Goal: Communication & Community: Answer question/provide support

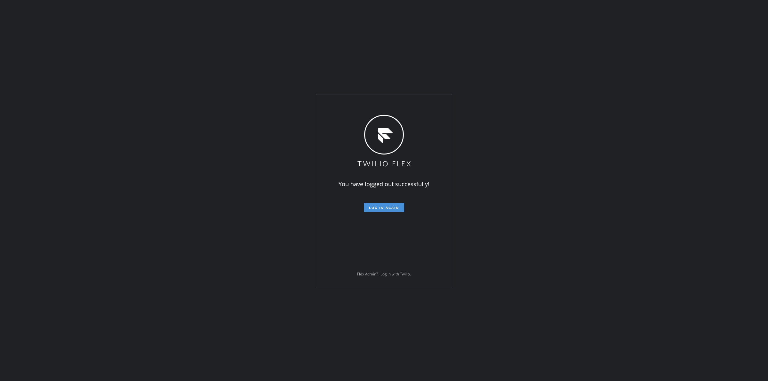
click at [389, 209] on span "Log in again" at bounding box center [384, 207] width 30 height 4
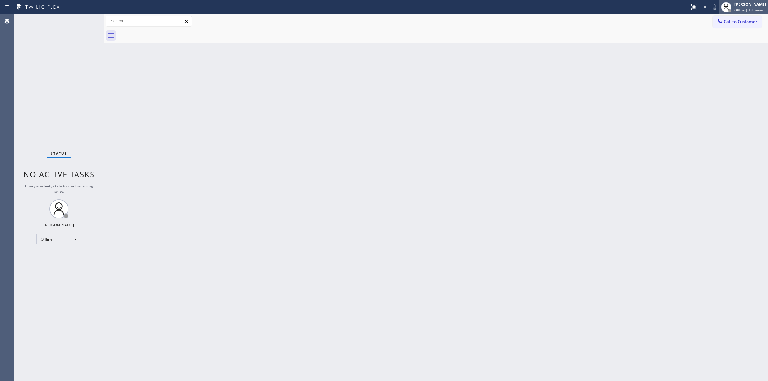
click at [750, 7] on div "[PERSON_NAME]" at bounding box center [750, 4] width 32 height 5
click at [718, 42] on button "Unavailable" at bounding box center [736, 42] width 64 height 8
click at [738, 18] on button "Call to Customer" at bounding box center [737, 22] width 49 height 12
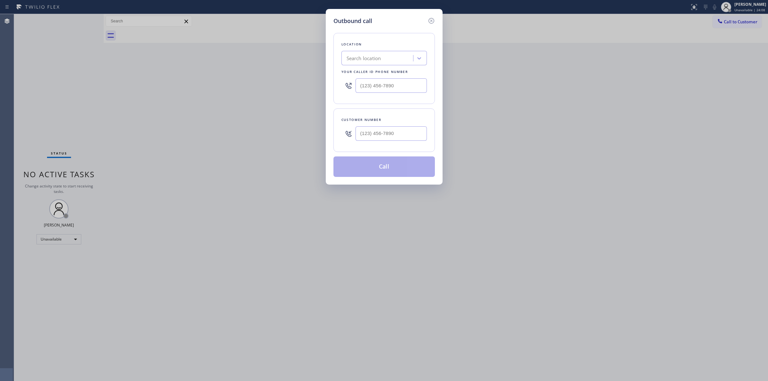
paste input "Viking Repair Service"
type input "Viking Repair Service"
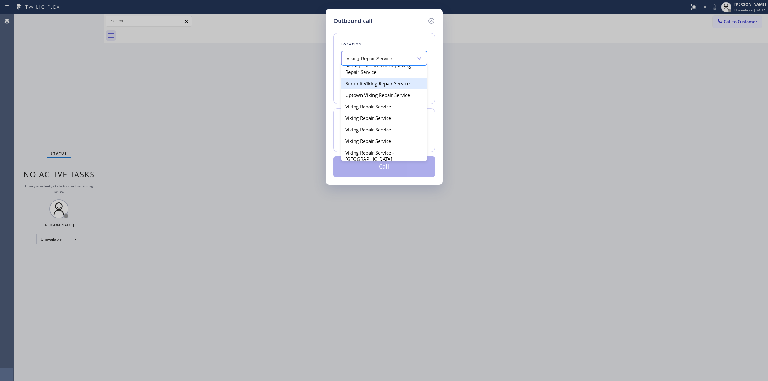
scroll to position [80, 0]
click at [381, 120] on div "Viking Repair Service" at bounding box center [383, 115] width 85 height 12
click at [389, 65] on div "Viking Repair Service" at bounding box center [383, 58] width 85 height 14
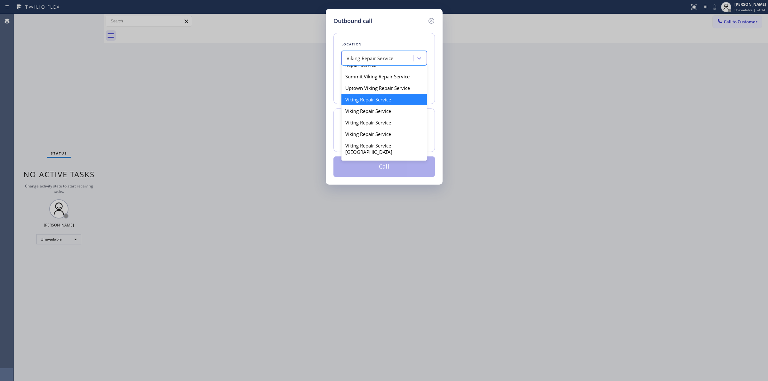
scroll to position [109, 0]
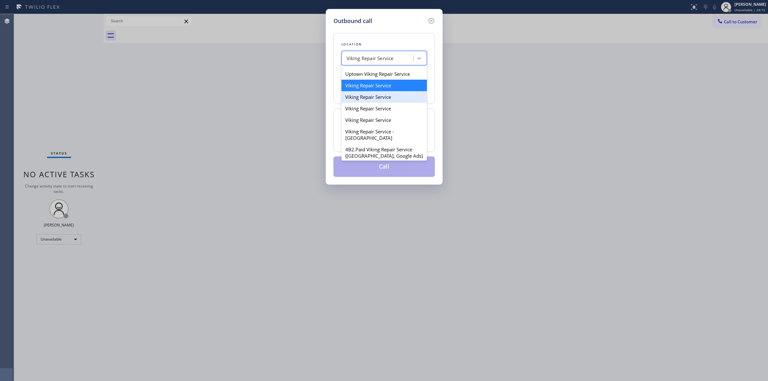
click at [383, 103] on div "Viking Repair Service" at bounding box center [383, 97] width 85 height 12
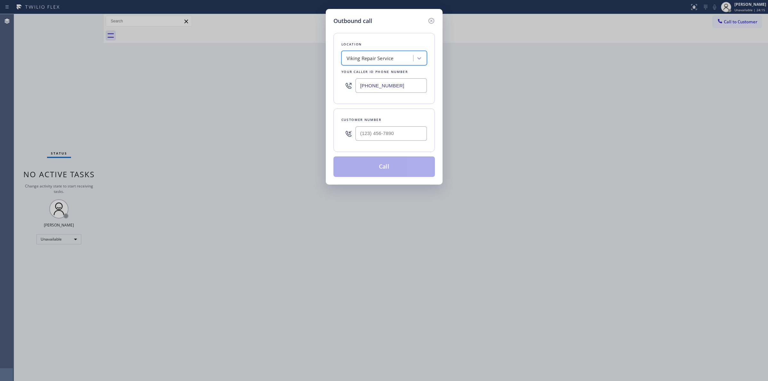
click at [391, 60] on div "Viking Repair Service" at bounding box center [370, 58] width 47 height 7
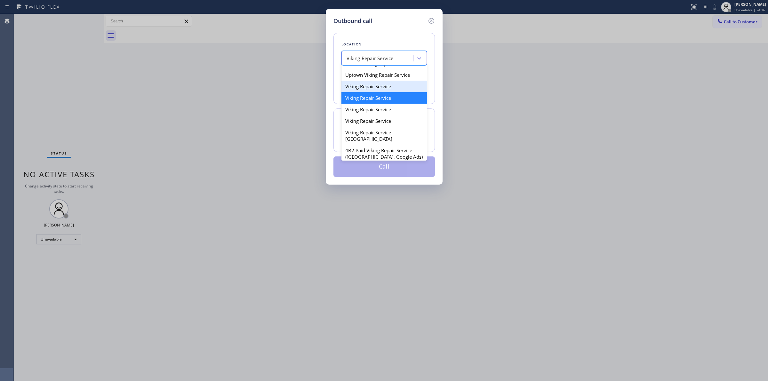
scroll to position [121, 0]
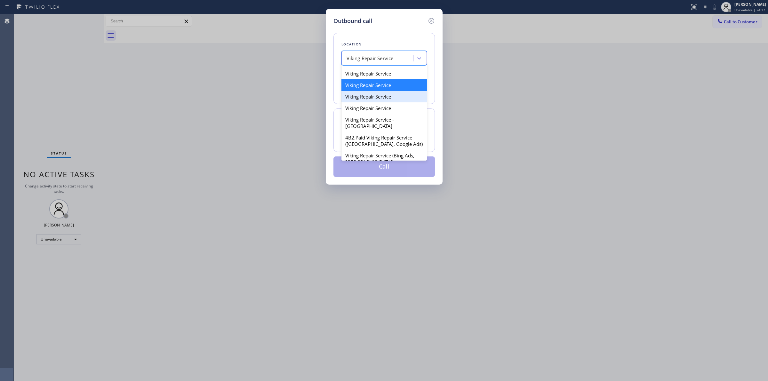
click at [384, 102] on div "Viking Repair Service" at bounding box center [383, 97] width 85 height 12
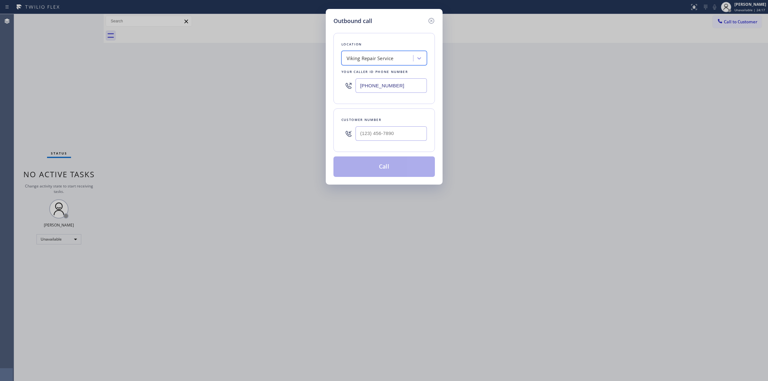
click at [396, 58] on div "Viking Repair Service" at bounding box center [378, 58] width 70 height 11
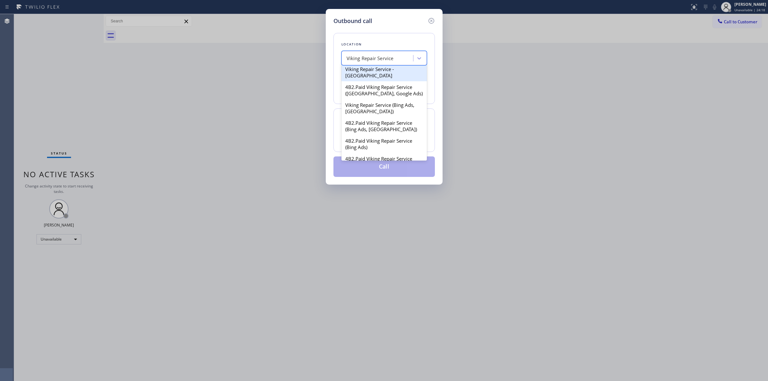
scroll to position [173, 0]
click at [381, 62] on div "Viking Repair Service" at bounding box center [383, 57] width 85 height 12
type input "[PHONE_NUMBER]"
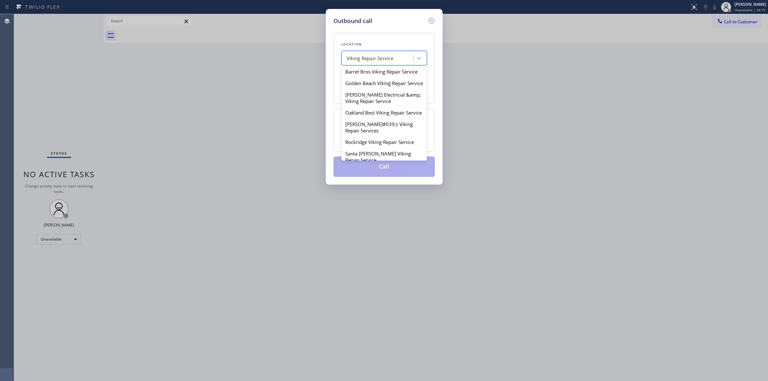
click at [395, 56] on div "Viking Repair Service" at bounding box center [378, 58] width 70 height 11
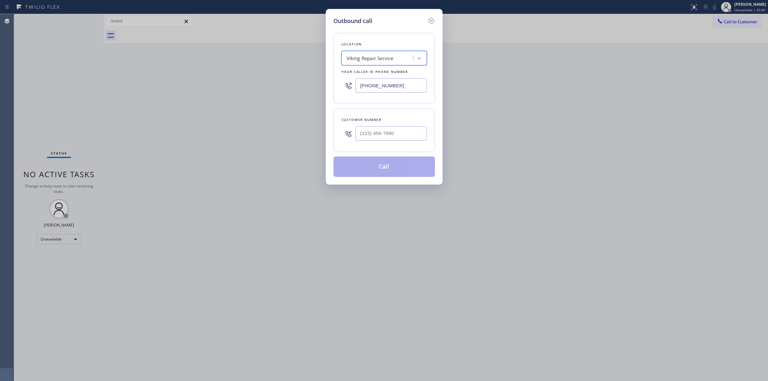
paste input "Whirlpool Appliance Repair"
type input "Whirlpool Appliance Repair"
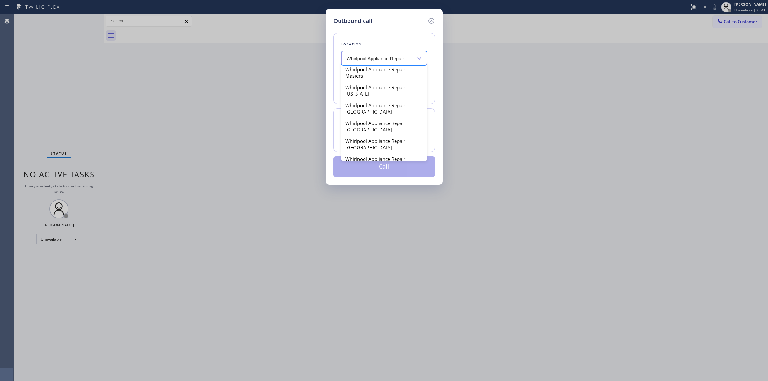
scroll to position [323, 0]
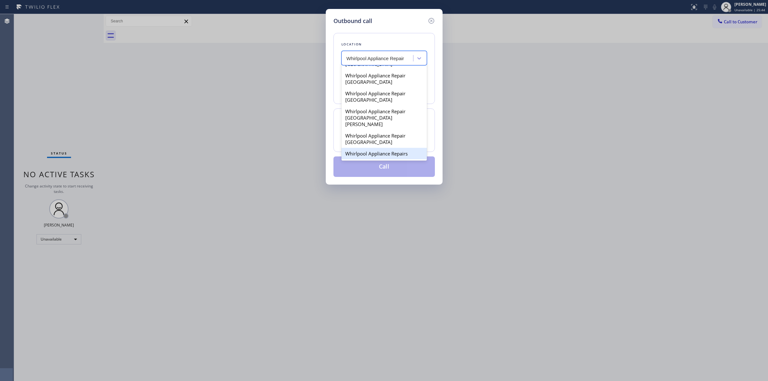
click at [390, 153] on div "Whirlpool Appliance Repairs" at bounding box center [383, 154] width 85 height 12
type input "[PHONE_NUMBER]"
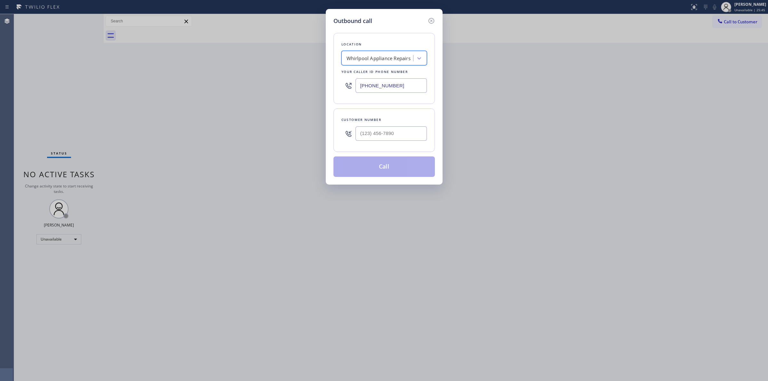
click at [384, 85] on input "[PHONE_NUMBER]" at bounding box center [391, 85] width 71 height 14
drag, startPoint x: 407, startPoint y: 139, endPoint x: 304, endPoint y: 122, distance: 103.8
click at [316, 127] on div "Outbound call Location Whirlpool Appliance Repairs Your caller id phone number …" at bounding box center [384, 190] width 768 height 381
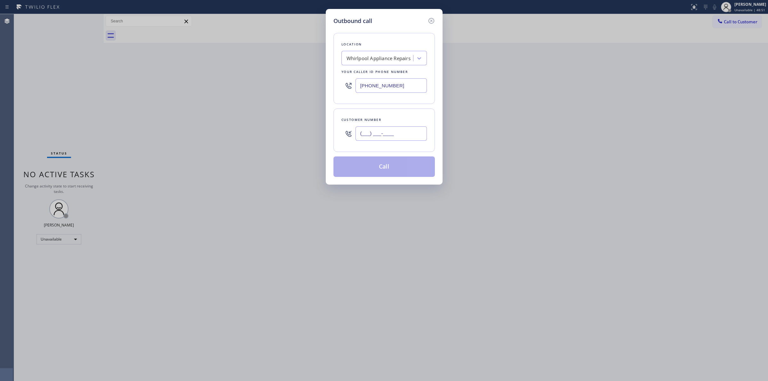
paste input "408) 438-2300"
drag, startPoint x: 405, startPoint y: 142, endPoint x: 404, endPoint y: 137, distance: 5.0
click at [404, 140] on div "Customer number [PHONE_NUMBER]" at bounding box center [383, 130] width 101 height 44
drag, startPoint x: 404, startPoint y: 135, endPoint x: 310, endPoint y: 133, distance: 93.8
click at [310, 134] on div "Outbound call Location Whirlpool Appliance Repairs Your caller id phone number …" at bounding box center [384, 190] width 768 height 381
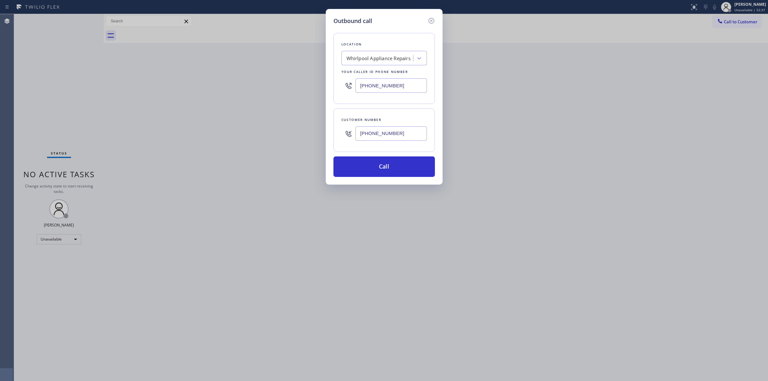
paste input "714) 528-8455"
type input "[PHONE_NUMBER]"
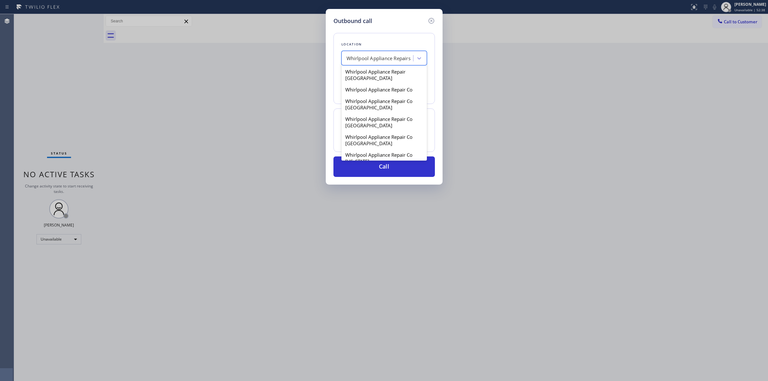
click at [388, 55] on div "Whirlpool Appliance Repairs" at bounding box center [379, 58] width 64 height 7
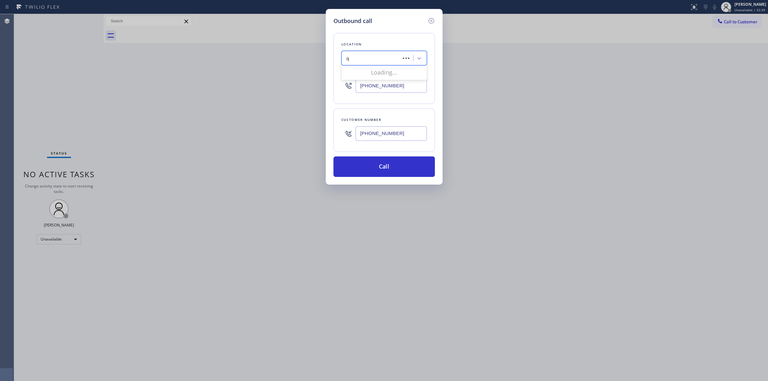
scroll to position [0, 0]
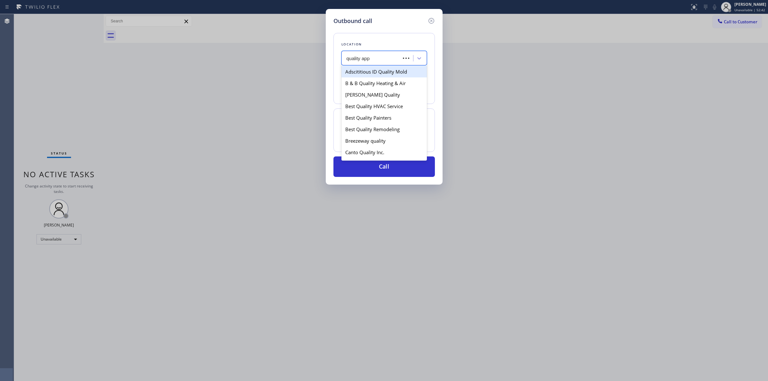
type input "quality appl"
click at [381, 76] on div "High Quality Appliance Repair" at bounding box center [383, 72] width 85 height 12
type input "[PHONE_NUMBER]"
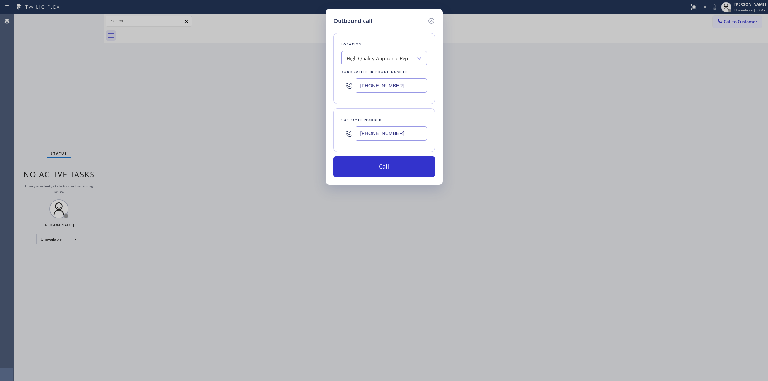
click at [374, 130] on input "[PHONE_NUMBER]" at bounding box center [391, 133] width 71 height 14
click at [379, 167] on button "Call" at bounding box center [383, 166] width 101 height 20
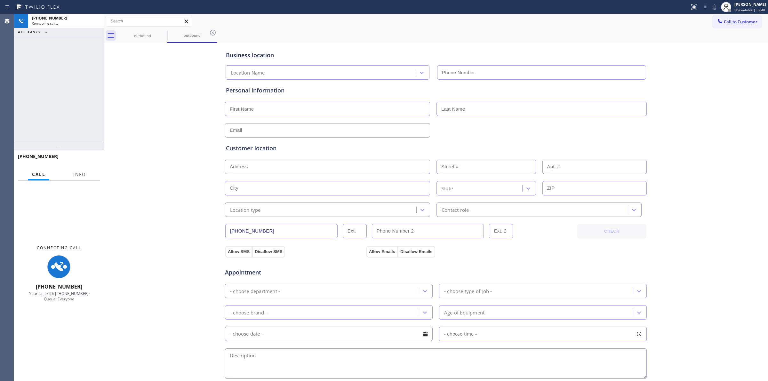
click at [673, 61] on div "Business location Location Name Personal information Customer location >> ADD N…" at bounding box center [435, 262] width 661 height 437
type input "[PHONE_NUMBER]"
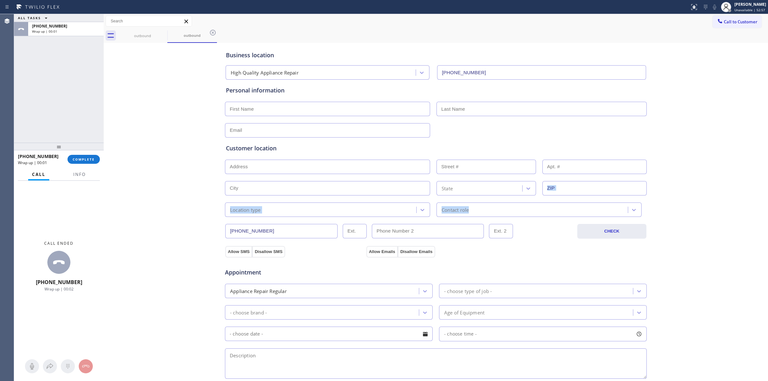
click at [677, 195] on div "Business location High Quality Appliance Repair [PHONE_NUMBER] Personal informa…" at bounding box center [435, 262] width 661 height 437
drag, startPoint x: 744, startPoint y: 18, endPoint x: 642, endPoint y: 75, distance: 117.1
click at [743, 18] on button "Call to Customer" at bounding box center [737, 22] width 49 height 12
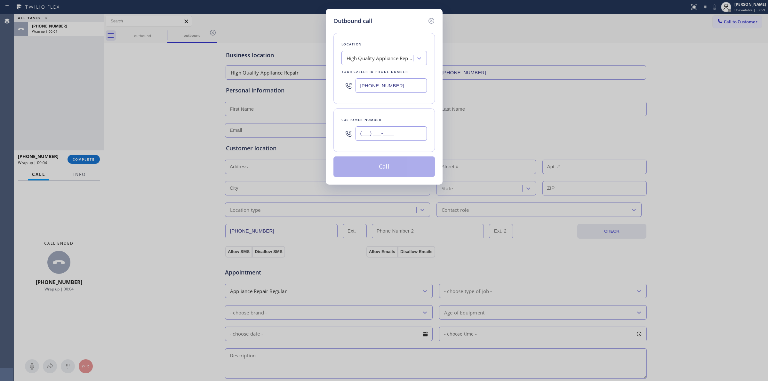
paste input "714) 528-8455"
click at [404, 132] on input "(___) ___-____" at bounding box center [391, 133] width 71 height 14
type input "[PHONE_NUMBER]"
click at [385, 172] on button "Call" at bounding box center [383, 166] width 101 height 20
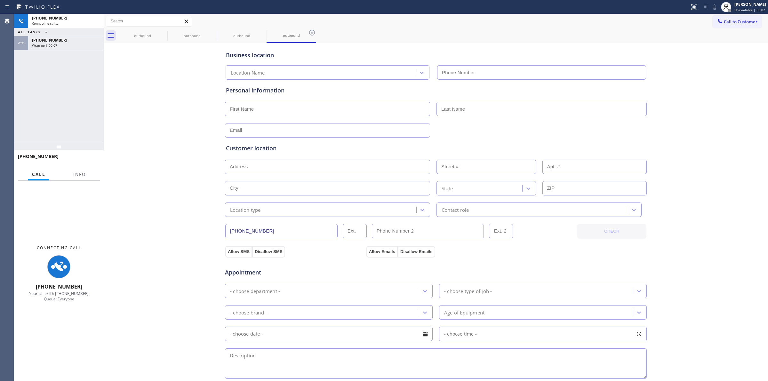
type input "[PHONE_NUMBER]"
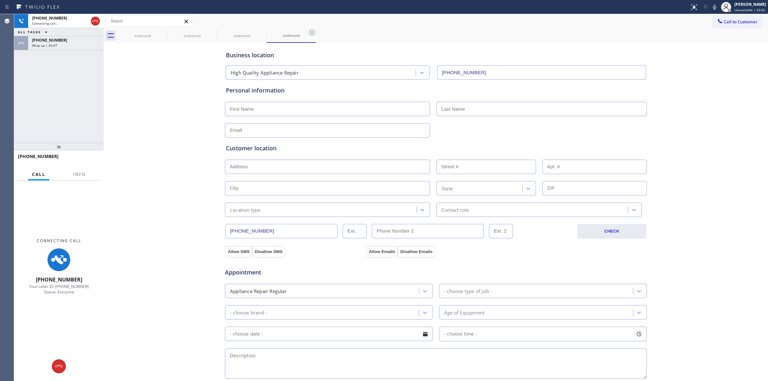
click at [668, 70] on div "Business location High Quality Appliance Repair [PHONE_NUMBER] Personal informa…" at bounding box center [435, 262] width 661 height 437
click at [45, 42] on span "[PHONE_NUMBER]" at bounding box center [49, 39] width 35 height 5
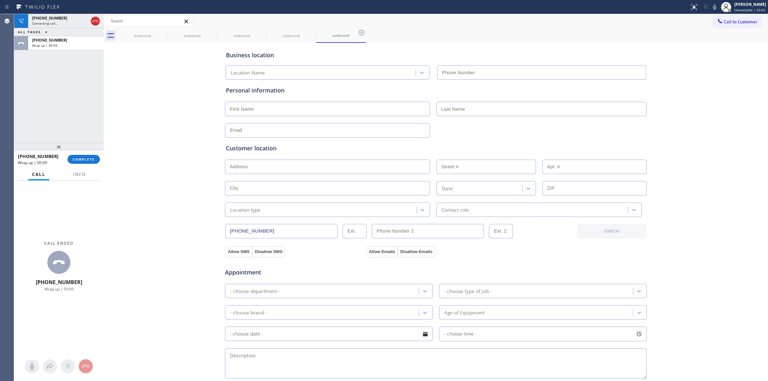
type input "[PHONE_NUMBER]"
click at [96, 179] on div "Call Info" at bounding box center [59, 174] width 82 height 13
click at [95, 159] on button "COMPLETE" at bounding box center [84, 159] width 32 height 9
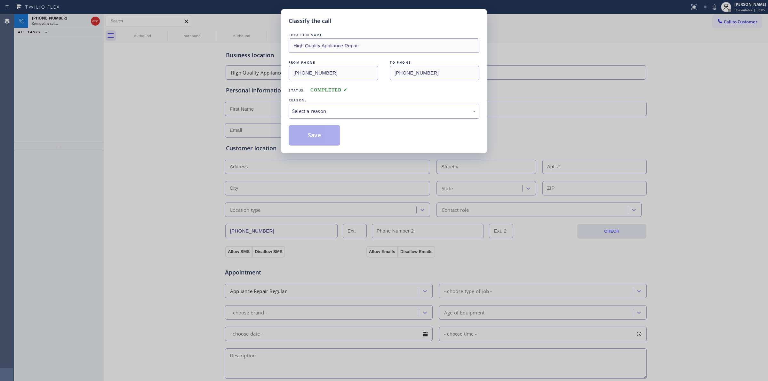
click at [365, 109] on div "Select a reason" at bounding box center [384, 111] width 184 height 7
click at [317, 139] on button "Save" at bounding box center [315, 135] width 52 height 20
click at [683, 22] on div "Classify the call LOCATION NAME High Quality Appliance Repair FROM PHONE [PHONE…" at bounding box center [391, 197] width 754 height 367
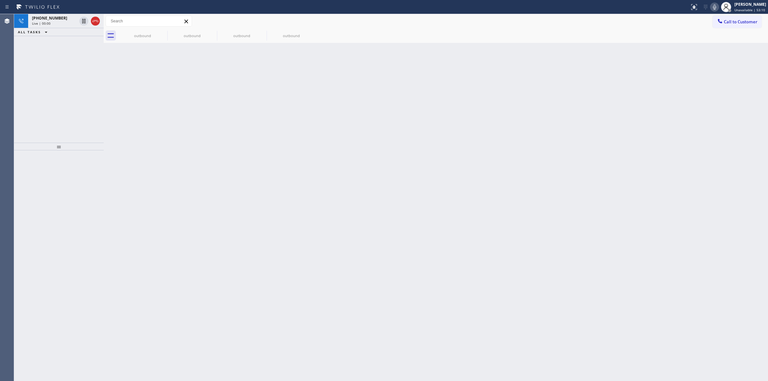
click at [718, 7] on icon at bounding box center [715, 7] width 8 height 8
click at [133, 29] on div "outbound" at bounding box center [142, 35] width 48 height 14
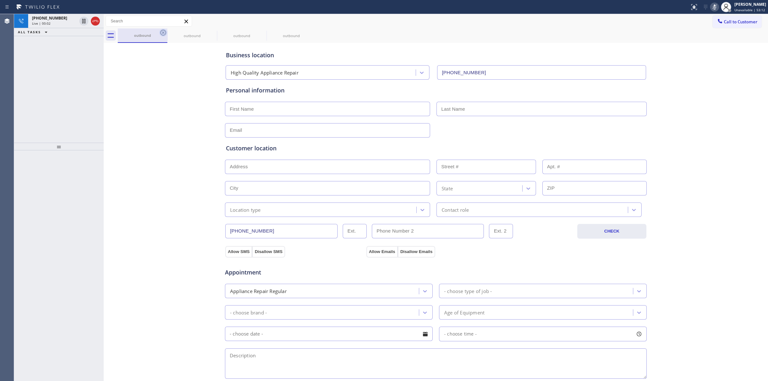
click at [164, 30] on icon at bounding box center [163, 33] width 8 height 8
click at [165, 32] on icon at bounding box center [163, 33] width 8 height 8
click at [165, 34] on icon at bounding box center [163, 33] width 8 height 8
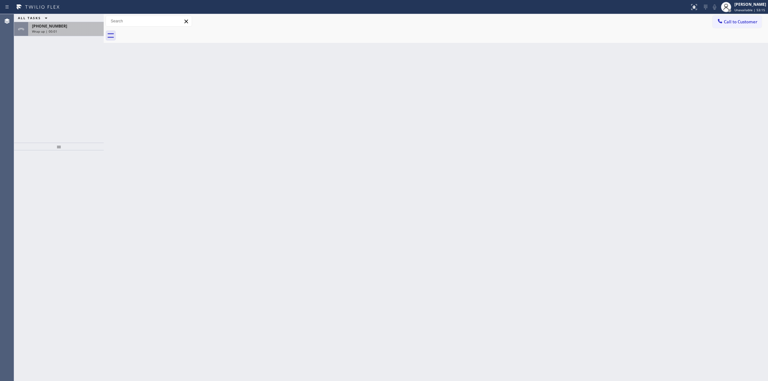
click at [64, 22] on div "[PHONE_NUMBER] Wrap up | 00:01" at bounding box center [64, 29] width 73 height 14
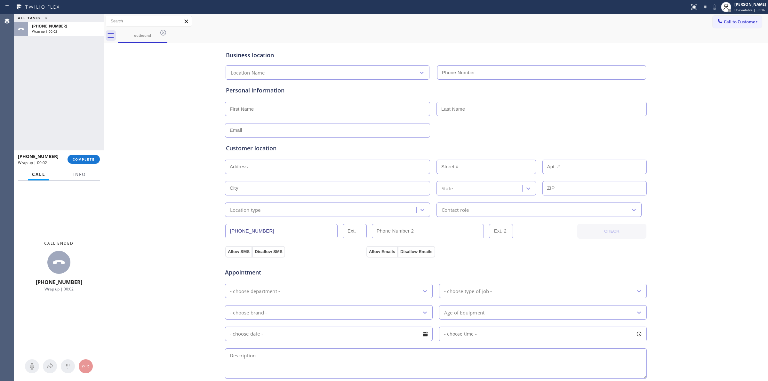
type input "[PHONE_NUMBER]"
click at [95, 161] on button "COMPLETE" at bounding box center [84, 159] width 32 height 9
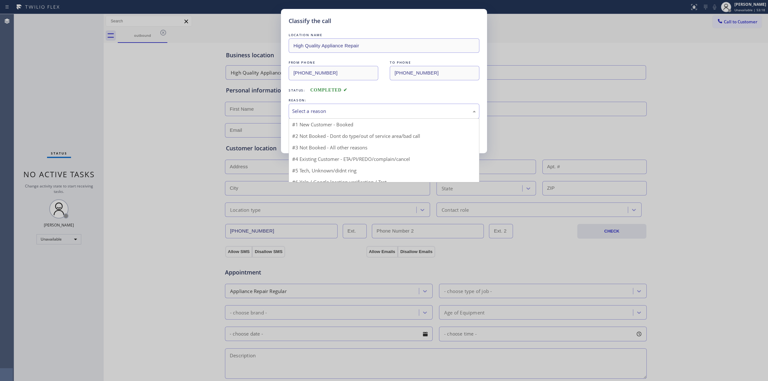
click at [367, 107] on div "Select a reason" at bounding box center [384, 111] width 191 height 15
drag, startPoint x: 351, startPoint y: 160, endPoint x: 335, endPoint y: 144, distance: 22.9
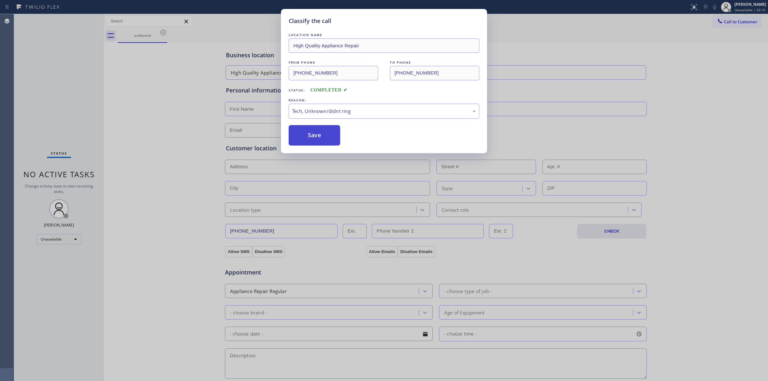
click at [335, 143] on button "Save" at bounding box center [315, 135] width 52 height 20
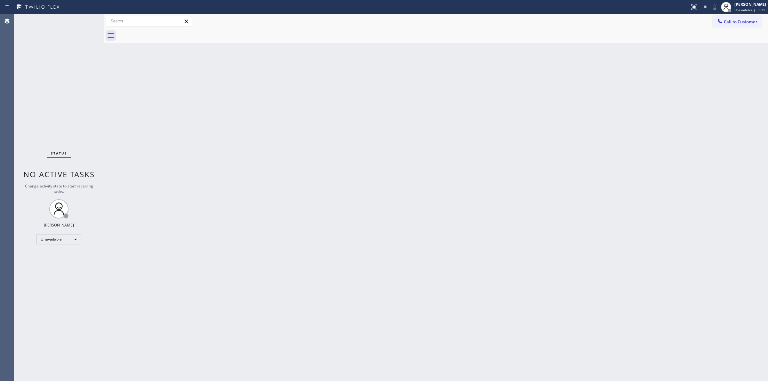
click at [743, 20] on span "Call to Customer" at bounding box center [741, 22] width 34 height 6
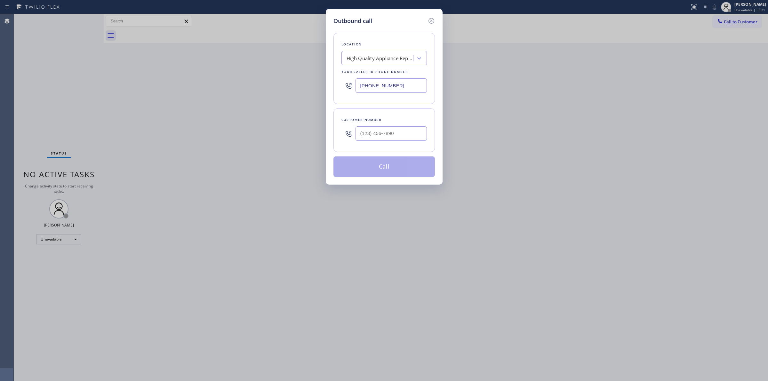
drag, startPoint x: 408, startPoint y: 144, endPoint x: 397, endPoint y: 141, distance: 11.6
click at [407, 144] on div at bounding box center [391, 133] width 71 height 21
click at [397, 141] on div at bounding box center [391, 133] width 71 height 21
click at [398, 133] on input "(___) ___-____" at bounding box center [391, 133] width 71 height 14
paste input "714) 528-8455"
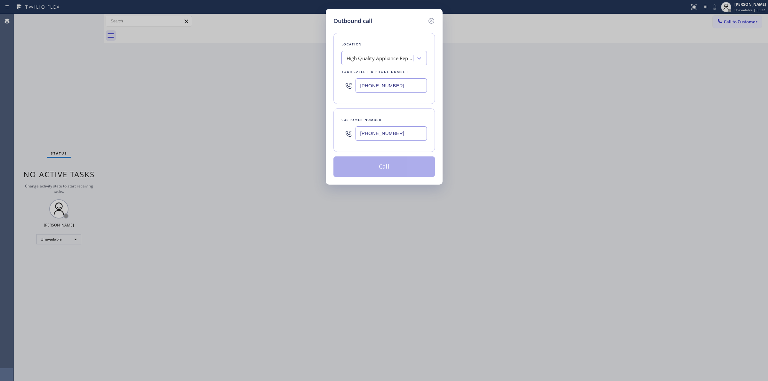
type input "[PHONE_NUMBER]"
click at [404, 170] on button "Call" at bounding box center [383, 166] width 101 height 20
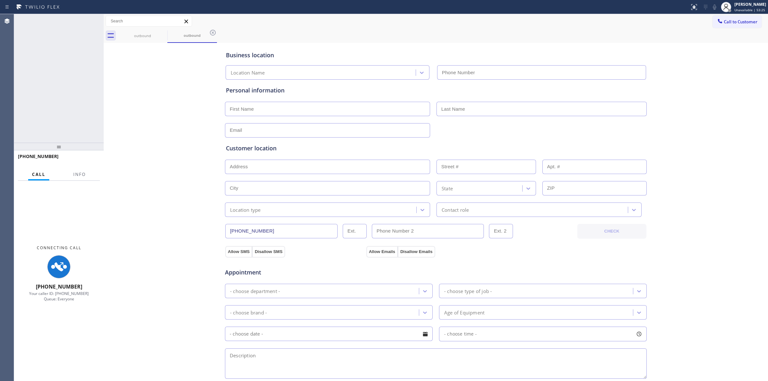
click at [666, 82] on div "Business location Location Name Personal information Customer location >> ADD N…" at bounding box center [435, 262] width 661 height 437
type input "[PHONE_NUMBER]"
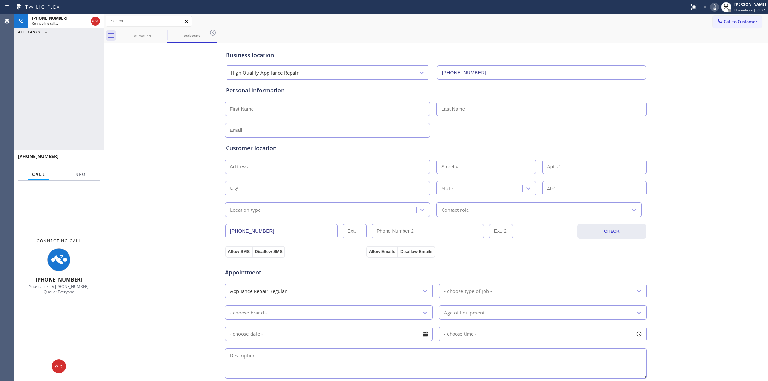
drag, startPoint x: 726, startPoint y: 63, endPoint x: 729, endPoint y: 53, distance: 10.7
click at [728, 61] on div "Business location High Quality Appliance Repair [PHONE_NUMBER] Personal informa…" at bounding box center [435, 262] width 661 height 437
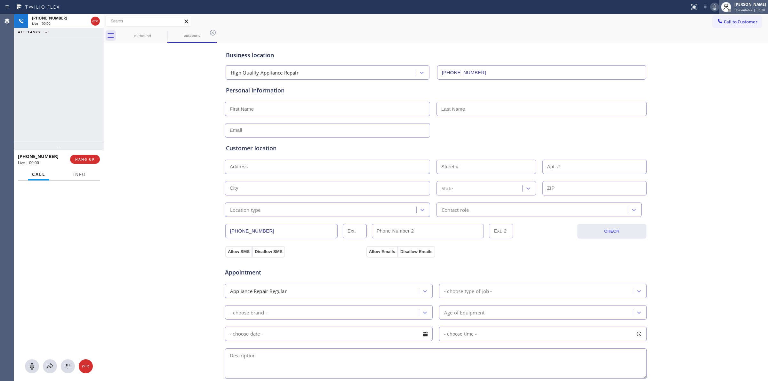
click at [721, 8] on div at bounding box center [726, 7] width 14 height 14
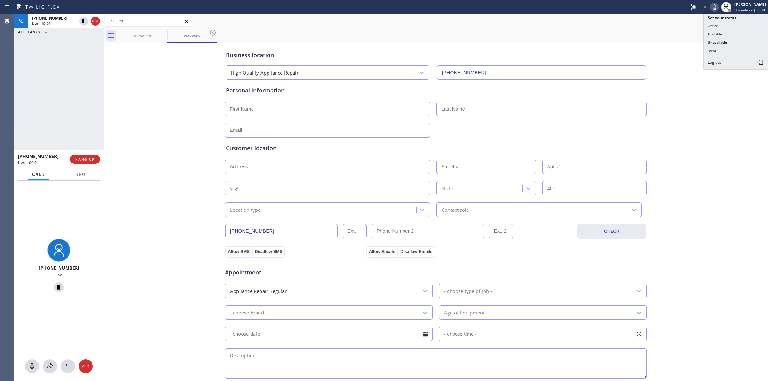
click at [718, 5] on icon at bounding box center [715, 7] width 8 height 8
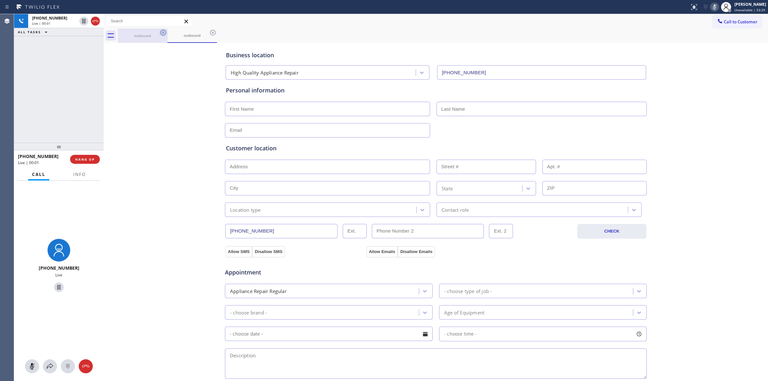
drag, startPoint x: 156, startPoint y: 32, endPoint x: 161, endPoint y: 31, distance: 4.9
click at [158, 31] on div "outbound" at bounding box center [142, 35] width 48 height 14
click at [164, 31] on icon at bounding box center [163, 33] width 8 height 8
click at [209, 31] on icon at bounding box center [213, 33] width 8 height 8
click at [164, 31] on div "outbound outbound" at bounding box center [443, 35] width 650 height 14
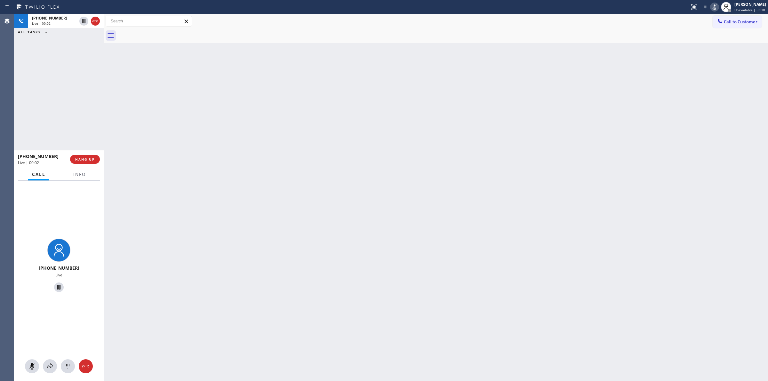
click at [164, 31] on div at bounding box center [443, 35] width 650 height 14
drag, startPoint x: 58, startPoint y: 20, endPoint x: 77, endPoint y: 368, distance: 349.0
click at [58, 20] on div "[PHONE_NUMBER]" at bounding box center [54, 17] width 45 height 5
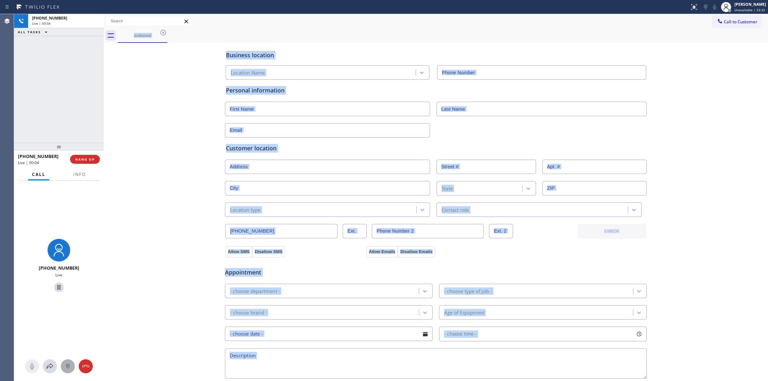
click at [69, 367] on icon at bounding box center [68, 367] width 8 height 8
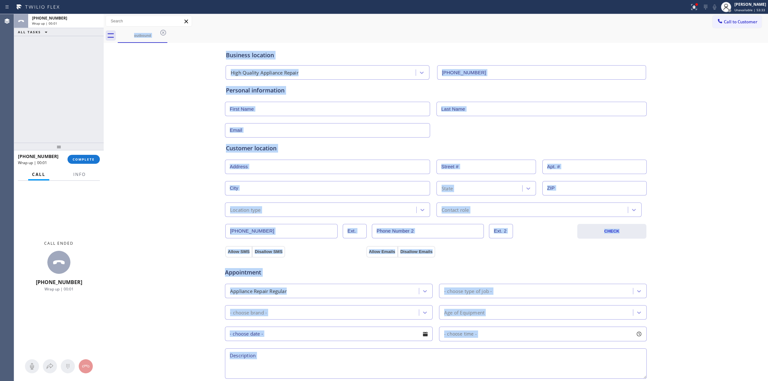
type input "[PHONE_NUMBER]"
click at [92, 156] on button "COMPLETE" at bounding box center [84, 159] width 32 height 9
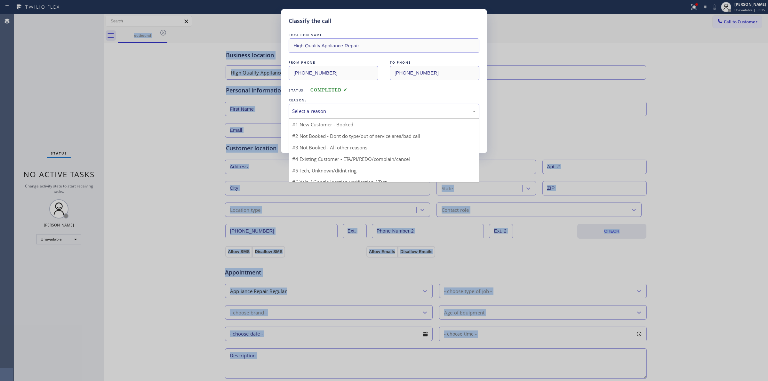
click at [356, 110] on div "Select a reason" at bounding box center [384, 111] width 184 height 7
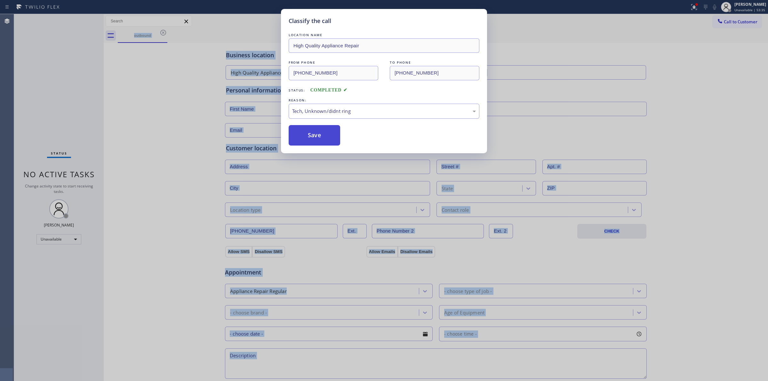
drag, startPoint x: 338, startPoint y: 160, endPoint x: 316, endPoint y: 131, distance: 36.9
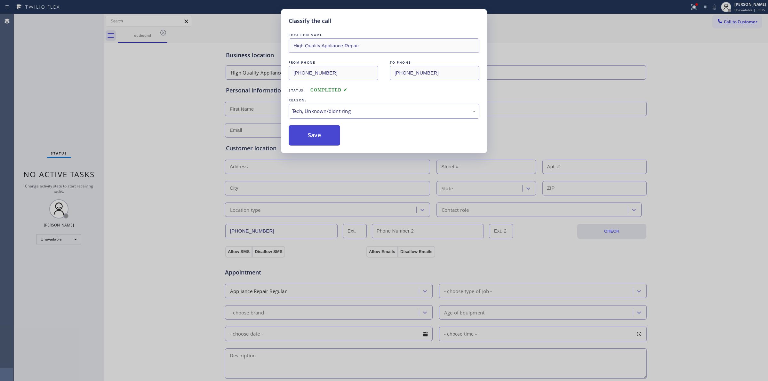
click at [316, 131] on button "Save" at bounding box center [315, 135] width 52 height 20
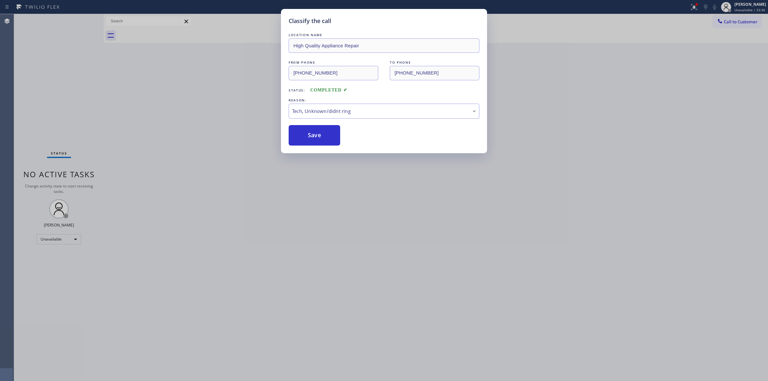
drag, startPoint x: 688, startPoint y: 100, endPoint x: 686, endPoint y: 97, distance: 3.3
click at [688, 100] on div "Classify the call LOCATION NAME High Quality Appliance Repair FROM PHONE [PHONE…" at bounding box center [391, 197] width 754 height 367
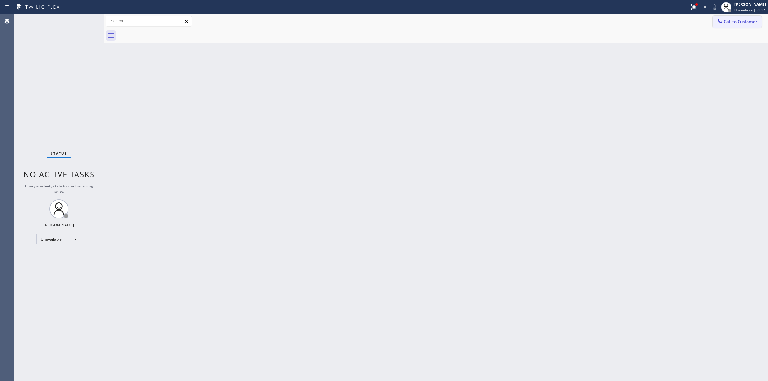
click at [736, 24] on span "Call to Customer" at bounding box center [741, 22] width 34 height 6
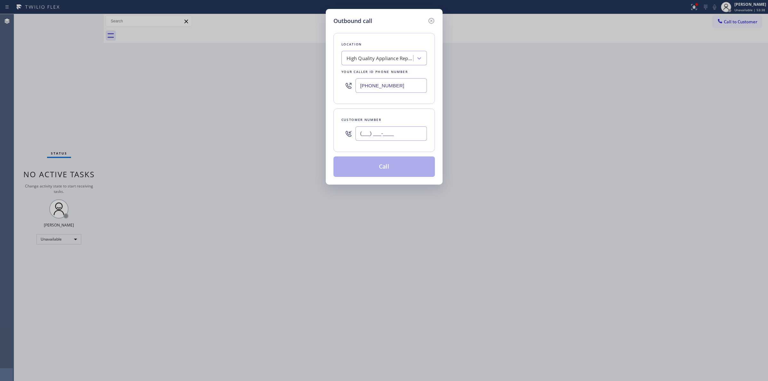
paste input "959) 258-7617"
click at [385, 137] on input "(___) ___-____" at bounding box center [391, 133] width 71 height 14
type input "[PHONE_NUMBER]"
click at [397, 51] on div "High Quality Appliance Repair" at bounding box center [383, 58] width 85 height 14
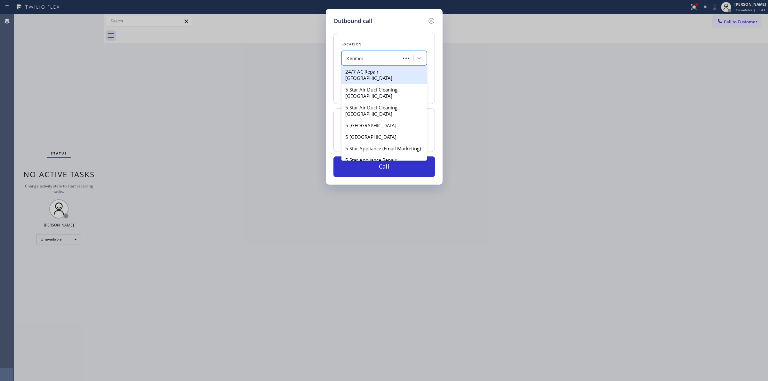
type input "Kenmore"
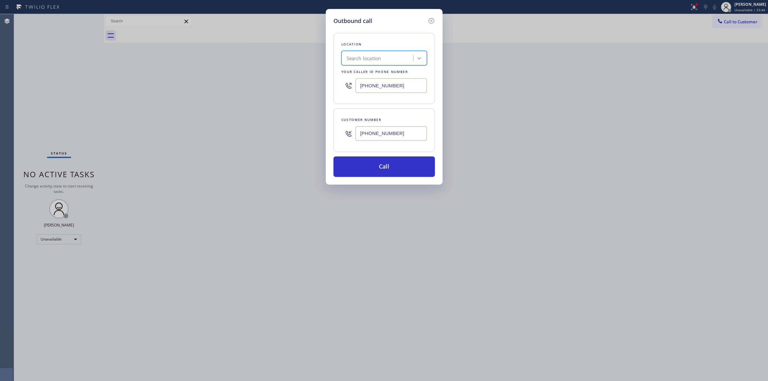
click at [397, 60] on div "Search location" at bounding box center [378, 58] width 70 height 11
click at [353, 59] on input "keknmore" at bounding box center [358, 58] width 22 height 5
type input "kenmore"
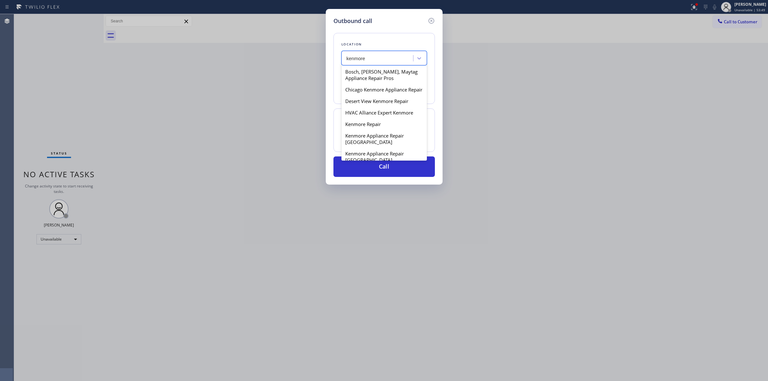
scroll to position [120, 0]
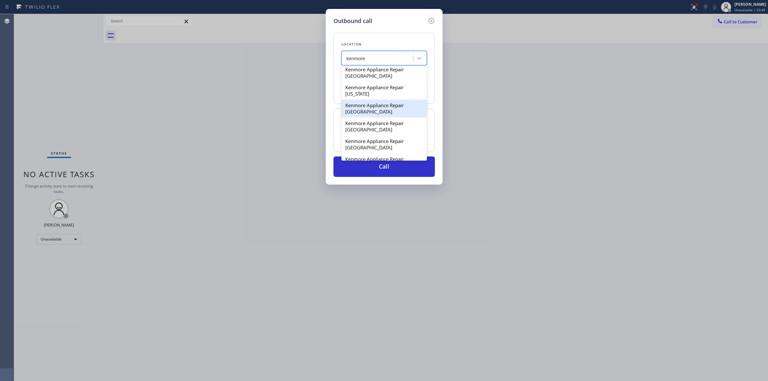
click at [367, 117] on div "Kenmore Appliance Repair [GEOGRAPHIC_DATA]" at bounding box center [383, 109] width 85 height 18
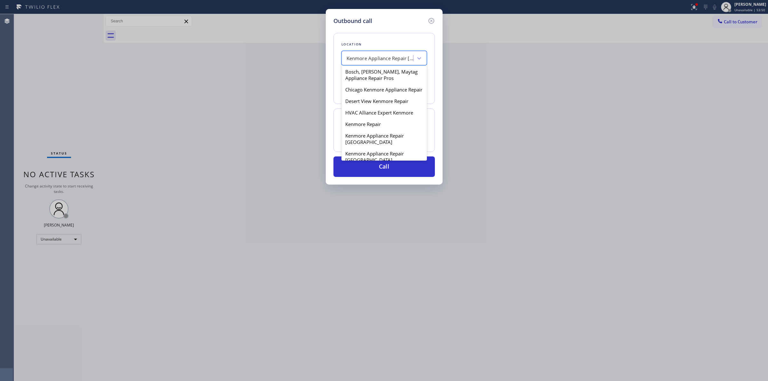
click at [393, 58] on div "Kenmore Appliance Repair [GEOGRAPHIC_DATA]" at bounding box center [380, 58] width 67 height 7
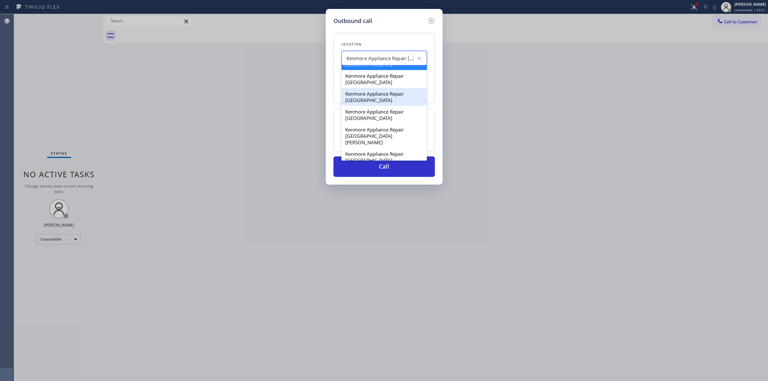
scroll to position [177, 0]
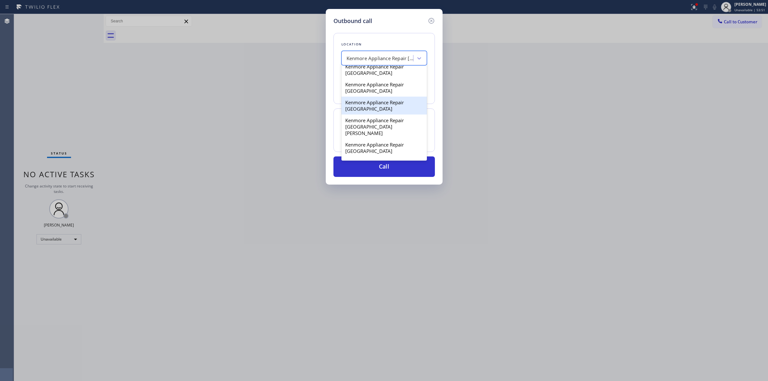
click at [373, 115] on div "Kenmore Appliance Repair [GEOGRAPHIC_DATA]" at bounding box center [383, 106] width 85 height 18
type input "[PHONE_NUMBER]"
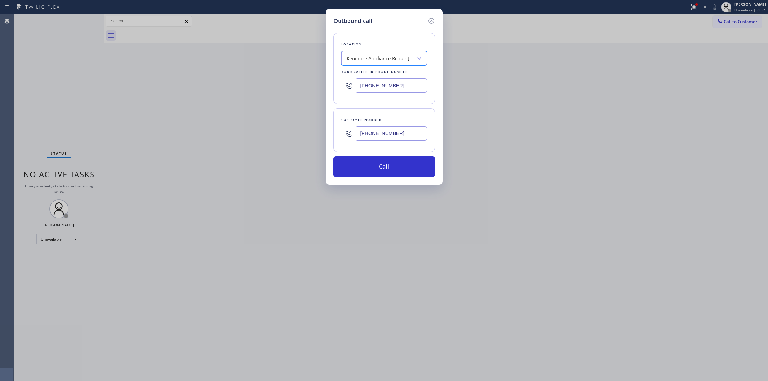
click at [383, 134] on input "[PHONE_NUMBER]" at bounding box center [391, 133] width 71 height 14
click at [372, 172] on button "Call" at bounding box center [383, 166] width 101 height 20
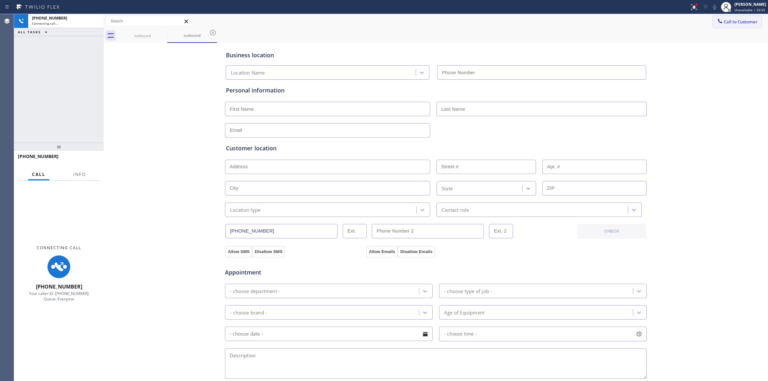
click at [715, 45] on div "Business location Location Name Personal information Customer location >> ADD N…" at bounding box center [435, 262] width 661 height 437
click at [714, 3] on icon at bounding box center [715, 7] width 8 height 8
type input "[PHONE_NUMBER]"
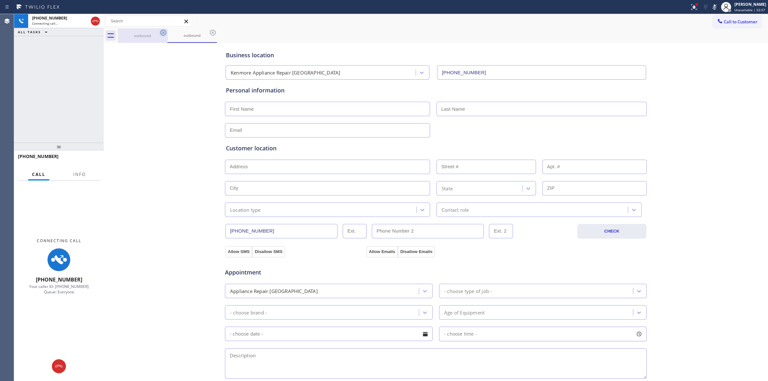
drag, startPoint x: 148, startPoint y: 28, endPoint x: 162, endPoint y: 30, distance: 14.9
click at [151, 28] on div "outbound" at bounding box center [142, 35] width 48 height 14
drag, startPoint x: 163, startPoint y: 30, endPoint x: 164, endPoint y: 34, distance: 3.6
click at [163, 31] on icon at bounding box center [163, 33] width 8 height 8
click at [164, 34] on icon at bounding box center [163, 33] width 8 height 8
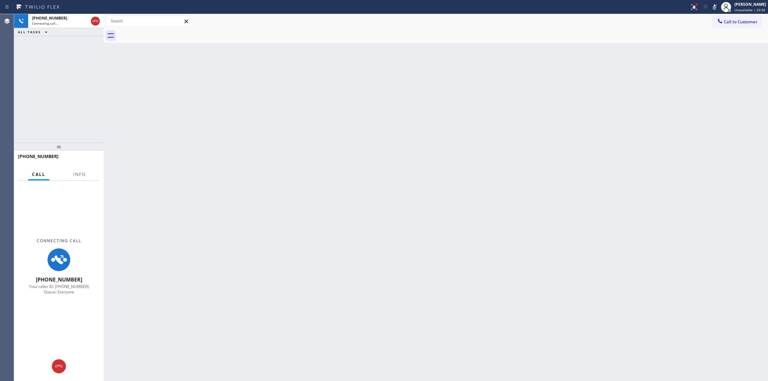
click at [164, 34] on div at bounding box center [443, 35] width 650 height 14
click at [679, 116] on div "Back to Dashboard Change Sender ID Customers Technicians Select a contact Outbo…" at bounding box center [436, 197] width 664 height 367
drag, startPoint x: 669, startPoint y: 61, endPoint x: 675, endPoint y: 58, distance: 6.6
click at [671, 61] on div "Back to Dashboard Change Sender ID Customers Technicians Select a contact Outbo…" at bounding box center [436, 197] width 664 height 367
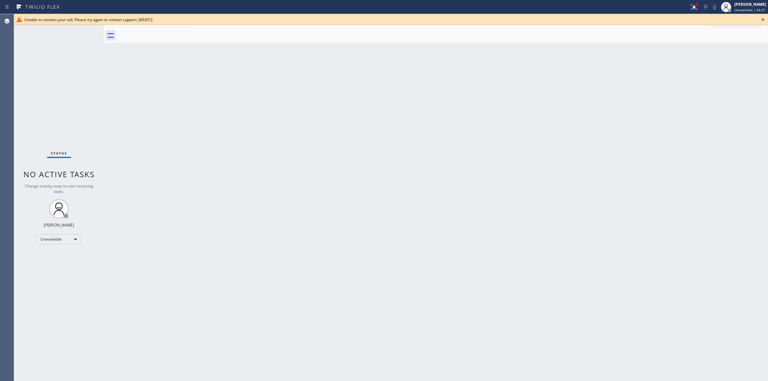
click at [762, 22] on icon at bounding box center [763, 20] width 8 height 8
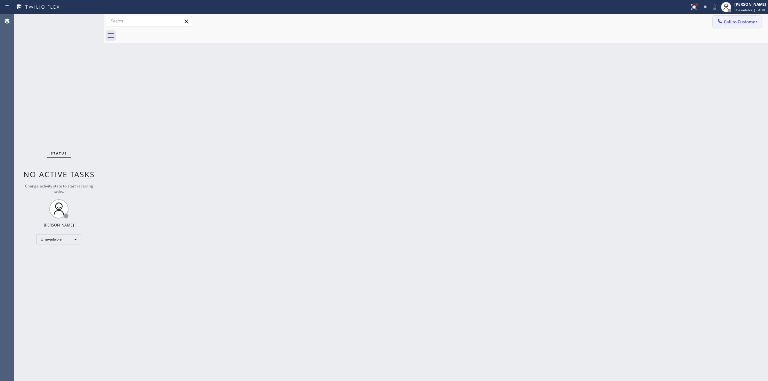
drag, startPoint x: 745, startPoint y: 19, endPoint x: 680, endPoint y: 43, distance: 69.0
click at [741, 20] on span "Call to Customer" at bounding box center [741, 22] width 34 height 6
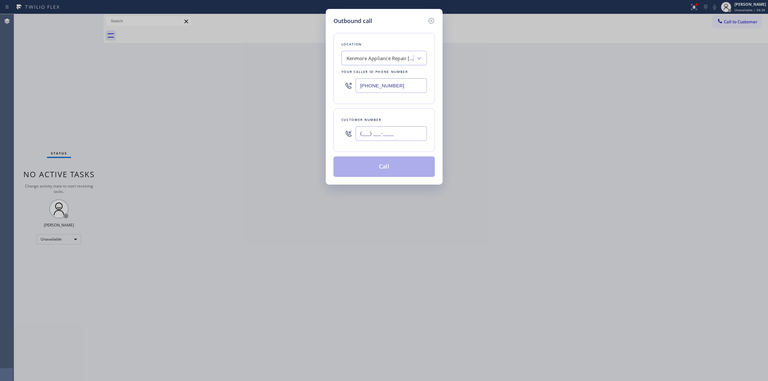
drag, startPoint x: 401, startPoint y: 130, endPoint x: 395, endPoint y: 117, distance: 13.9
click at [400, 130] on input "(___) ___-____" at bounding box center [391, 133] width 71 height 14
paste input "text"
drag, startPoint x: 399, startPoint y: 138, endPoint x: 235, endPoint y: 130, distance: 164.6
click at [232, 133] on div "Outbound call Location [GEOGRAPHIC_DATA] Appliance Repair [GEOGRAPHIC_DATA] You…" at bounding box center [384, 190] width 768 height 381
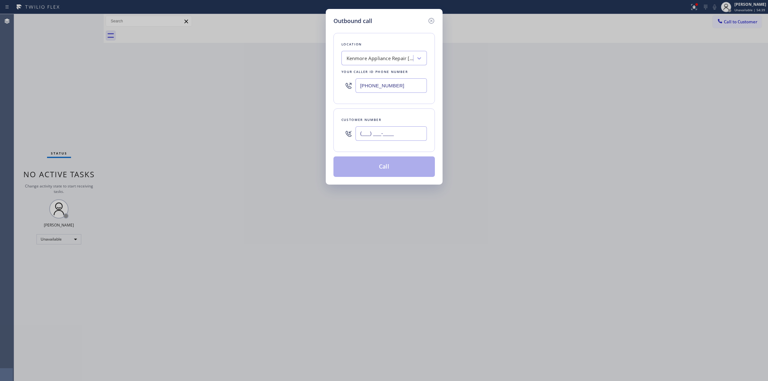
paste input "307) 374-9971"
type input "[PHONE_NUMBER]"
click at [388, 68] on div "Location [GEOGRAPHIC_DATA] Appliance Repair [GEOGRAPHIC_DATA] Your caller id ph…" at bounding box center [383, 68] width 101 height 71
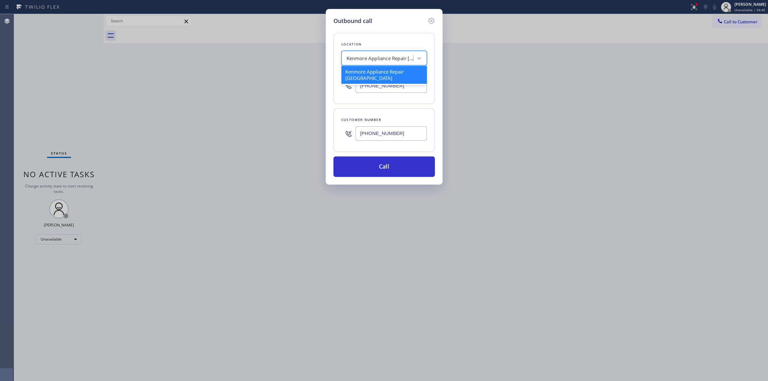
click at [393, 58] on div "Kenmore Appliance Repair [GEOGRAPHIC_DATA]" at bounding box center [380, 58] width 67 height 7
type input "JEnn"
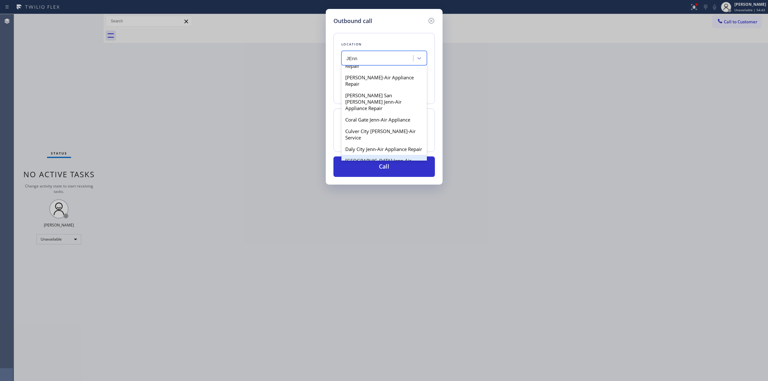
scroll to position [80, 0]
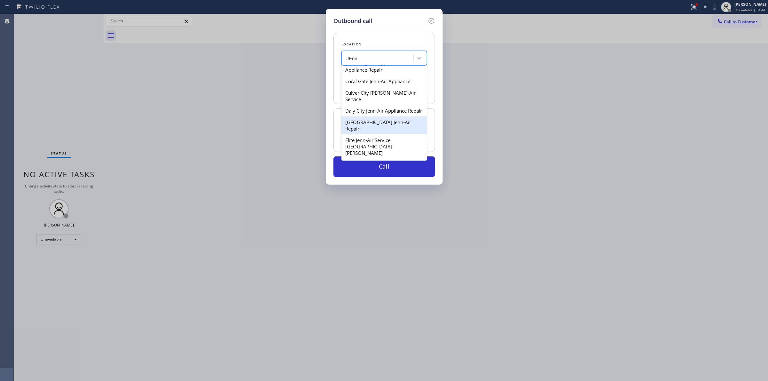
click at [366, 136] on div "Elite Jenn-Air Service [GEOGRAPHIC_DATA][PERSON_NAME]" at bounding box center [383, 146] width 85 height 24
type input "[PHONE_NUMBER]"
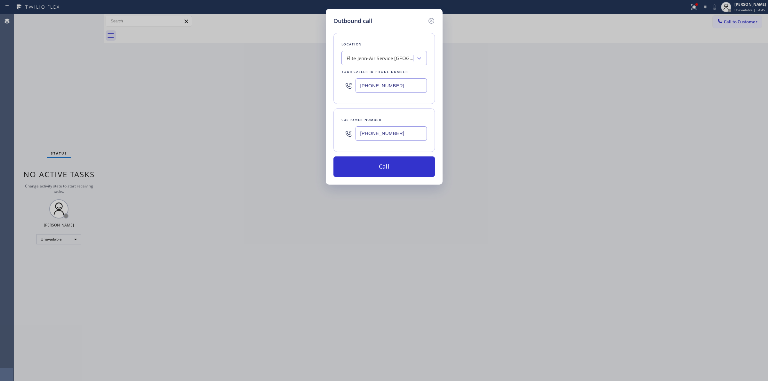
click at [394, 132] on input "[PHONE_NUMBER]" at bounding box center [391, 133] width 71 height 14
click at [381, 165] on button "Call" at bounding box center [383, 166] width 101 height 20
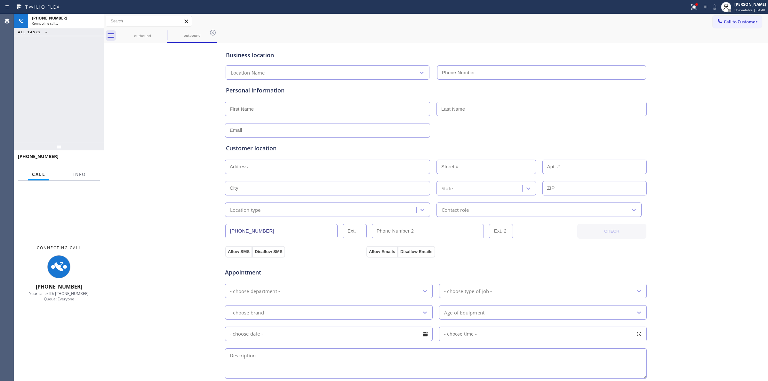
type input "[PHONE_NUMBER]"
drag, startPoint x: 710, startPoint y: 73, endPoint x: 711, endPoint y: 45, distance: 27.5
click at [710, 70] on div "Business location Elite Jenn-Air Service [GEOGRAPHIC_DATA][PERSON_NAME] [PHONE_…" at bounding box center [435, 262] width 661 height 437
click at [676, 121] on div "Business location Elite Jenn-Air Service [GEOGRAPHIC_DATA][PERSON_NAME] [PHONE_…" at bounding box center [435, 262] width 661 height 437
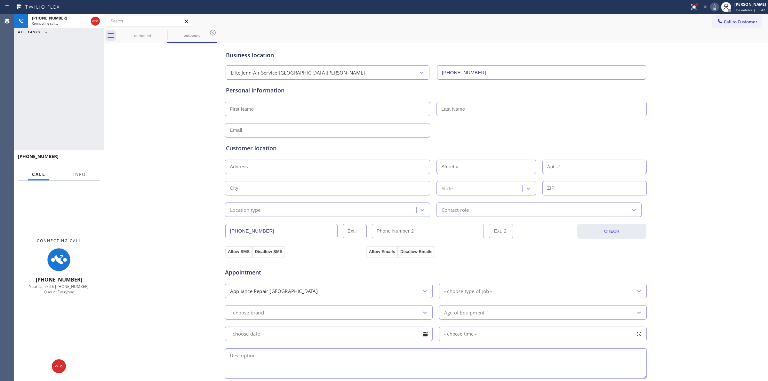
click at [716, 8] on icon at bounding box center [714, 6] width 3 height 5
click at [162, 35] on icon at bounding box center [163, 33] width 8 height 8
click at [209, 33] on icon at bounding box center [213, 33] width 8 height 8
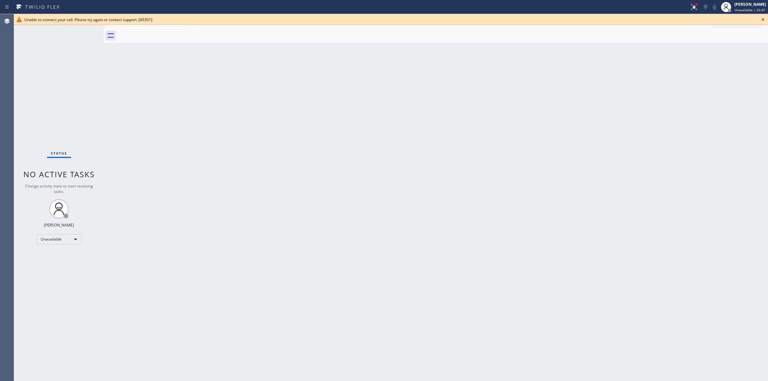
click at [763, 19] on icon at bounding box center [763, 20] width 8 height 8
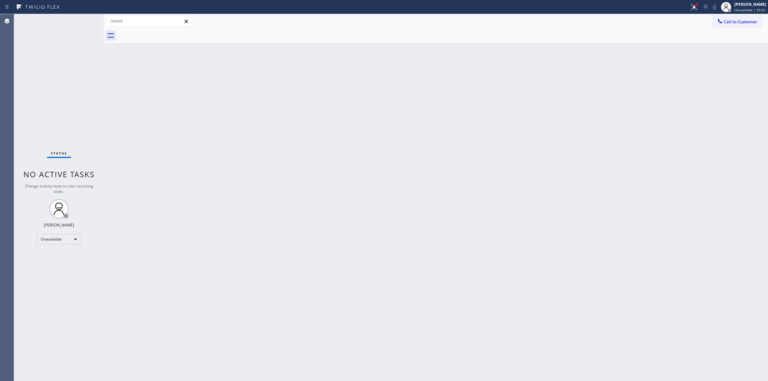
drag, startPoint x: 671, startPoint y: 65, endPoint x: 697, endPoint y: 43, distance: 34.3
click at [682, 56] on div "Back to Dashboard Change Sender ID Customers Technicians Select a contact Outbo…" at bounding box center [436, 197] width 664 height 367
click at [734, 21] on span "Call to Customer" at bounding box center [741, 22] width 34 height 6
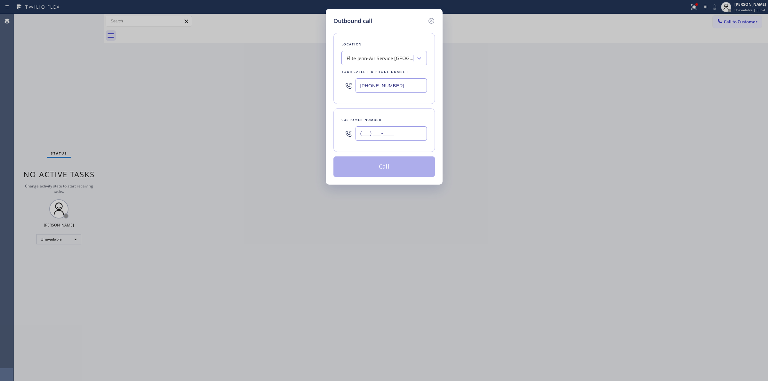
click at [383, 137] on input "(___) ___-____" at bounding box center [391, 133] width 71 height 14
paste input "307) 374-9971"
type input "[PHONE_NUMBER]"
click at [402, 53] on div "Elite Jenn-Air Service [GEOGRAPHIC_DATA][PERSON_NAME]" at bounding box center [378, 58] width 70 height 11
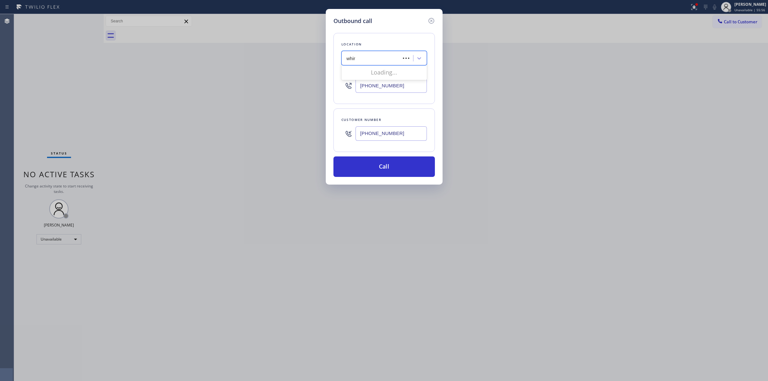
type input "whirl"
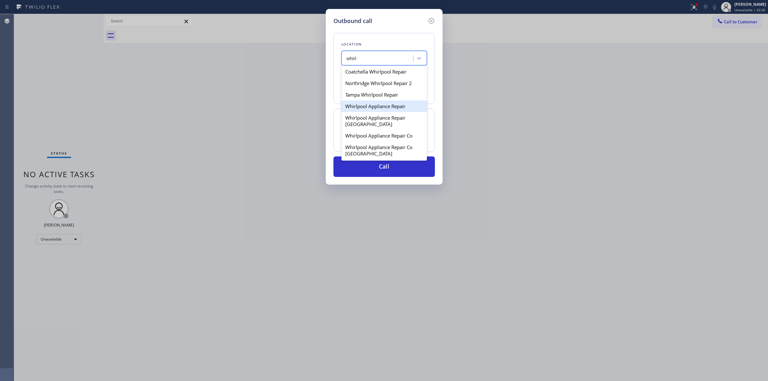
click at [373, 106] on div "Whirlpool Appliance Repair" at bounding box center [383, 106] width 85 height 12
type input "[PHONE_NUMBER]"
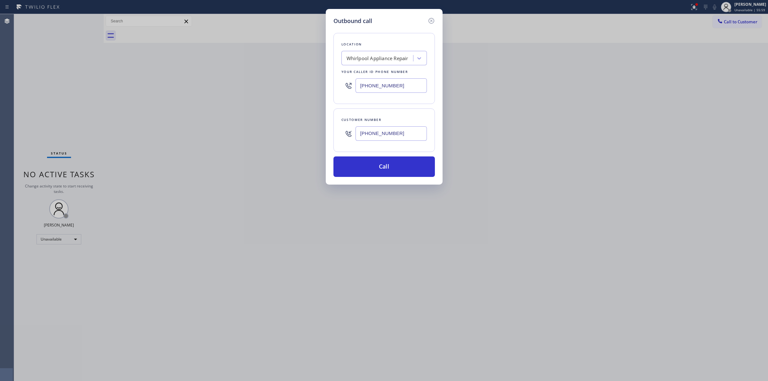
click at [392, 138] on input "[PHONE_NUMBER]" at bounding box center [391, 133] width 71 height 14
click at [383, 171] on button "Call" at bounding box center [383, 166] width 101 height 20
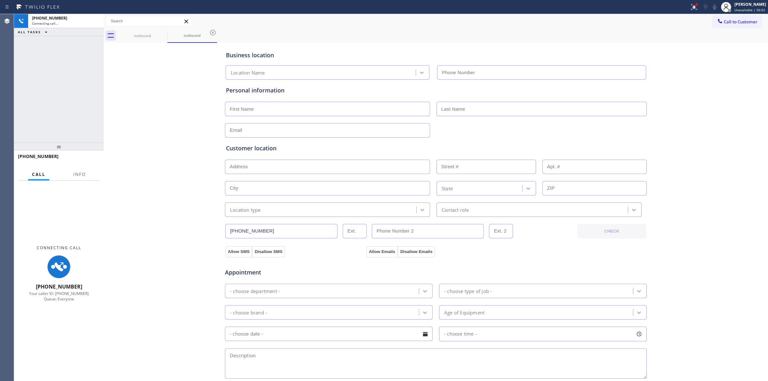
type input "[PHONE_NUMBER]"
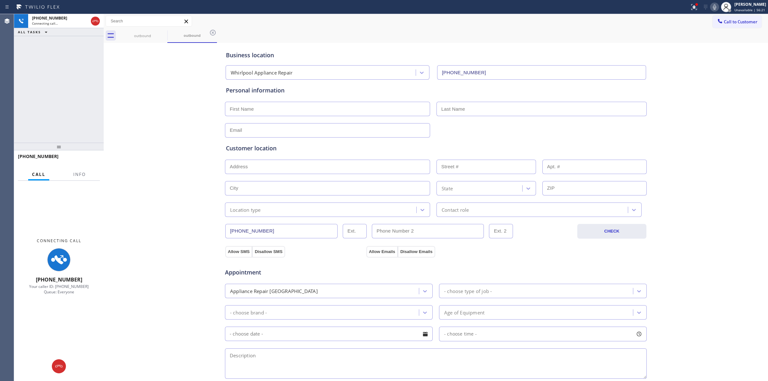
click at [688, 151] on div "Business location Whirlpool Appliance Repair [PHONE_NUMBER] Personal informatio…" at bounding box center [435, 262] width 661 height 437
click at [717, 5] on icon at bounding box center [715, 7] width 8 height 8
click at [214, 31] on icon at bounding box center [213, 33] width 8 height 8
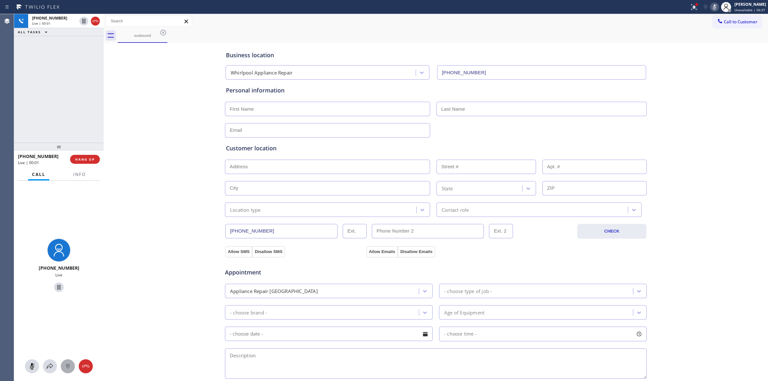
click at [68, 364] on icon at bounding box center [68, 367] width 8 height 8
click at [733, 61] on div "Business location Whirlpool Appliance Repair [PHONE_NUMBER] Personal informatio…" at bounding box center [435, 262] width 661 height 437
click at [95, 22] on icon at bounding box center [96, 21] width 8 height 8
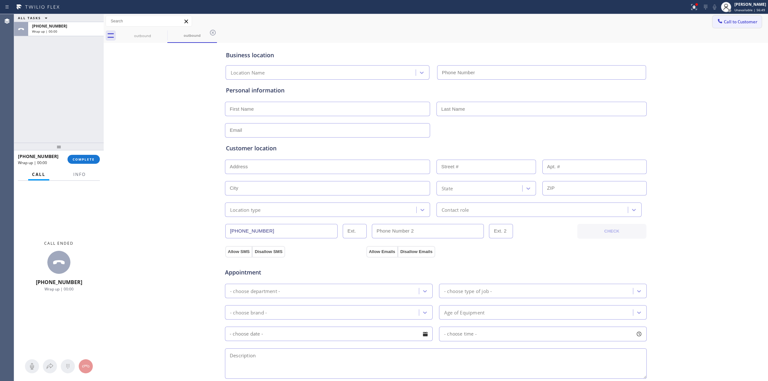
type input "[PHONE_NUMBER]"
drag, startPoint x: 682, startPoint y: 52, endPoint x: 714, endPoint y: 37, distance: 34.8
click at [687, 51] on div "Business location Whirlpool Appliance Repair [PHONE_NUMBER] Personal informatio…" at bounding box center [435, 262] width 661 height 437
click at [730, 18] on button "Call to Customer" at bounding box center [737, 22] width 49 height 12
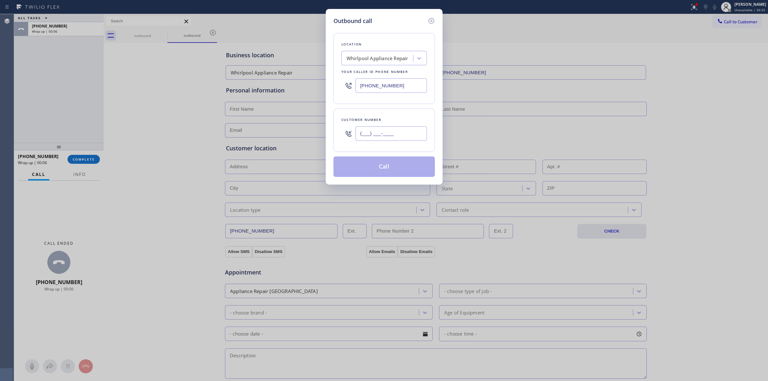
paste input "949) 991-9178"
click at [370, 131] on input "[PHONE_NUMBER]" at bounding box center [391, 133] width 71 height 14
type input "[PHONE_NUMBER]"
click at [385, 57] on div "Whirlpool Appliance Repair" at bounding box center [378, 58] width 62 height 7
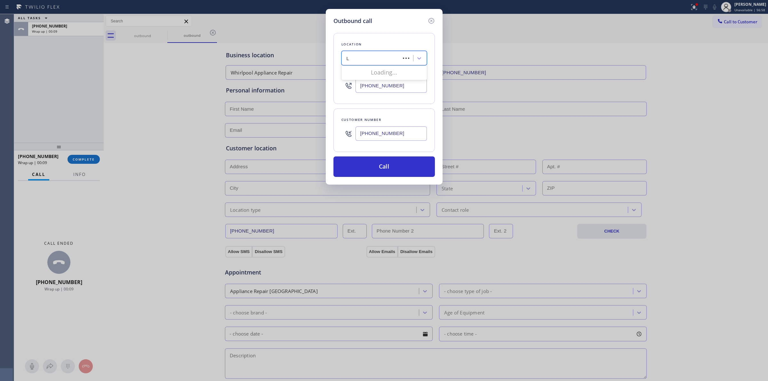
type input "LG"
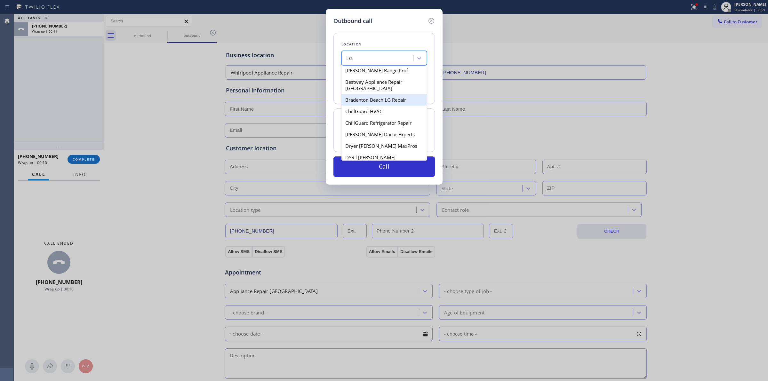
scroll to position [80, 0]
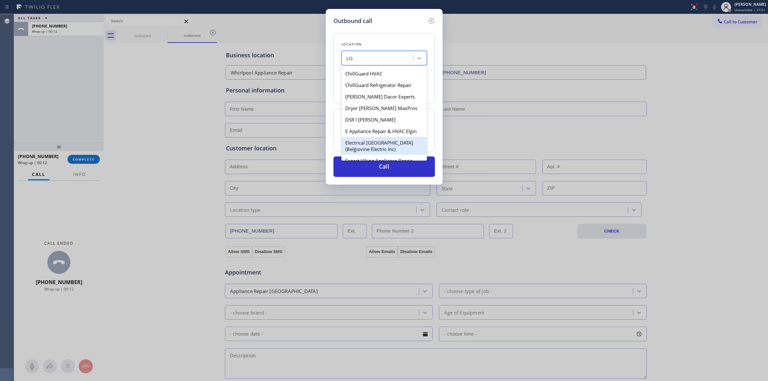
drag, startPoint x: 378, startPoint y: 111, endPoint x: 391, endPoint y: 141, distance: 32.9
click at [391, 141] on div "5 Star Appliance Repair [PERSON_NAME] HVAC Maintenance [PERSON_NAME] Moving Com…" at bounding box center [383, 113] width 85 height 96
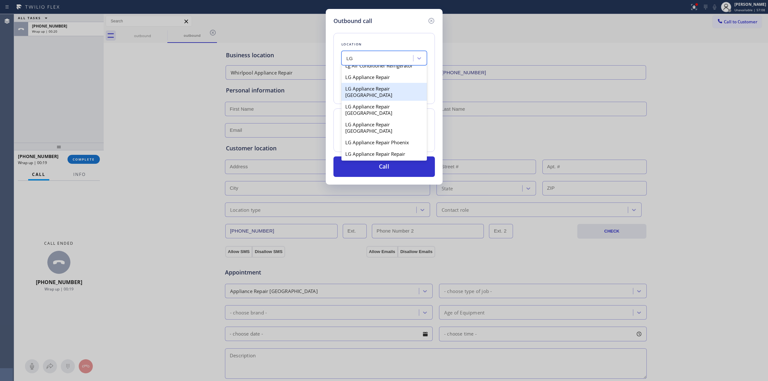
drag, startPoint x: 388, startPoint y: 109, endPoint x: 388, endPoint y: 91, distance: 17.6
click at [388, 91] on div "5 Star Appliance Repair [PERSON_NAME] HVAC Maintenance [PERSON_NAME] Moving Com…" at bounding box center [383, 113] width 85 height 96
click at [388, 83] on div "LG Appliance Repair" at bounding box center [383, 77] width 85 height 12
type input "[PHONE_NUMBER]"
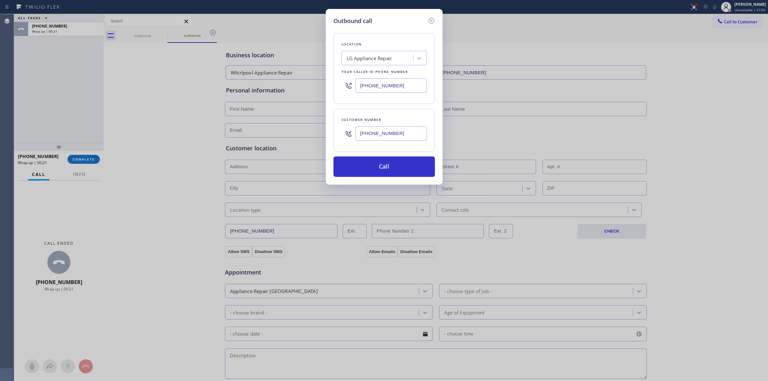
click at [392, 127] on input "[PHONE_NUMBER]" at bounding box center [391, 133] width 71 height 14
click at [387, 159] on button "Call" at bounding box center [383, 166] width 101 height 20
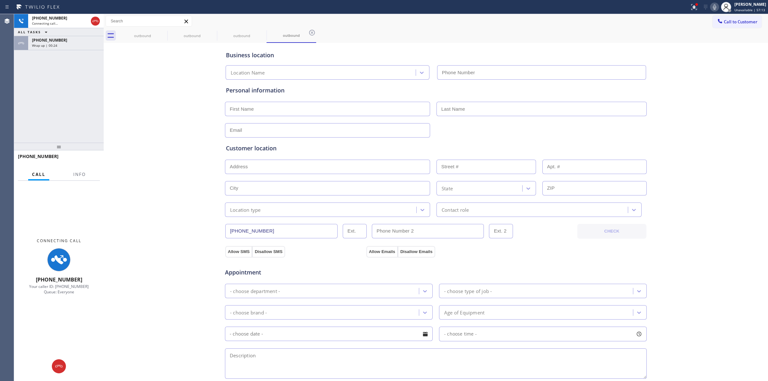
type input "[PHONE_NUMBER]"
click at [87, 46] on div "Wrap up | 00:26" at bounding box center [66, 45] width 68 height 4
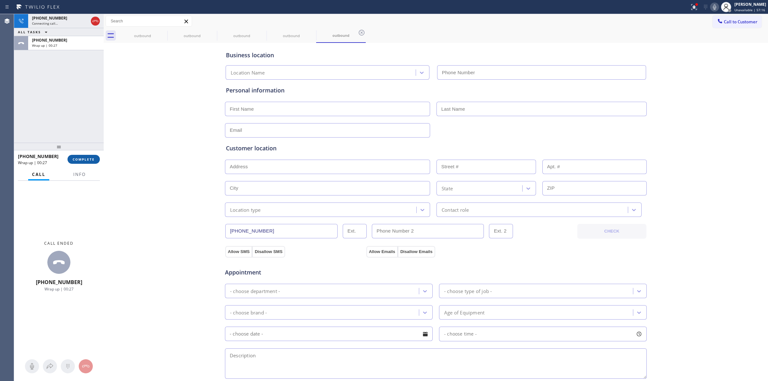
type input "[PHONE_NUMBER]"
click at [89, 160] on span "COMPLETE" at bounding box center [84, 159] width 22 height 4
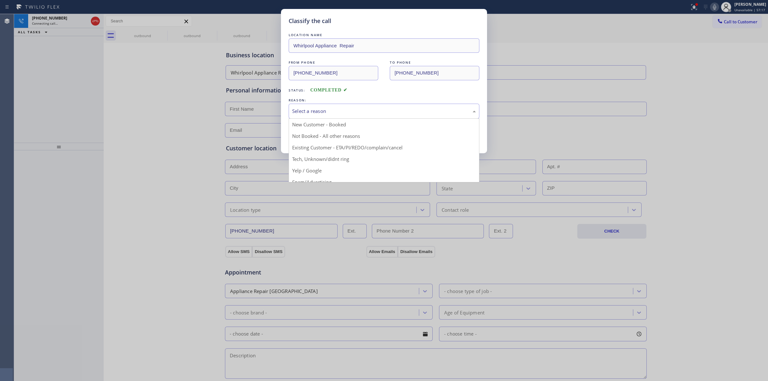
click at [373, 110] on div "Select a reason" at bounding box center [384, 111] width 184 height 7
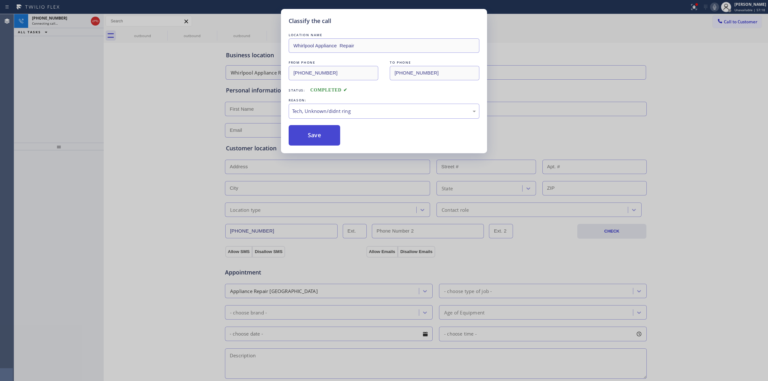
click at [320, 134] on button "Save" at bounding box center [315, 135] width 52 height 20
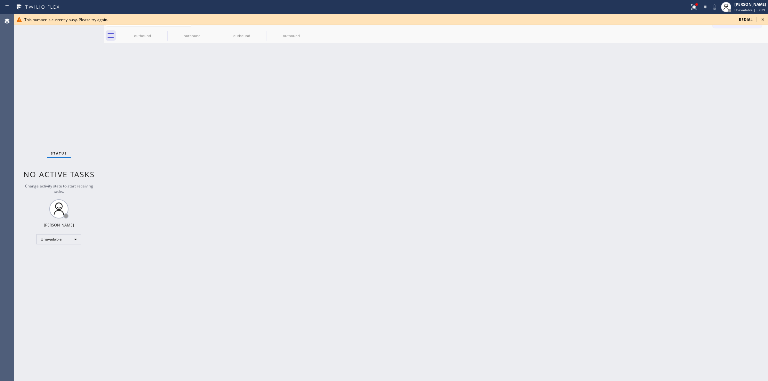
click at [764, 20] on icon at bounding box center [763, 20] width 8 height 8
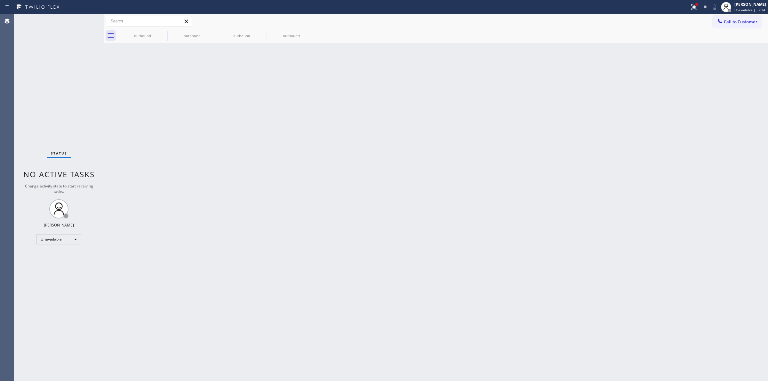
drag, startPoint x: 638, startPoint y: 79, endPoint x: 689, endPoint y: 48, distance: 59.5
click at [650, 73] on div "Back to Dashboard Change Sender ID Customers Technicians Select a contact Outbo…" at bounding box center [436, 197] width 664 height 367
click at [734, 17] on button "Call to Customer" at bounding box center [737, 22] width 49 height 12
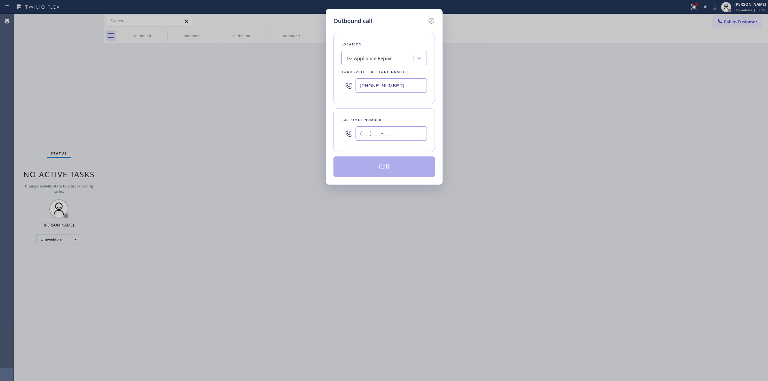
click at [373, 140] on input "(___) ___-____" at bounding box center [391, 133] width 71 height 14
paste input "270) 310-3850"
type input "[PHONE_NUMBER]"
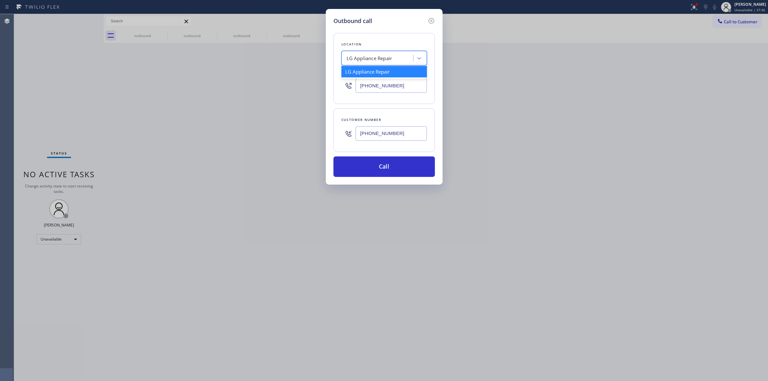
click at [392, 62] on div "LG Appliance Repair" at bounding box center [378, 58] width 70 height 11
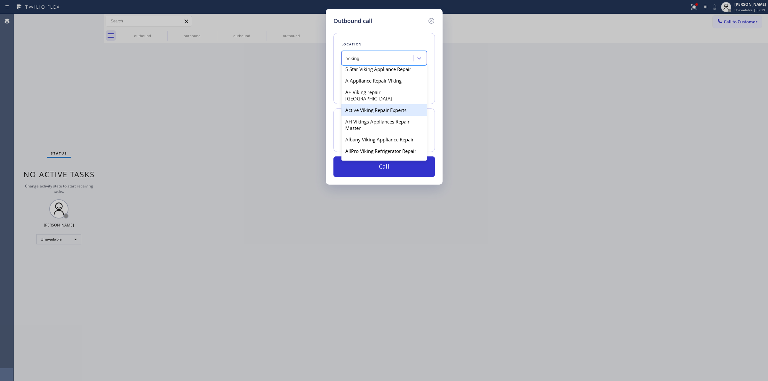
scroll to position [40, 0]
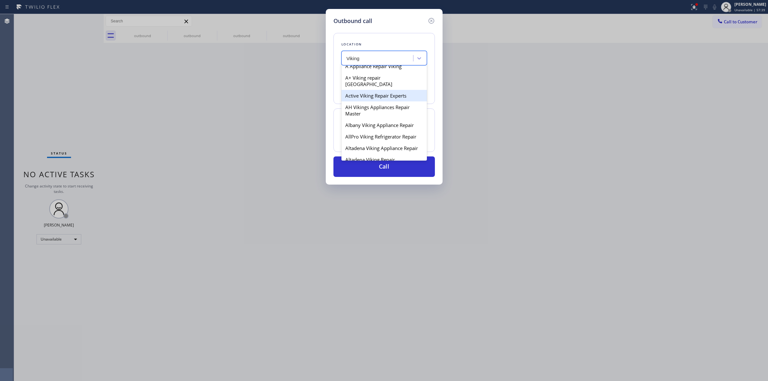
type input "Viking"
drag, startPoint x: 375, startPoint y: 134, endPoint x: 351, endPoint y: 165, distance: 39.0
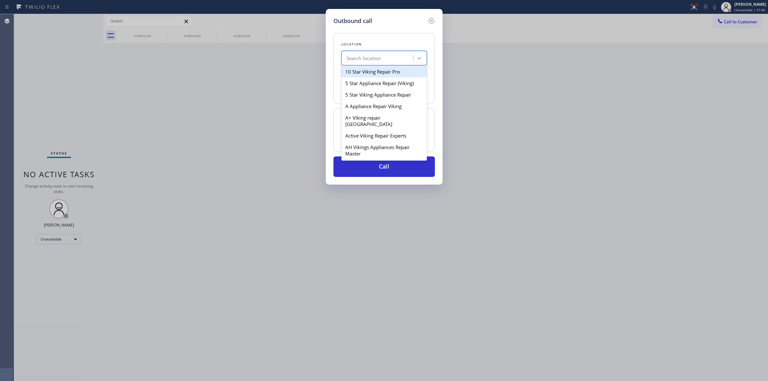
click at [395, 57] on div "Search location" at bounding box center [378, 58] width 70 height 11
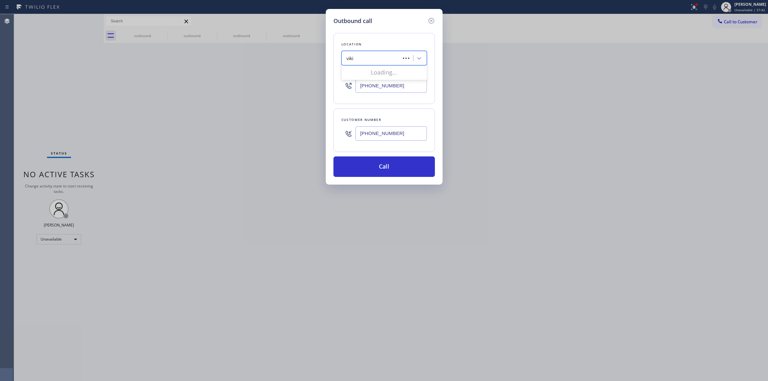
type input "viking"
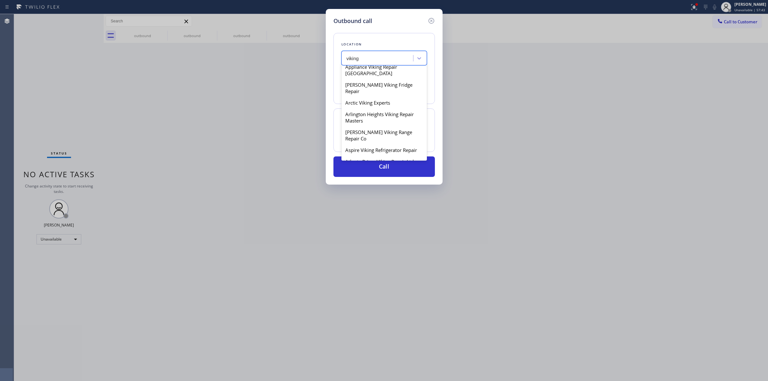
scroll to position [240, 0]
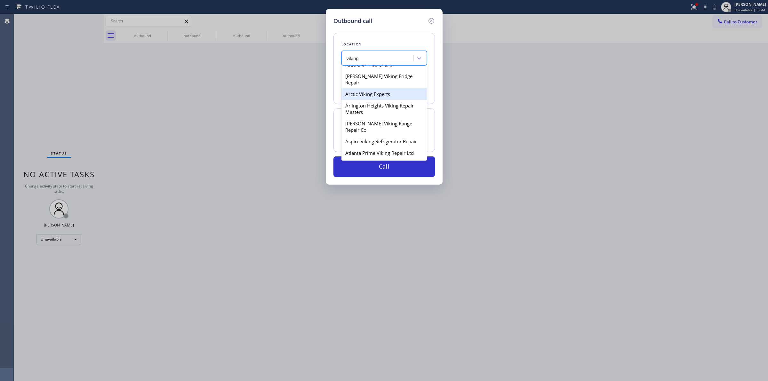
click at [377, 100] on div "Arctic Viking Experts" at bounding box center [383, 94] width 85 height 12
type input "[PHONE_NUMBER]"
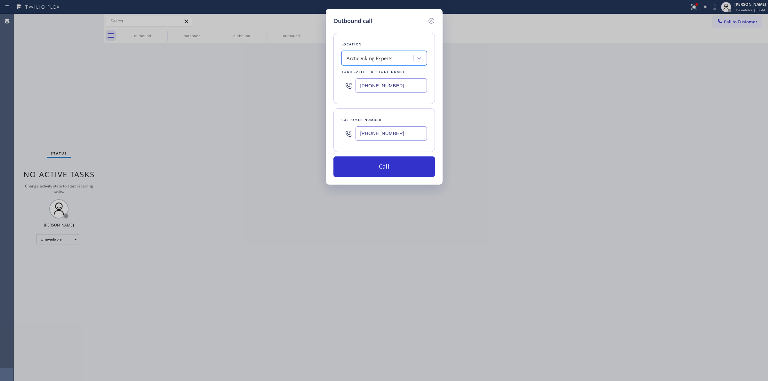
click at [383, 130] on input "[PHONE_NUMBER]" at bounding box center [391, 133] width 71 height 14
click at [382, 170] on button "Call" at bounding box center [383, 166] width 101 height 20
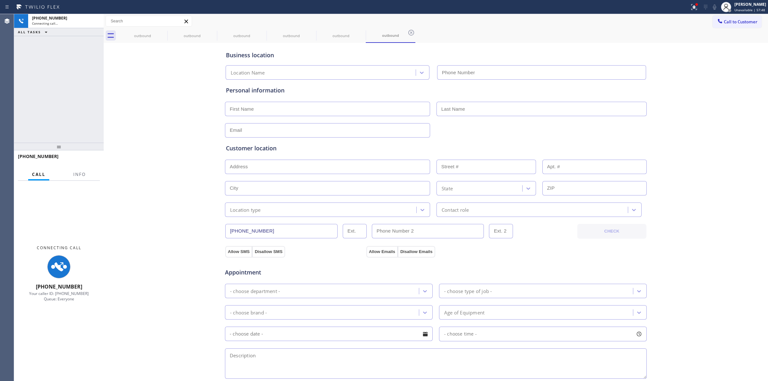
click at [711, 69] on div "Business location Location Name Personal information Customer location >> ADD N…" at bounding box center [435, 262] width 661 height 437
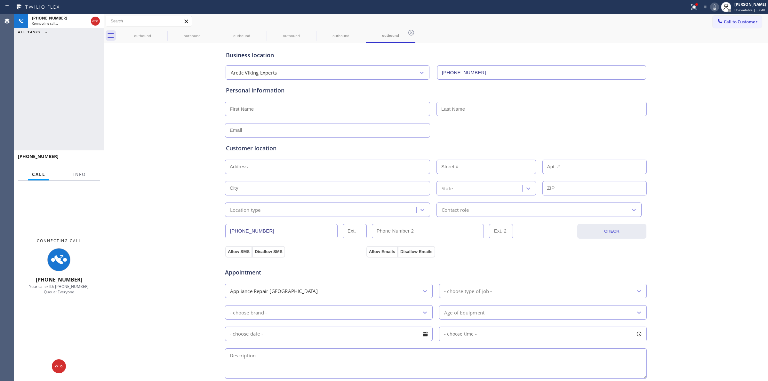
type input "[PHONE_NUMBER]"
click at [716, 8] on icon at bounding box center [714, 6] width 3 height 5
click at [161, 34] on icon at bounding box center [163, 33] width 6 height 6
click at [161, 30] on icon at bounding box center [163, 33] width 8 height 8
click at [0, 0] on icon at bounding box center [0, 0] width 0 height 0
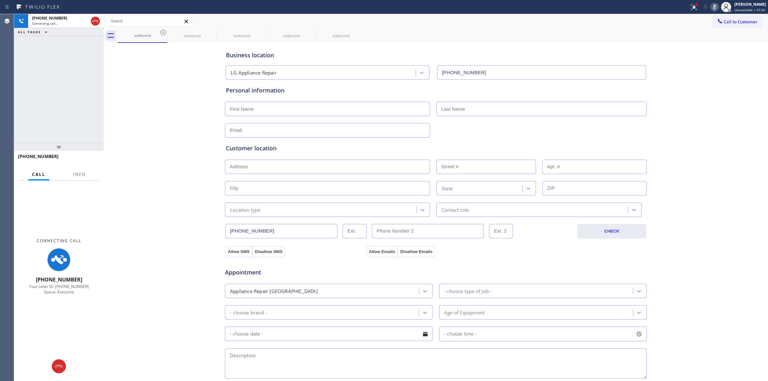
click at [0, 0] on icon at bounding box center [0, 0] width 0 height 0
click at [164, 34] on div "outbound outbound outbound outbound outbound" at bounding box center [443, 35] width 650 height 14
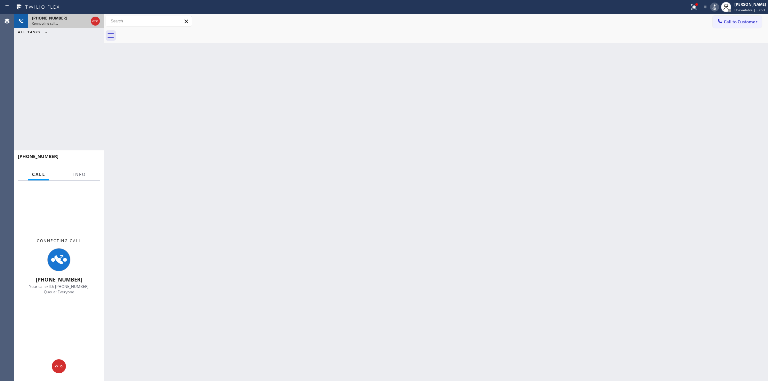
click at [76, 20] on div "[PHONE_NUMBER]" at bounding box center [60, 17] width 56 height 5
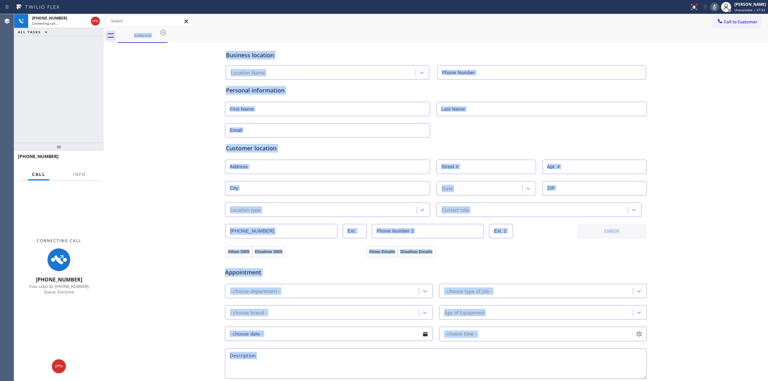
type input "[PHONE_NUMBER]"
click at [743, 187] on div "Business location Arctic Viking Experts [PHONE_NUMBER] Personal information Cus…" at bounding box center [435, 262] width 661 height 437
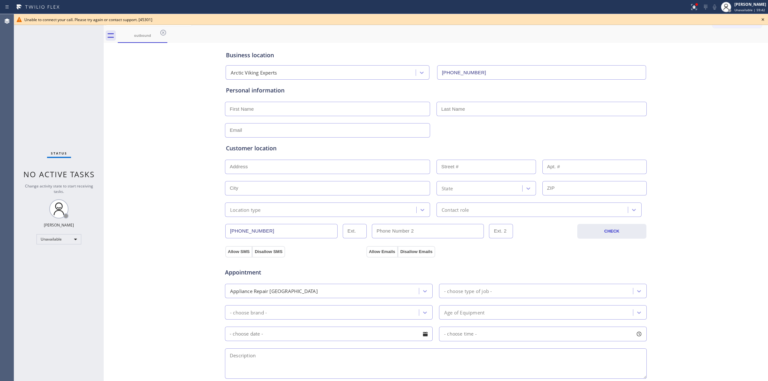
click at [762, 18] on icon at bounding box center [763, 19] width 3 height 3
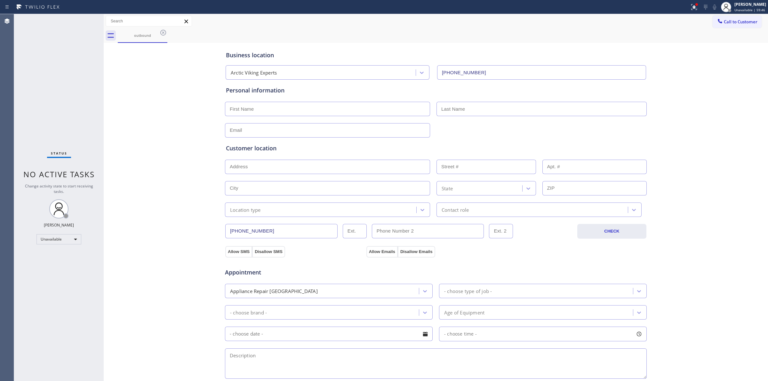
click at [706, 156] on div "Business location Arctic Viking Experts [PHONE_NUMBER] Personal information Cus…" at bounding box center [435, 262] width 661 height 437
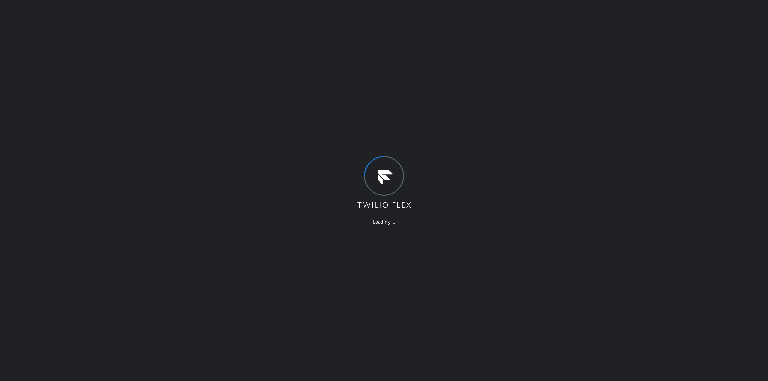
click at [352, 125] on div "Loading ..." at bounding box center [384, 190] width 768 height 381
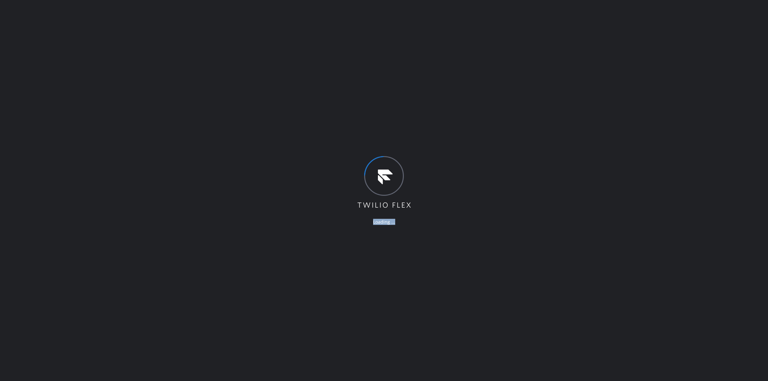
click at [352, 125] on div "Loading ..." at bounding box center [384, 190] width 768 height 381
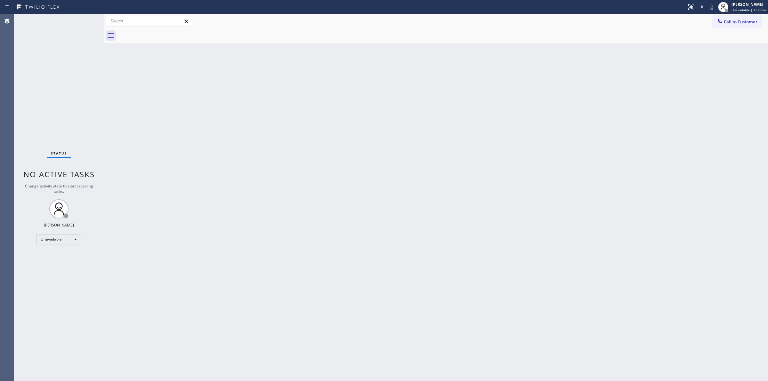
drag, startPoint x: 679, startPoint y: 104, endPoint x: 694, endPoint y: 91, distance: 20.2
click at [690, 94] on div "Back to Dashboard Change Sender ID Customers Technicians Select a contact Outbo…" at bounding box center [436, 197] width 664 height 367
click at [731, 23] on span "Call to Customer" at bounding box center [741, 22] width 34 height 6
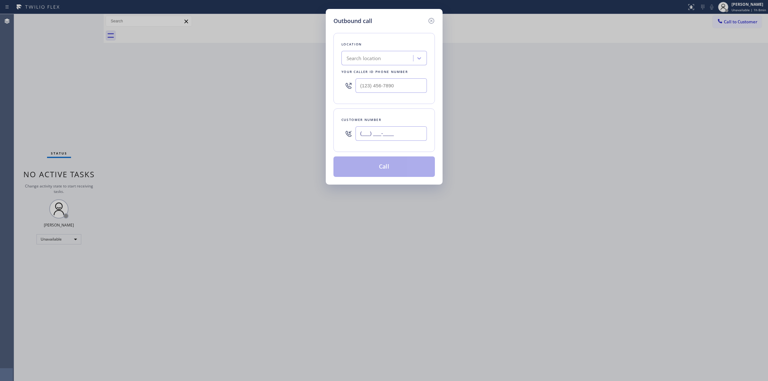
click at [405, 127] on input "(___) ___-____" at bounding box center [391, 133] width 71 height 14
paste input "707) 378-0148"
type input "(707) 378-0148"
click at [401, 60] on div "Search location" at bounding box center [378, 58] width 70 height 11
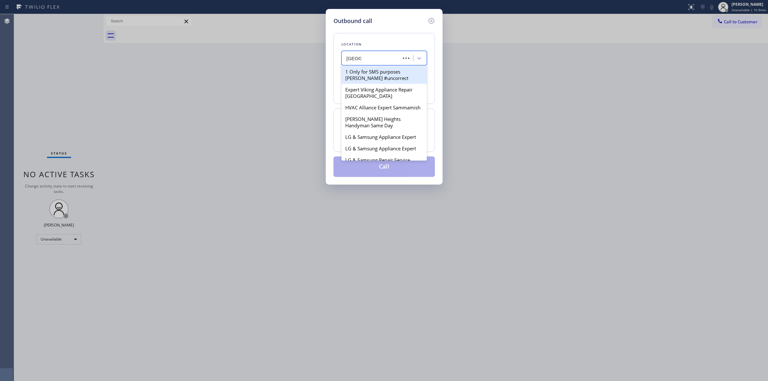
type input "samsung"
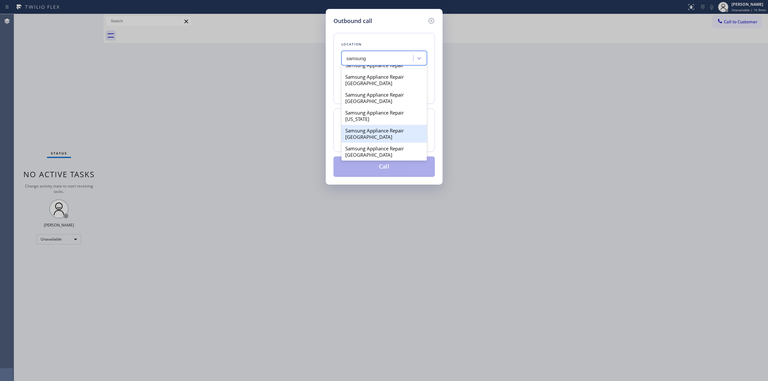
scroll to position [280, 0]
drag, startPoint x: 367, startPoint y: 66, endPoint x: 365, endPoint y: 83, distance: 17.0
click at [365, 83] on div "LG & Samsung Appliance Expert LG & Samsung Appliance Expert LG & Samsung Repair…" at bounding box center [383, 113] width 85 height 96
click at [365, 83] on div "Samsung Appliance Repairs Los Angeles" at bounding box center [383, 79] width 85 height 18
type input "(213) 320-5384"
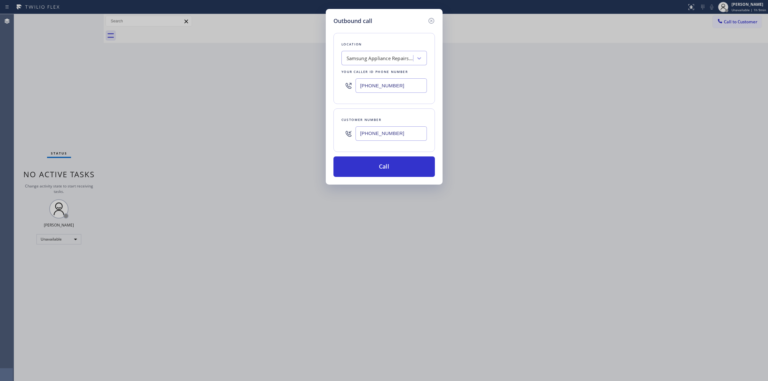
click at [393, 142] on div "(707) 378-0148" at bounding box center [391, 133] width 71 height 21
click at [393, 136] on input "(707) 378-0148" at bounding box center [391, 133] width 71 height 14
click at [385, 168] on button "Call" at bounding box center [383, 166] width 101 height 20
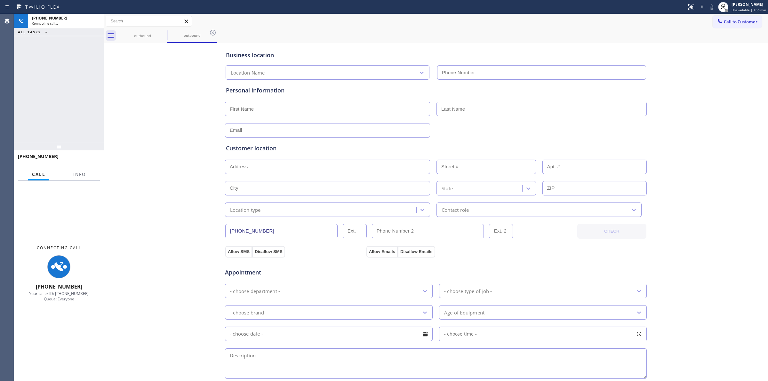
type input "(213) 320-5384"
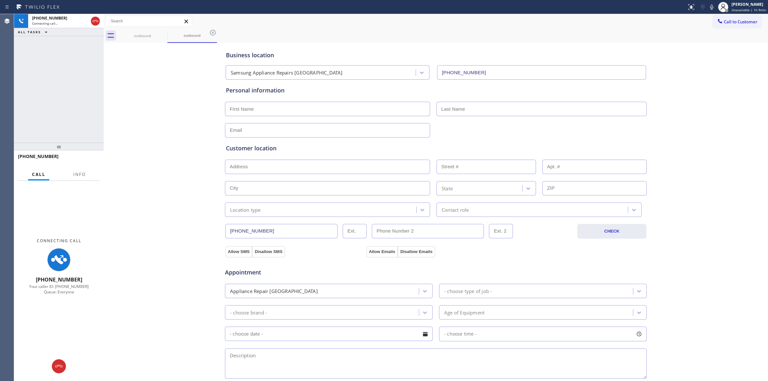
drag, startPoint x: 714, startPoint y: 7, endPoint x: 709, endPoint y: 66, distance: 58.4
click at [713, 7] on icon at bounding box center [711, 6] width 3 height 5
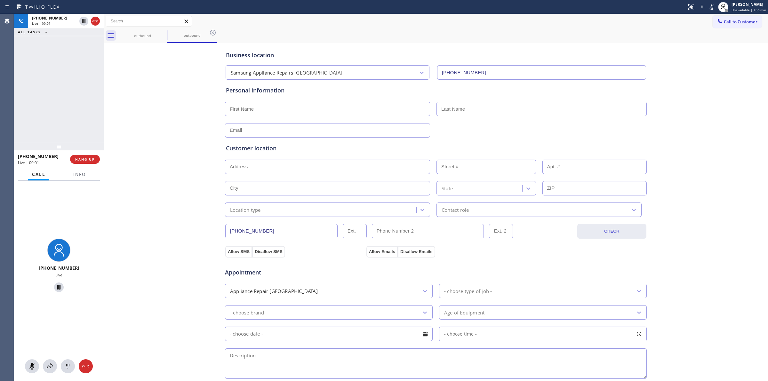
click at [697, 306] on div "Business location Samsung Appliance Repairs Los Angeles (213) 320-5384 Personal…" at bounding box center [435, 262] width 661 height 437
click at [718, 22] on icon at bounding box center [720, 21] width 4 height 4
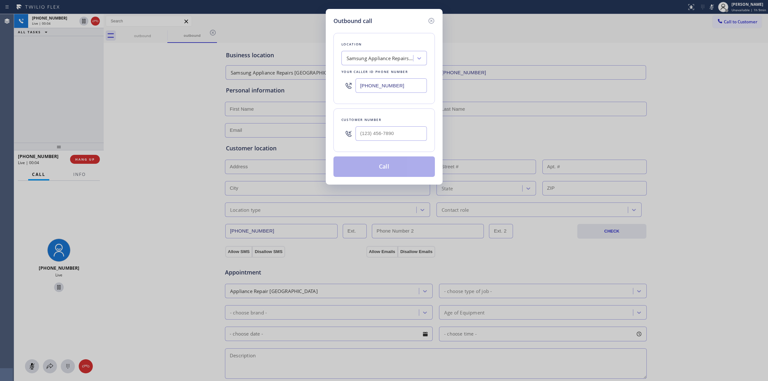
drag, startPoint x: 414, startPoint y: 121, endPoint x: 401, endPoint y: 130, distance: 16.3
click at [401, 130] on div "Customer number" at bounding box center [383, 130] width 101 height 44
paste input "707) 378-0148"
click at [399, 130] on input "(___) ___-____" at bounding box center [391, 133] width 71 height 14
type input "(707) 378-0148"
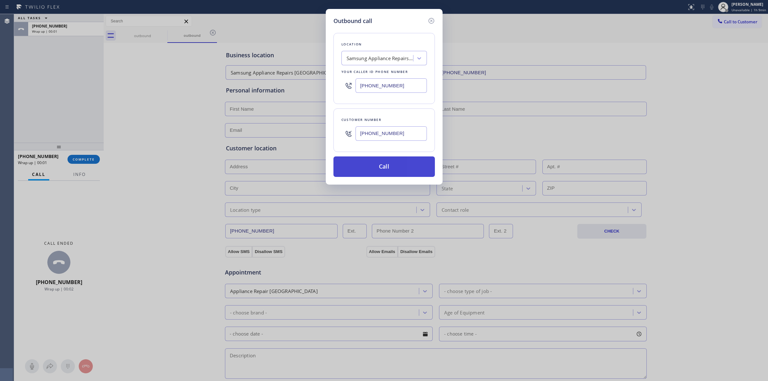
click at [374, 159] on button "Call" at bounding box center [383, 166] width 101 height 20
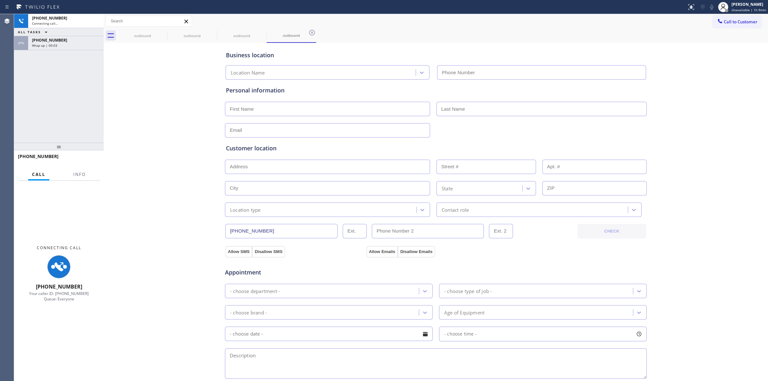
click at [301, 137] on div "Customer location >> ADD NEW ADDRESS << + NEW ADDRESS State Location type Conta…" at bounding box center [436, 176] width 422 height 82
type input "(213) 320-5384"
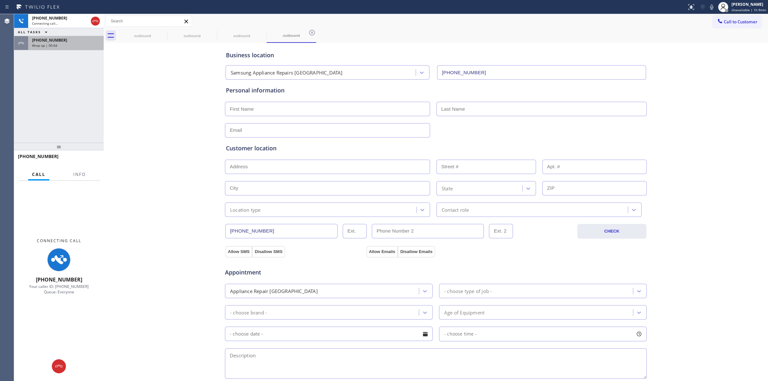
click at [74, 45] on div "Wrap up | 00:04" at bounding box center [66, 45] width 68 height 4
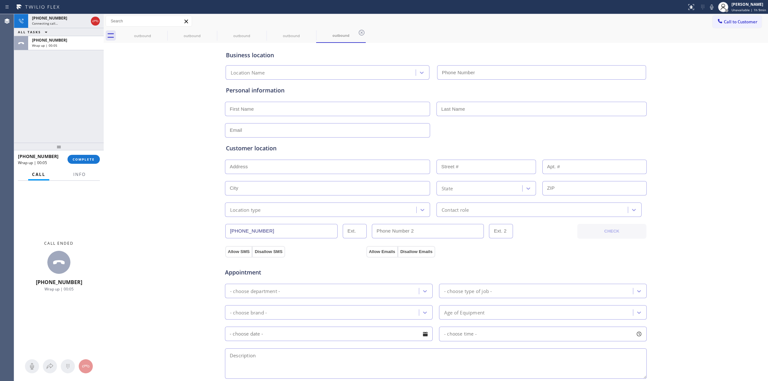
type input "(213) 320-5384"
click at [91, 159] on span "COMPLETE" at bounding box center [84, 159] width 22 height 4
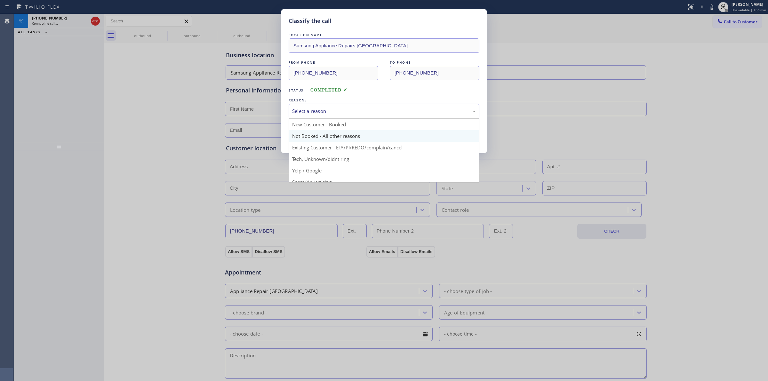
drag, startPoint x: 363, startPoint y: 109, endPoint x: 357, endPoint y: 138, distance: 29.3
click at [363, 111] on div "Select a reason" at bounding box center [384, 111] width 184 height 7
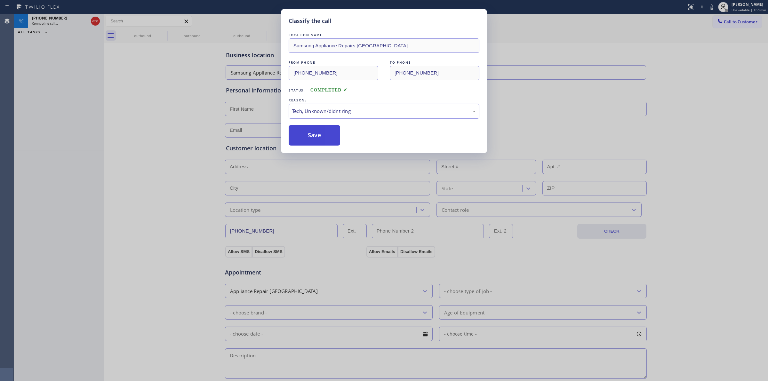
drag, startPoint x: 347, startPoint y: 162, endPoint x: 313, endPoint y: 133, distance: 44.1
click at [313, 133] on button "Save" at bounding box center [315, 135] width 52 height 20
click at [692, 110] on div "Classify the call LOCATION NAME Samsung Appliance Repairs Los Angeles FROM PHON…" at bounding box center [384, 190] width 768 height 381
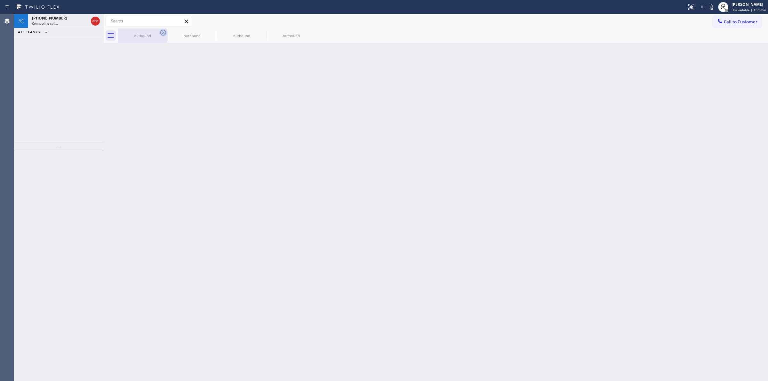
click at [164, 31] on icon at bounding box center [163, 33] width 8 height 8
click at [0, 0] on icon at bounding box center [0, 0] width 0 height 0
click at [162, 31] on div at bounding box center [443, 35] width 650 height 14
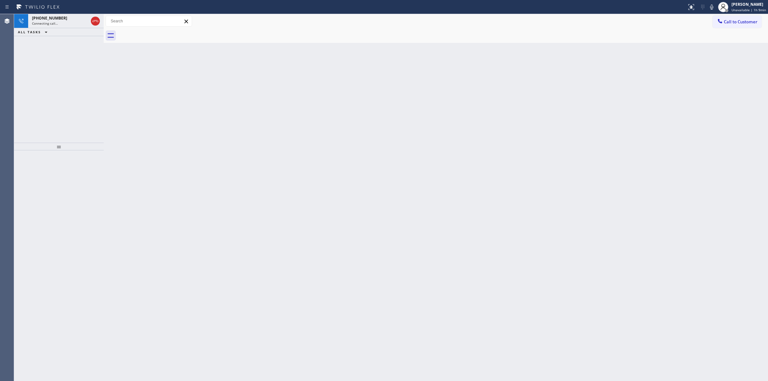
click at [162, 31] on div at bounding box center [443, 35] width 650 height 14
click at [64, 20] on div "+17073780148" at bounding box center [60, 17] width 56 height 5
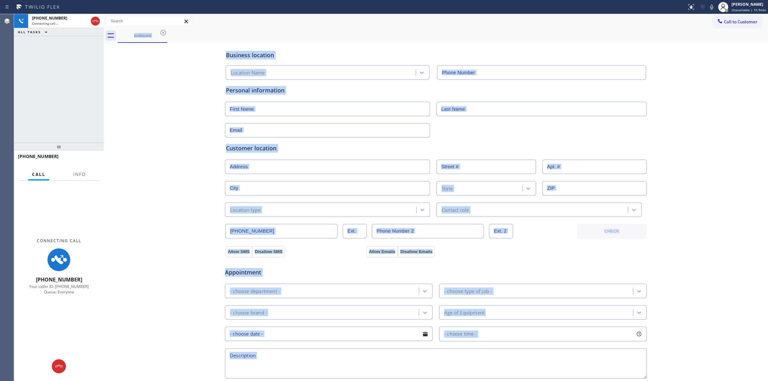
type input "(213) 320-5384"
click at [711, 10] on icon at bounding box center [712, 7] width 8 height 8
click at [144, 324] on div "Business location Samsung Appliance Repairs Los Angeles (213) 320-5384 Personal…" at bounding box center [435, 262] width 661 height 437
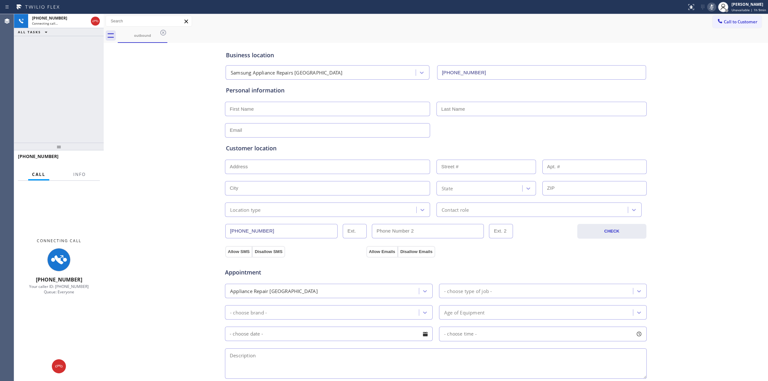
click at [146, 278] on div "Business location Samsung Appliance Repairs Los Angeles (213) 320-5384 Personal…" at bounding box center [435, 262] width 661 height 437
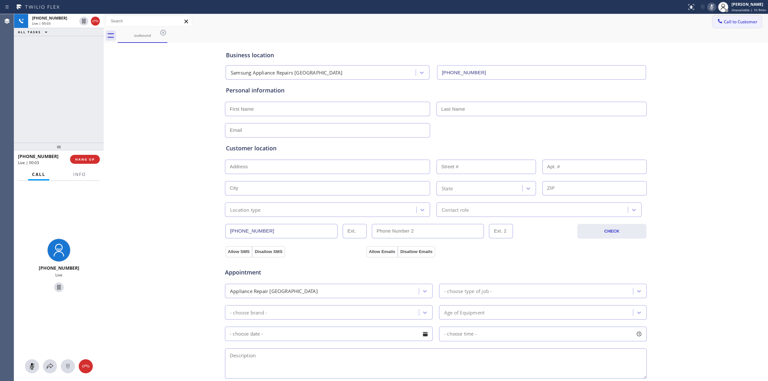
drag, startPoint x: 735, startPoint y: 14, endPoint x: 736, endPoint y: 22, distance: 8.7
click at [735, 15] on div "Call to Customer Outbound call Location Samsung Appliance Repairs Los Angeles Y…" at bounding box center [436, 21] width 664 height 14
drag, startPoint x: 733, startPoint y: 26, endPoint x: 719, endPoint y: 30, distance: 14.5
click at [730, 28] on button "Call to Customer" at bounding box center [737, 22] width 49 height 12
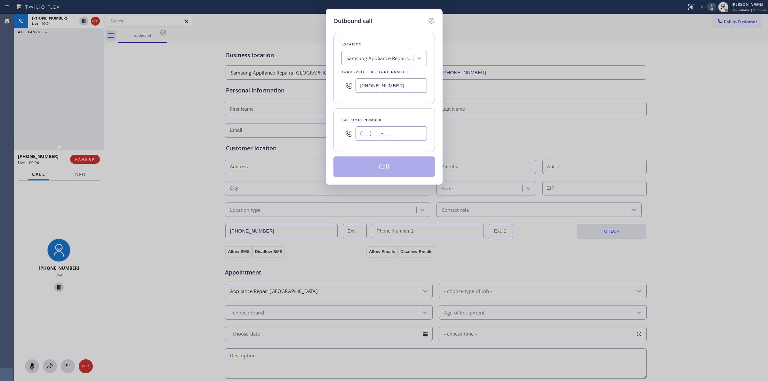
paste input "text"
drag, startPoint x: 416, startPoint y: 136, endPoint x: 413, endPoint y: 136, distance: 3.2
click at [413, 136] on input "(___) ___-____" at bounding box center [391, 133] width 71 height 14
type input "(___) ___-____"
click at [399, 71] on div "Your caller id phone number" at bounding box center [383, 71] width 85 height 7
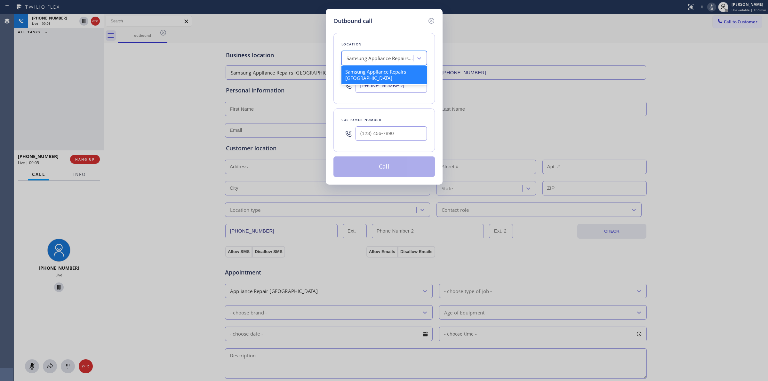
click at [395, 58] on div "Samsung Appliance Repairs Los Angeles" at bounding box center [380, 58] width 67 height 7
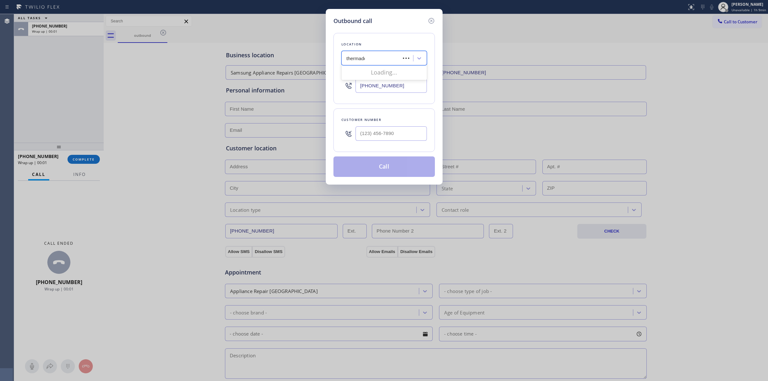
type input "thermador"
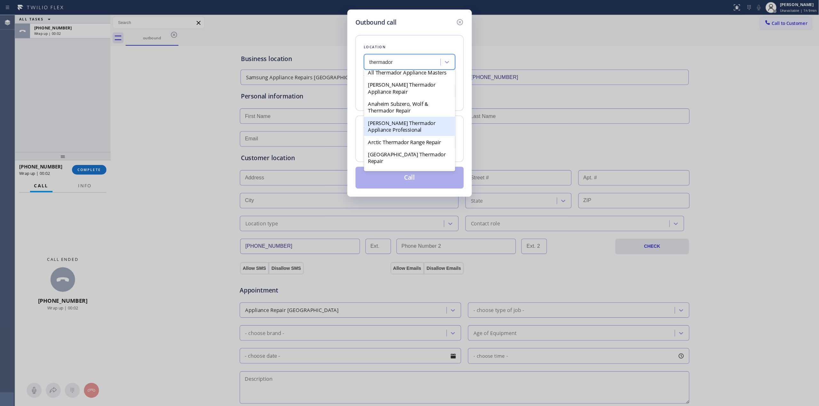
scroll to position [80, 0]
click at [378, 122] on div "Arctic Thermador Range Repair" at bounding box center [383, 116] width 85 height 12
type input "(602) 737-3745"
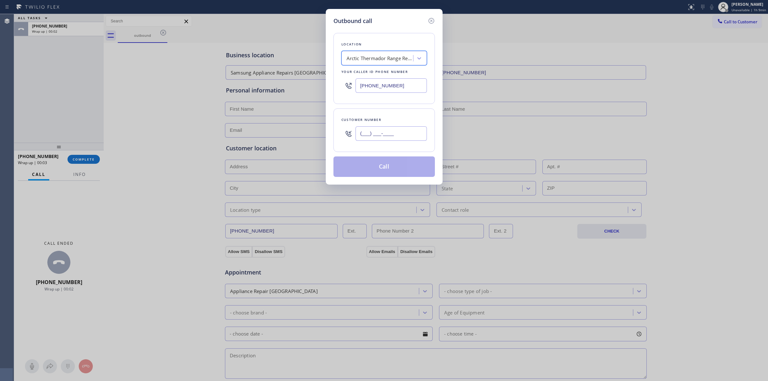
click at [383, 134] on input "(___) ___-____" at bounding box center [391, 133] width 71 height 14
paste input "817) 417-0326"
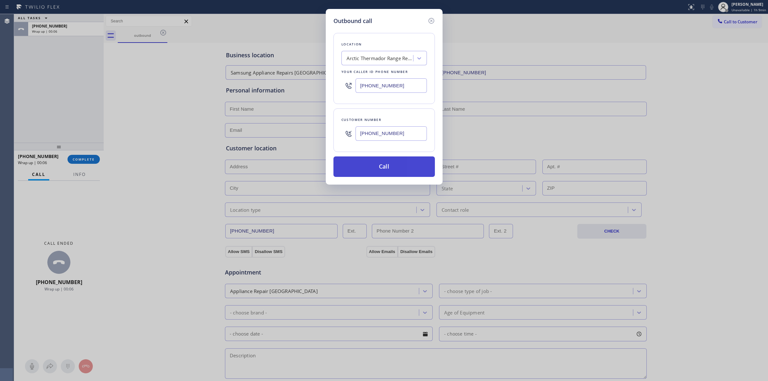
type input "(817) 417-0326"
click at [382, 167] on button "Call" at bounding box center [383, 166] width 101 height 20
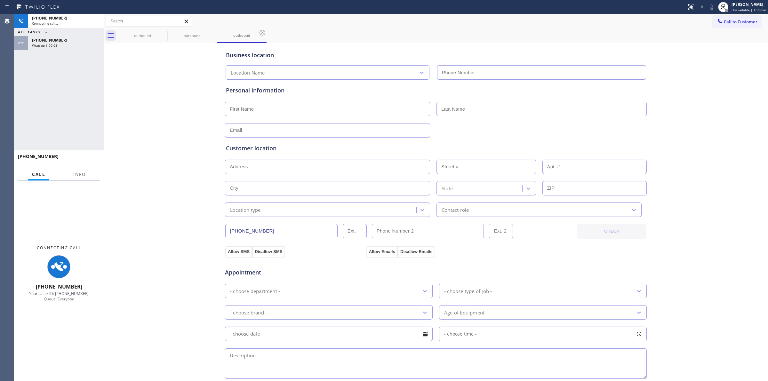
type input "(602) 737-3745"
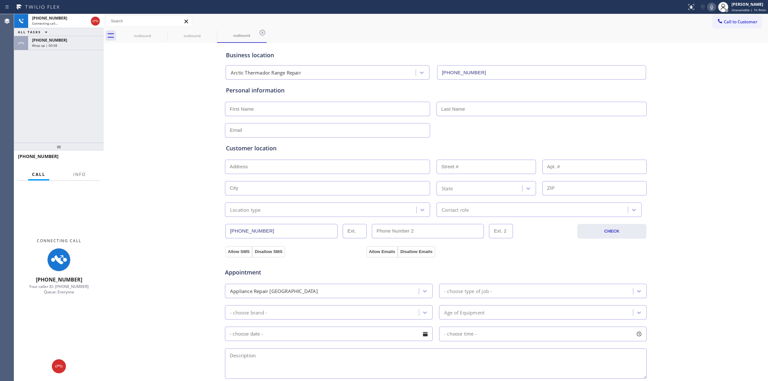
drag, startPoint x: 723, startPoint y: 79, endPoint x: 716, endPoint y: 13, distance: 66.2
click at [723, 69] on div "Business location Arctic Thermador Range Repair (602) 737-3745 Personal informa…" at bounding box center [435, 262] width 661 height 437
click at [714, 6] on icon at bounding box center [712, 7] width 8 height 8
drag, startPoint x: 79, startPoint y: 44, endPoint x: 83, endPoint y: 170, distance: 125.8
click at [79, 44] on div "Wrap up | 00:10" at bounding box center [66, 45] width 68 height 4
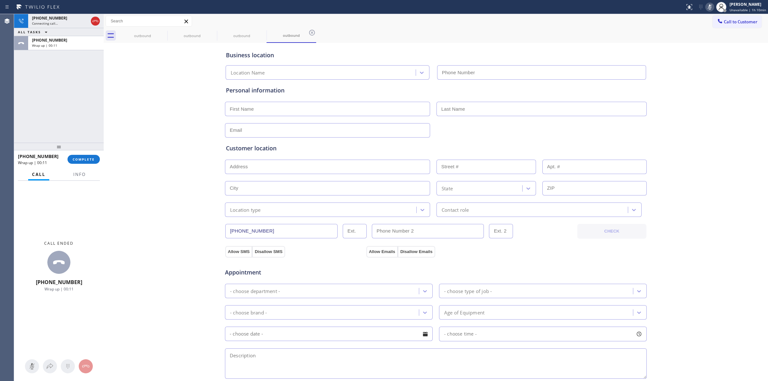
type input "(213) 320-5384"
click at [93, 148] on div at bounding box center [59, 147] width 90 height 8
click at [91, 158] on span "COMPLETE" at bounding box center [84, 159] width 22 height 4
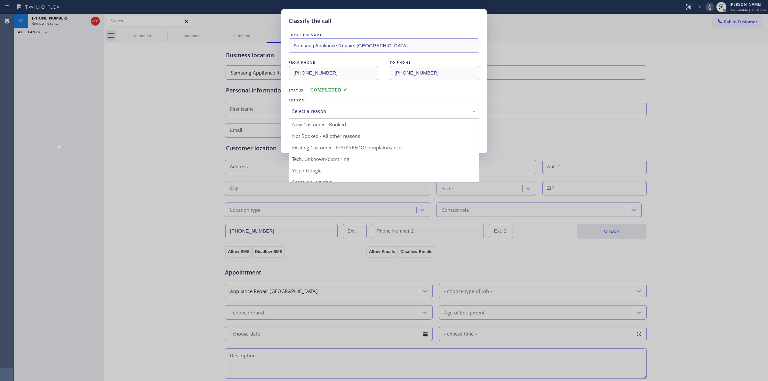
drag, startPoint x: 394, startPoint y: 115, endPoint x: 375, endPoint y: 129, distance: 23.2
click at [394, 116] on div "Select a reason" at bounding box center [384, 111] width 191 height 15
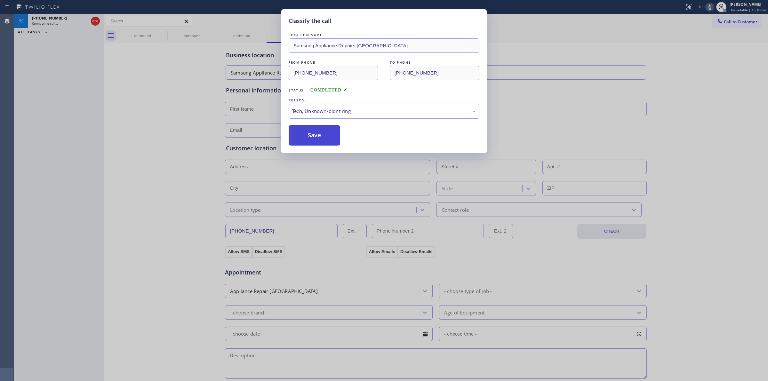
click at [320, 133] on button "Save" at bounding box center [315, 135] width 52 height 20
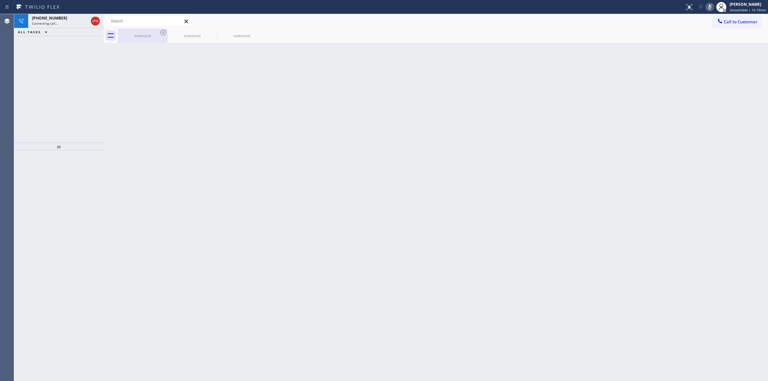
click at [133, 35] on div "outbound" at bounding box center [142, 35] width 48 height 5
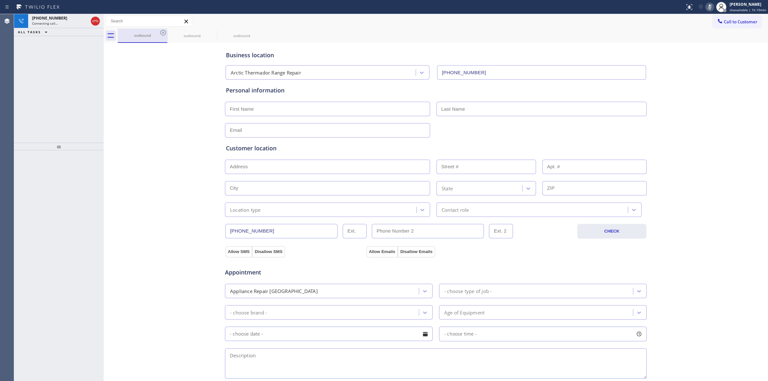
click at [157, 35] on div "outbound" at bounding box center [142, 35] width 48 height 5
click at [166, 32] on icon at bounding box center [163, 33] width 8 height 8
click at [165, 32] on icon at bounding box center [163, 33] width 8 height 8
click at [158, 31] on div "outbound" at bounding box center [142, 35] width 48 height 14
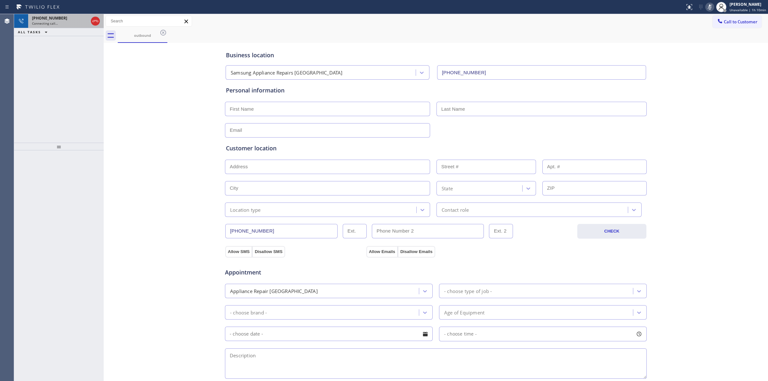
click at [58, 23] on div "Connecting call…" at bounding box center [60, 23] width 56 height 4
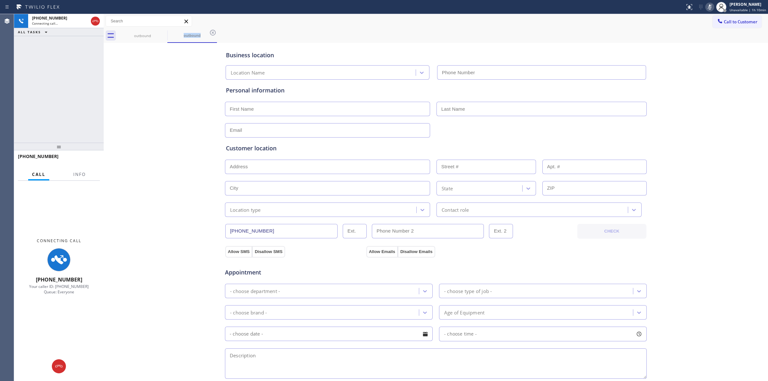
type input "(602) 737-3745"
click at [162, 35] on icon at bounding box center [163, 33] width 6 height 6
click at [209, 30] on icon at bounding box center [213, 33] width 8 height 8
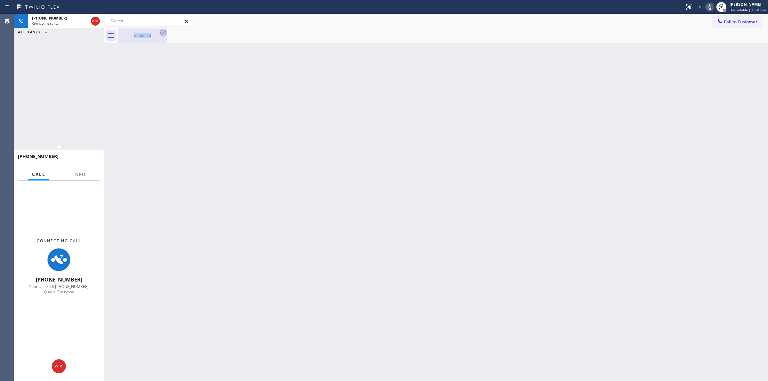
click at [164, 33] on icon at bounding box center [163, 33] width 8 height 8
click at [159, 31] on div "outbound" at bounding box center [142, 35] width 48 height 14
click at [163, 31] on div at bounding box center [443, 35] width 650 height 14
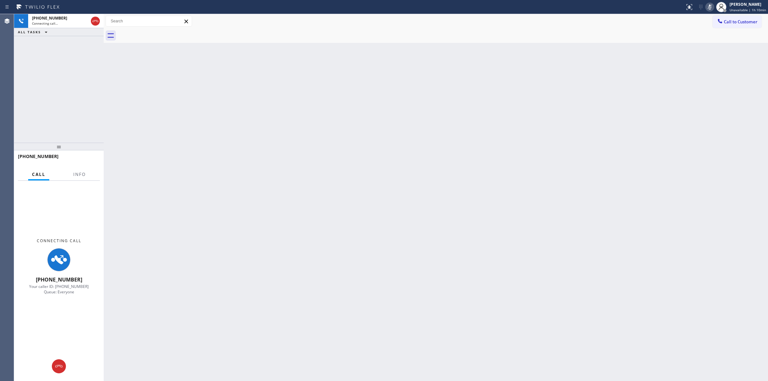
click at [731, 29] on div at bounding box center [443, 35] width 650 height 14
click at [731, 20] on span "Call to Customer" at bounding box center [741, 22] width 34 height 6
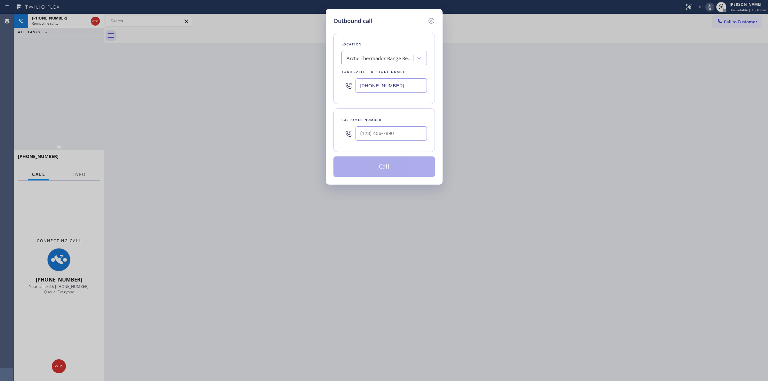
click at [383, 147] on div "Customer number" at bounding box center [383, 130] width 101 height 44
click at [395, 136] on input "(___) ___-____" at bounding box center [391, 133] width 71 height 14
paste input "817) 417-0326"
type input "(817) 417-0326"
drag, startPoint x: 433, startPoint y: 21, endPoint x: 409, endPoint y: 31, distance: 26.3
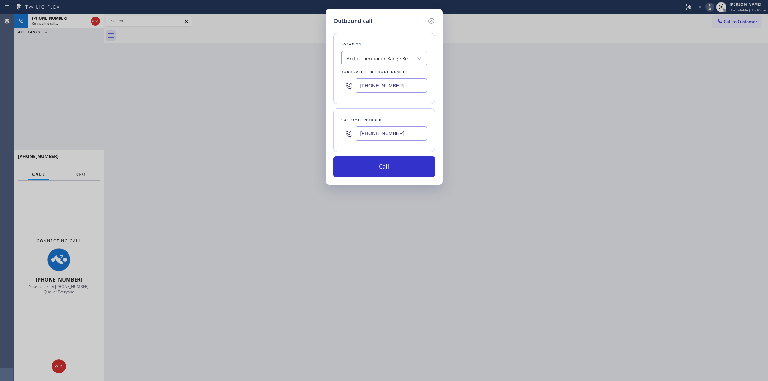
click at [433, 21] on icon at bounding box center [432, 21] width 8 height 8
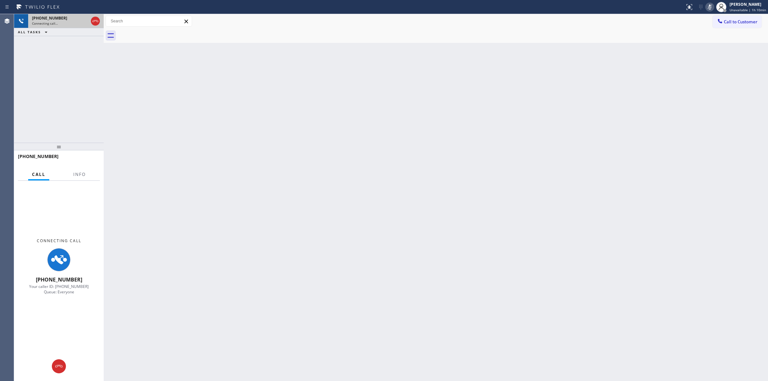
click at [53, 21] on span "Connecting call…" at bounding box center [45, 23] width 26 height 4
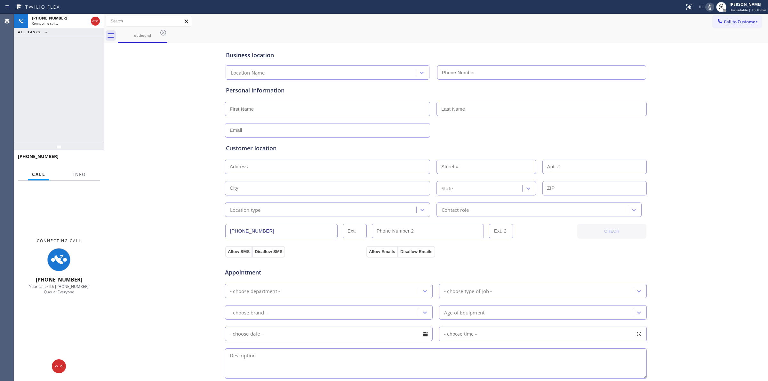
type input "(602) 737-3745"
click at [60, 369] on icon at bounding box center [59, 367] width 8 height 8
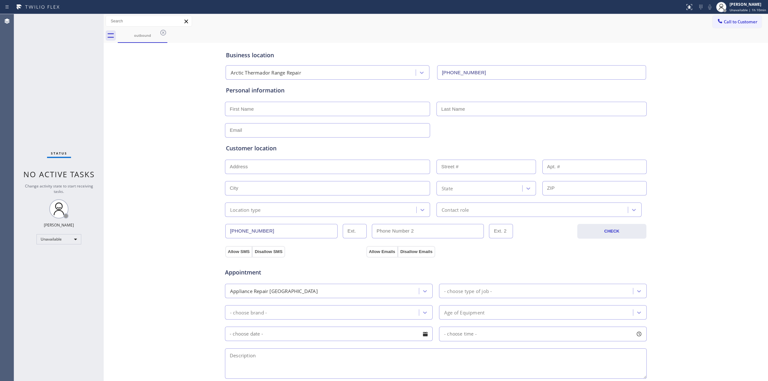
drag, startPoint x: 743, startPoint y: 21, endPoint x: 448, endPoint y: 125, distance: 312.2
click at [732, 24] on span "Call to Customer" at bounding box center [741, 22] width 34 height 6
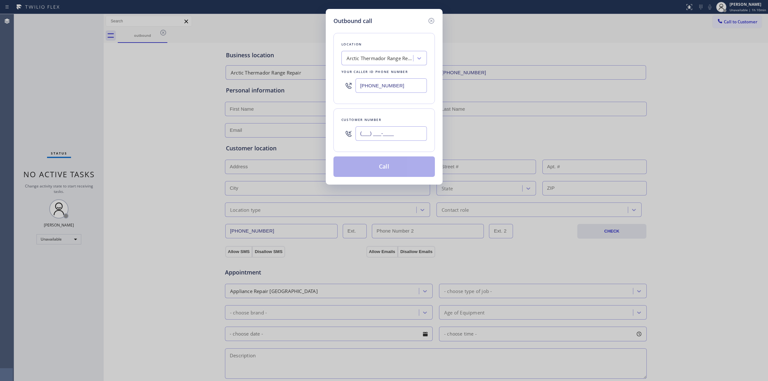
paste input "817) 417-0326"
click at [400, 128] on input "(817) 417-0326" at bounding box center [391, 133] width 71 height 14
type input "(817) 417-0326"
click at [368, 173] on button "Call" at bounding box center [383, 166] width 101 height 20
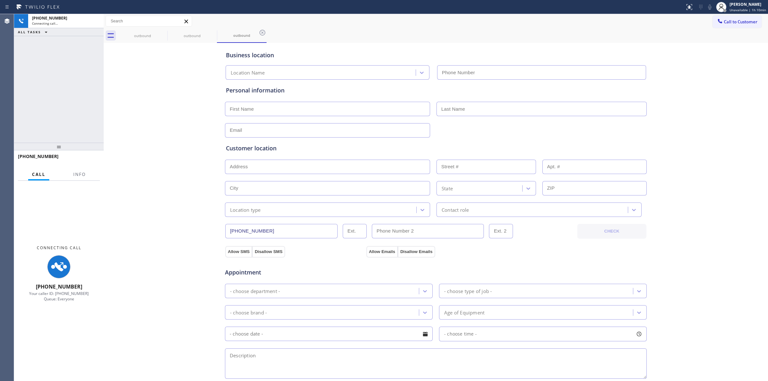
type input "(602) 737-3745"
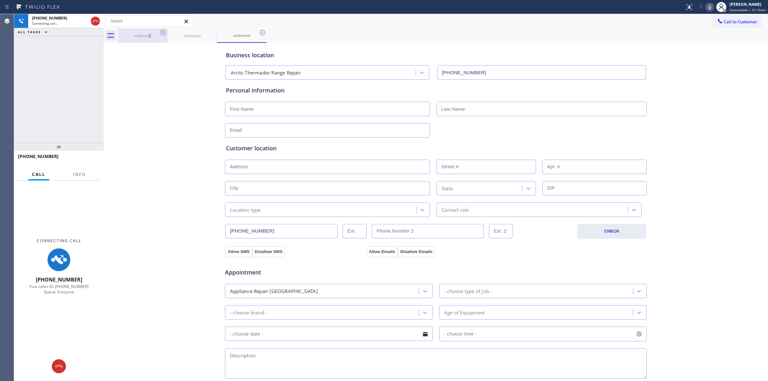
drag, startPoint x: 152, startPoint y: 36, endPoint x: 160, endPoint y: 37, distance: 8.1
click at [153, 37] on div "outbound" at bounding box center [142, 35] width 48 height 5
click at [165, 34] on icon at bounding box center [163, 33] width 6 height 6
click at [0, 0] on icon at bounding box center [0, 0] width 0 height 0
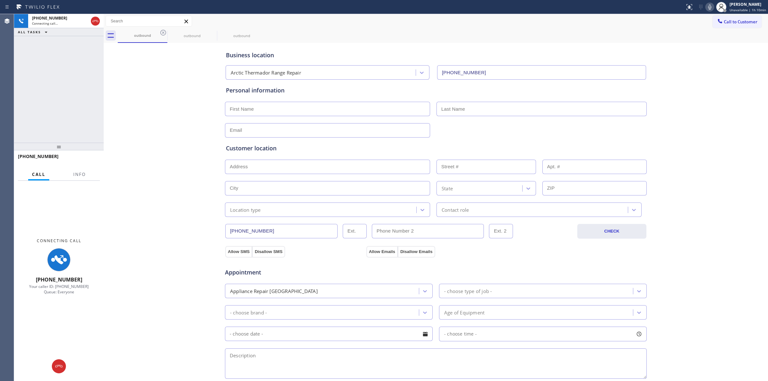
click at [164, 32] on div "outbound outbound outbound" at bounding box center [443, 35] width 650 height 14
click at [163, 32] on div "outbound outbound outbound" at bounding box center [443, 35] width 650 height 14
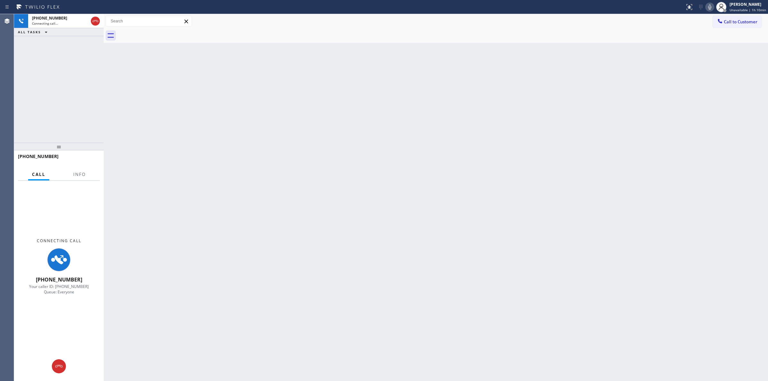
click at [162, 32] on div at bounding box center [443, 35] width 650 height 14
click at [93, 21] on icon at bounding box center [96, 21] width 8 height 8
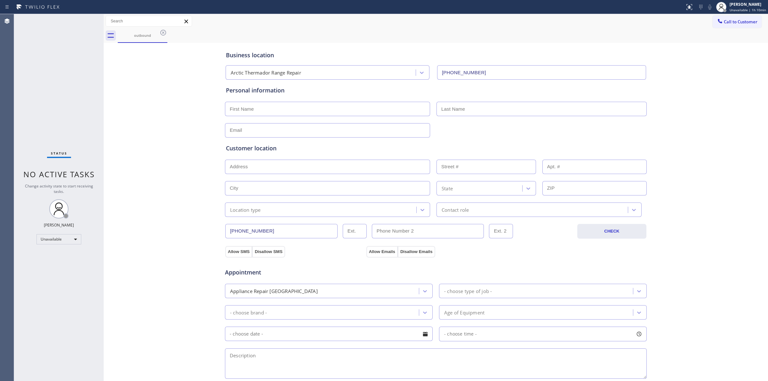
type input "(602) 737-3745"
drag, startPoint x: 669, startPoint y: 113, endPoint x: 696, endPoint y: 78, distance: 44.5
click at [669, 112] on div "Business location Arctic Thermador Range Repair (602) 737-3745 Personal informa…" at bounding box center [435, 262] width 661 height 437
click at [768, 27] on div "Status No active tasks Change activity state to start receiving tasks. Jasper T…" at bounding box center [391, 197] width 754 height 367
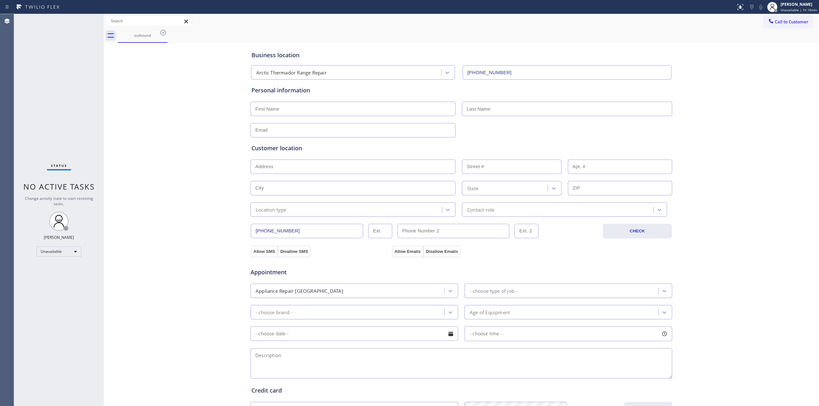
drag, startPoint x: 781, startPoint y: 27, endPoint x: 771, endPoint y: 28, distance: 10.0
click at [768, 28] on div "Call to Customer Outbound call Location Arctic Thermador Range Repair Your call…" at bounding box center [462, 28] width 716 height 29
drag, startPoint x: 781, startPoint y: 17, endPoint x: 781, endPoint y: 23, distance: 6.4
click at [768, 20] on button "Call to Customer" at bounding box center [788, 22] width 49 height 12
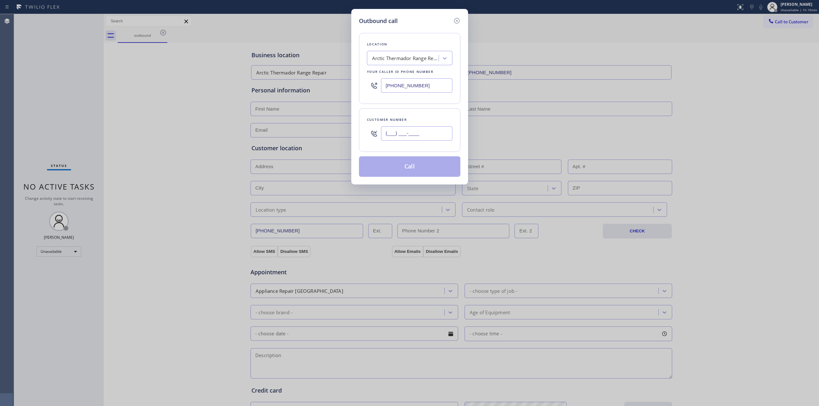
click at [417, 135] on input "(___) ___-____" at bounding box center [416, 133] width 71 height 14
paste input "979) 921-7766"
type input "(979) 921-7766"
click at [408, 60] on div "Arctic Thermador Range Repair" at bounding box center [405, 58] width 67 height 7
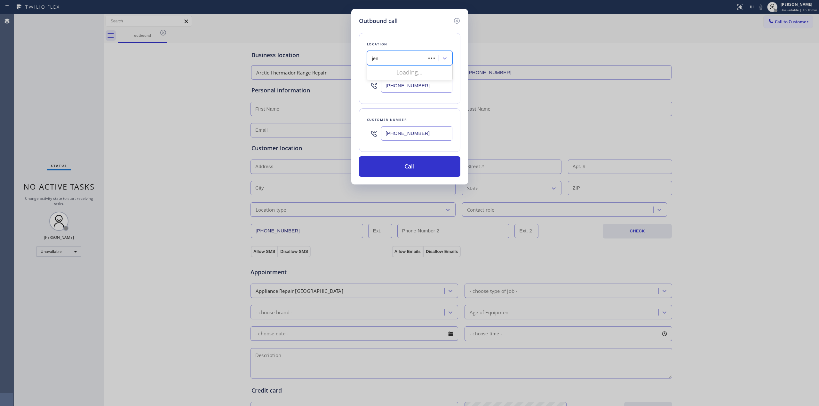
type input "jenn"
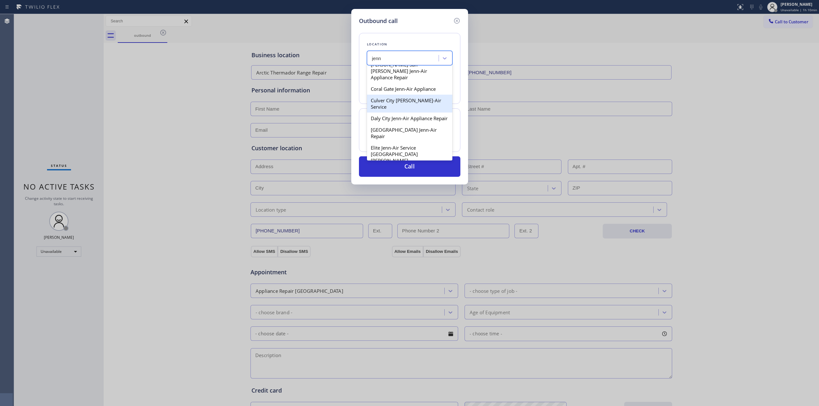
scroll to position [128, 0]
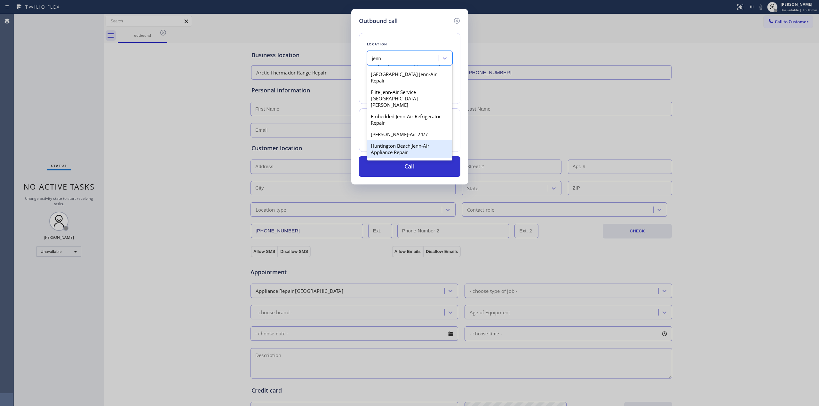
click at [400, 140] on div "Huntington Beach Jenn-Air Appliance Repair" at bounding box center [409, 149] width 85 height 18
type input "(562) 526-1044"
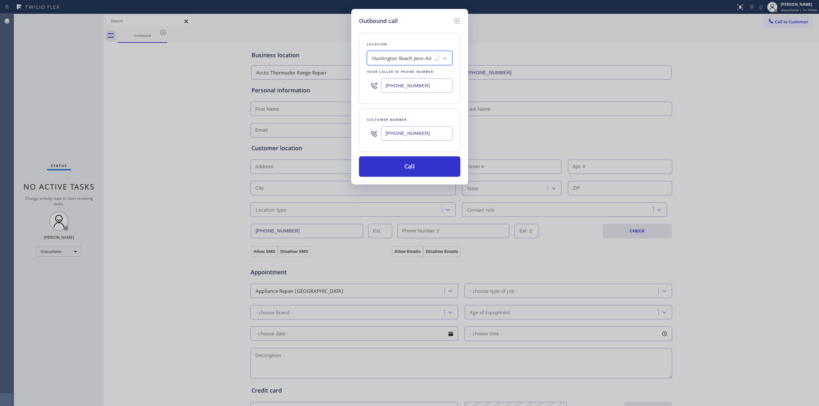
click at [420, 140] on input "(979) 921-7766" at bounding box center [416, 133] width 71 height 14
click at [402, 173] on button "Call" at bounding box center [409, 166] width 101 height 20
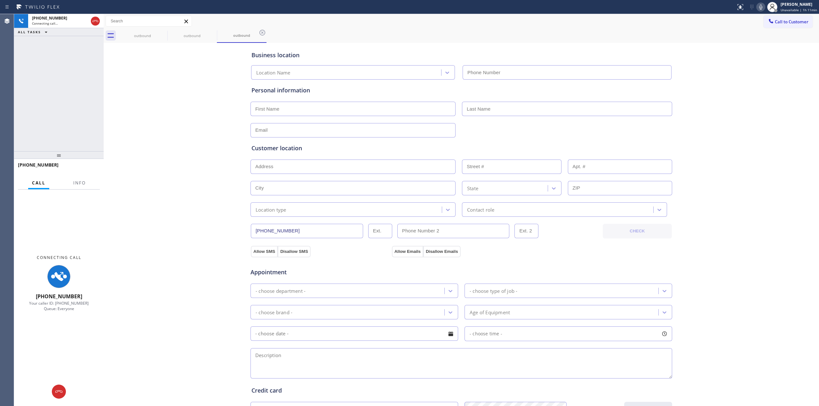
click at [719, 72] on div "Business location Location Name Personal information Customer location >> ADD N…" at bounding box center [461, 262] width 712 height 437
type input "(562) 526-1044"
click at [761, 3] on icon at bounding box center [761, 7] width 8 height 8
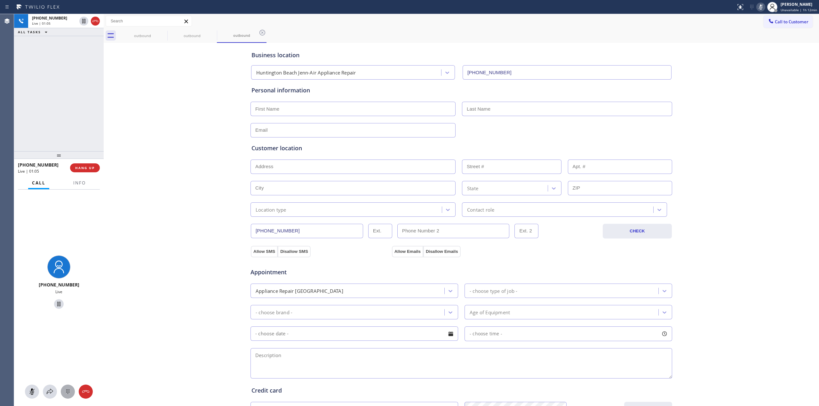
click at [72, 381] on button at bounding box center [68, 392] width 14 height 14
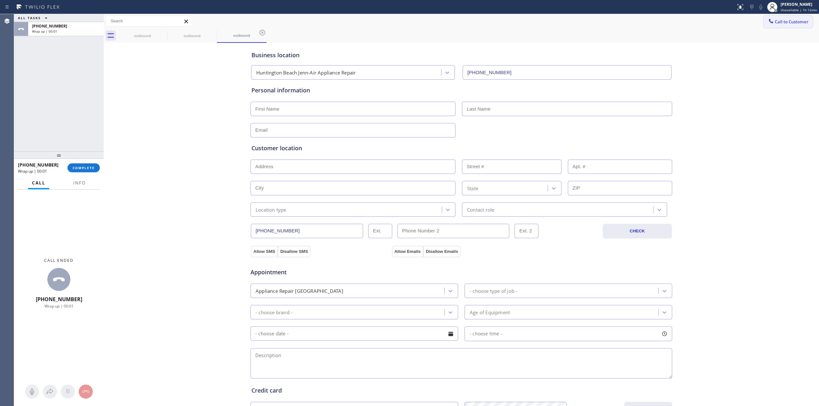
click at [768, 19] on span "Call to Customer" at bounding box center [792, 22] width 34 height 6
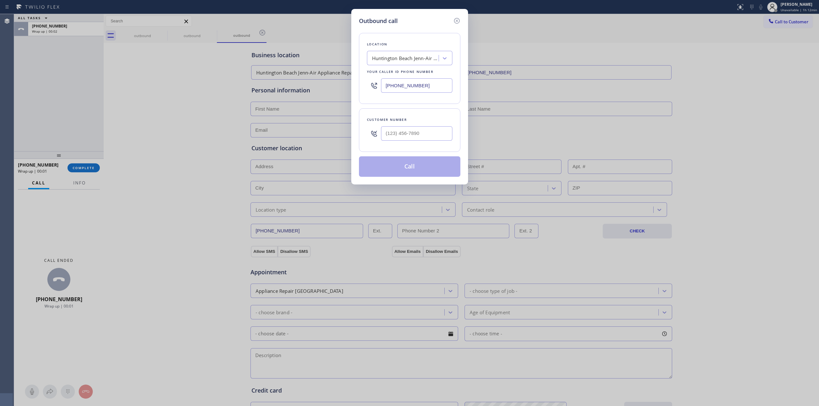
click at [415, 132] on div at bounding box center [416, 133] width 71 height 21
click at [415, 132] on input "(___) ___-____" at bounding box center [416, 133] width 71 height 14
paste input "979) 921-7766"
type input "(979) 921-7766"
click at [419, 163] on button "Call" at bounding box center [409, 166] width 101 height 20
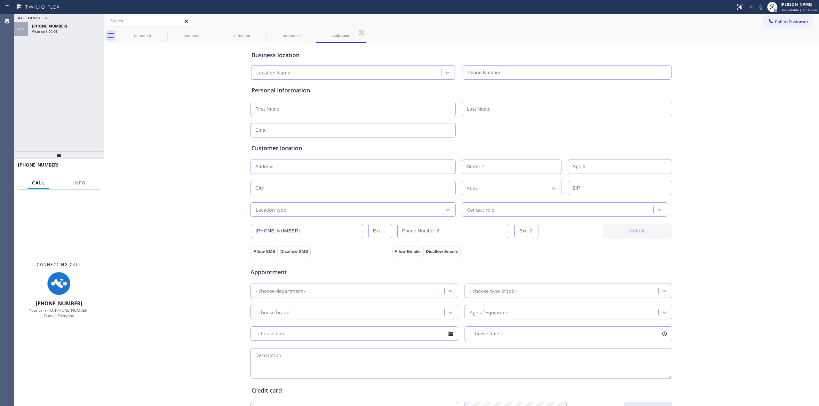
type input "(562) 526-1044"
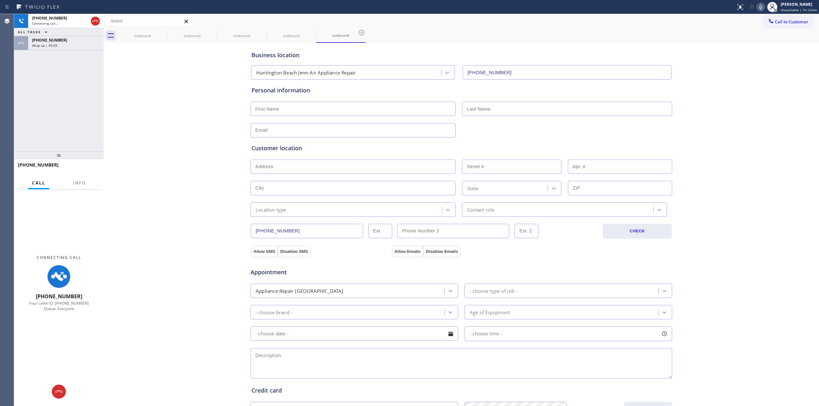
click at [694, 92] on div "Business location Huntington Beach Jenn-Air Appliance Repair (562) 526-1044 Per…" at bounding box center [461, 262] width 712 height 437
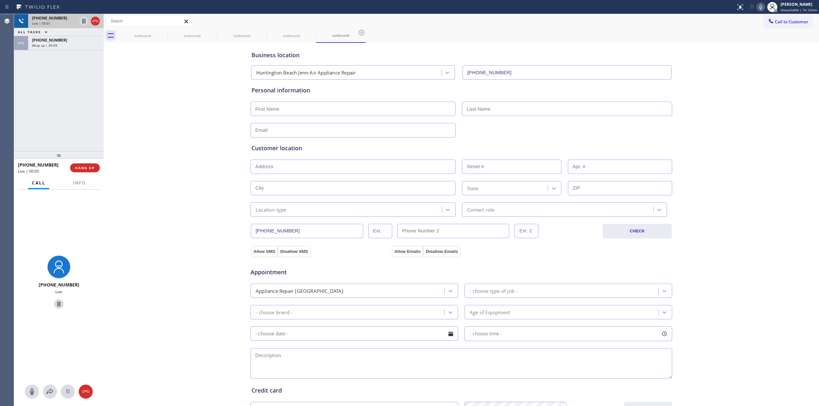
click at [58, 22] on div "Live | 00:01" at bounding box center [54, 23] width 45 height 4
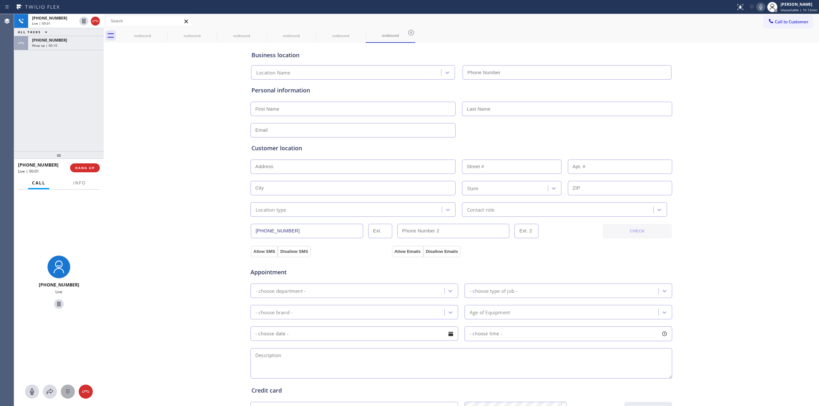
type input "(562) 526-1044"
click at [72, 381] on div at bounding box center [68, 392] width 14 height 8
click at [768, 21] on span "Call to Customer" at bounding box center [792, 22] width 34 height 6
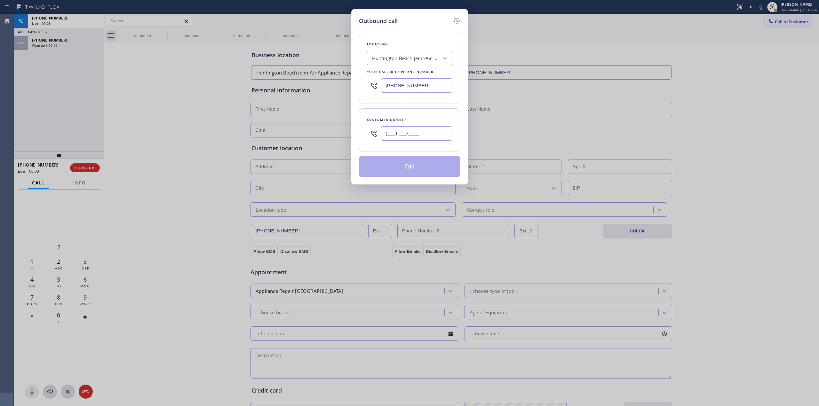
click at [407, 137] on input "(___) ___-____" at bounding box center [416, 133] width 71 height 14
paste input "979) 921-7766"
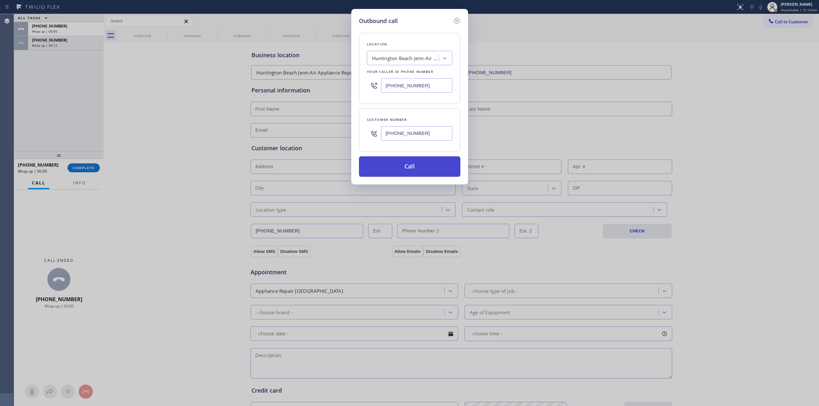
type input "(979) 921-7766"
click at [419, 173] on button "Call" at bounding box center [409, 166] width 101 height 20
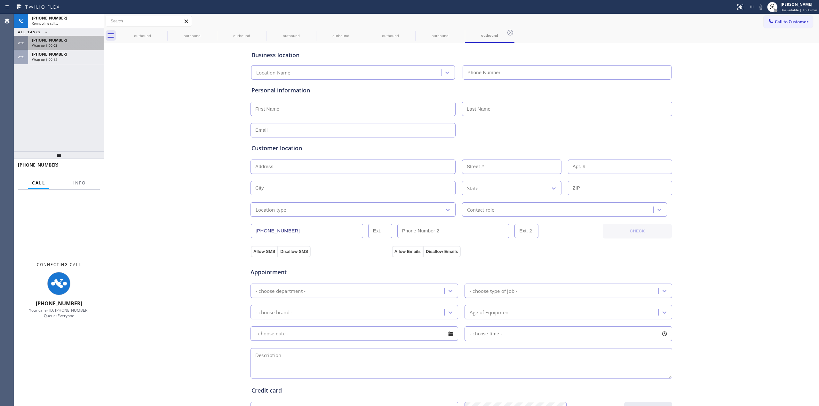
click at [59, 50] on div "+19799217766 Wrap up | 00:03" at bounding box center [59, 43] width 90 height 14
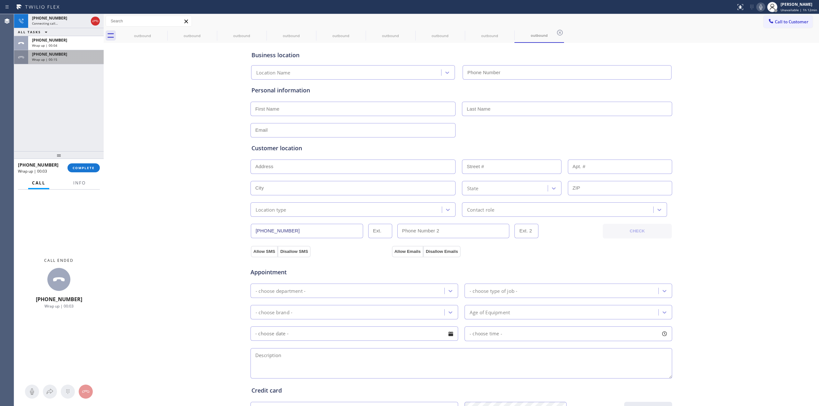
type input "(562) 526-1044"
click at [67, 60] on div "Wrap up | 00:16" at bounding box center [66, 59] width 68 height 4
type input "(562) 526-1044"
drag, startPoint x: 92, startPoint y: 182, endPoint x: 91, endPoint y: 179, distance: 3.3
click at [92, 182] on div "Call Info" at bounding box center [59, 183] width 82 height 13
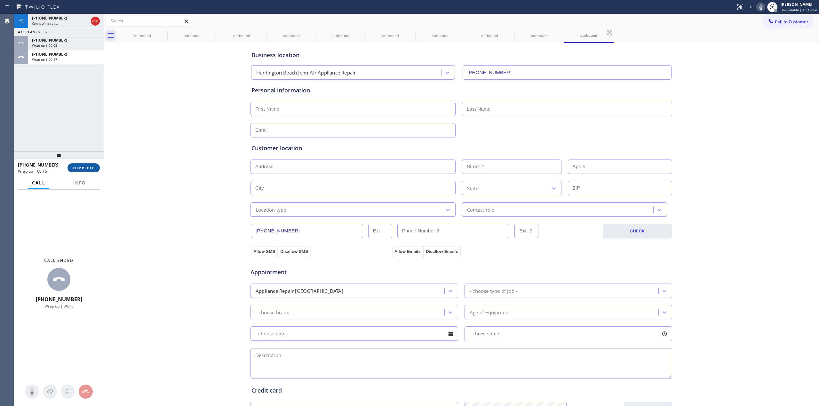
click at [91, 171] on button "COMPLETE" at bounding box center [84, 168] width 32 height 9
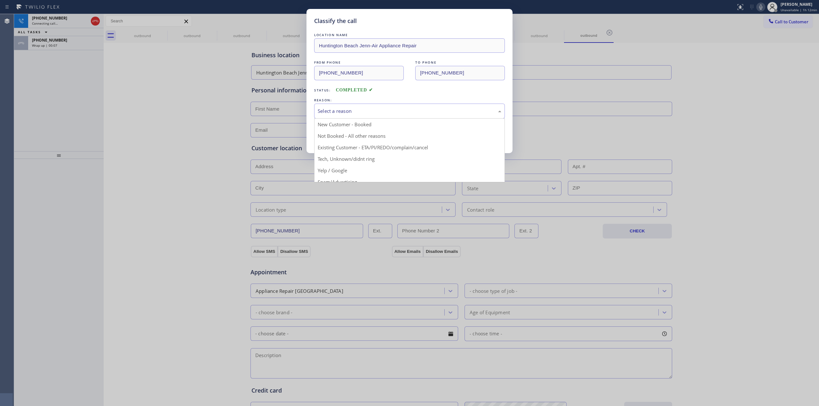
drag, startPoint x: 385, startPoint y: 111, endPoint x: 373, endPoint y: 159, distance: 48.8
click at [385, 112] on div "Select a reason" at bounding box center [410, 111] width 184 height 7
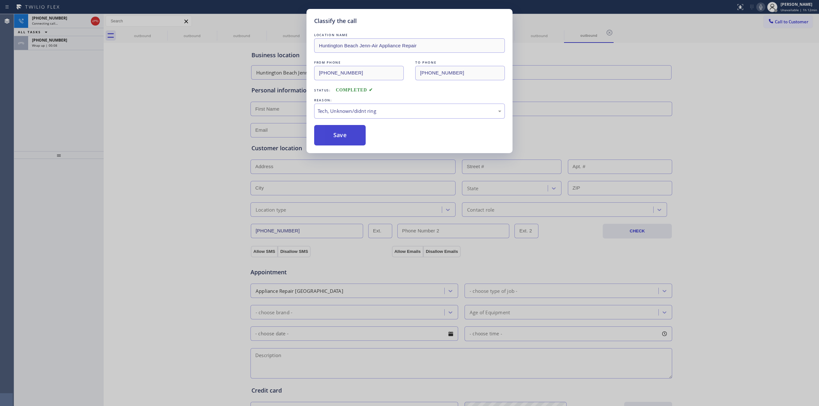
drag, startPoint x: 368, startPoint y: 163, endPoint x: 348, endPoint y: 130, distance: 38.6
click at [348, 130] on button "Save" at bounding box center [340, 135] width 52 height 20
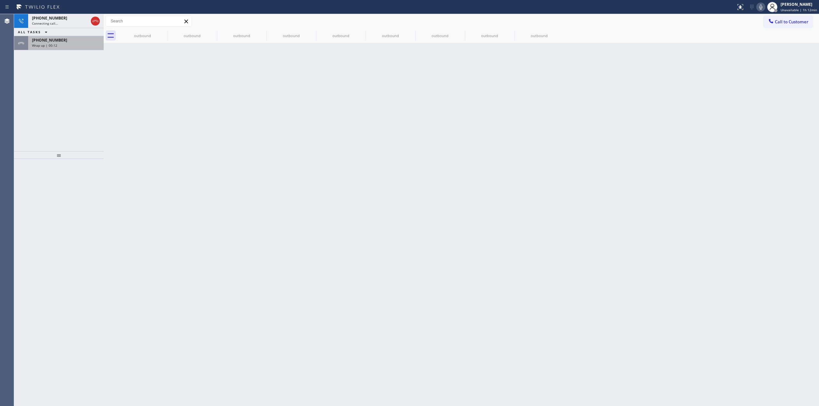
click at [62, 43] on div "Wrap up | 00:12" at bounding box center [66, 45] width 68 height 4
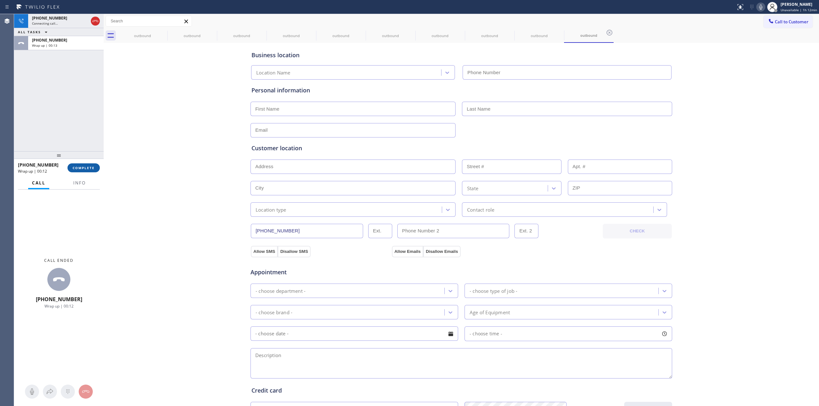
click at [88, 171] on button "COMPLETE" at bounding box center [84, 168] width 32 height 9
type input "(562) 526-1044"
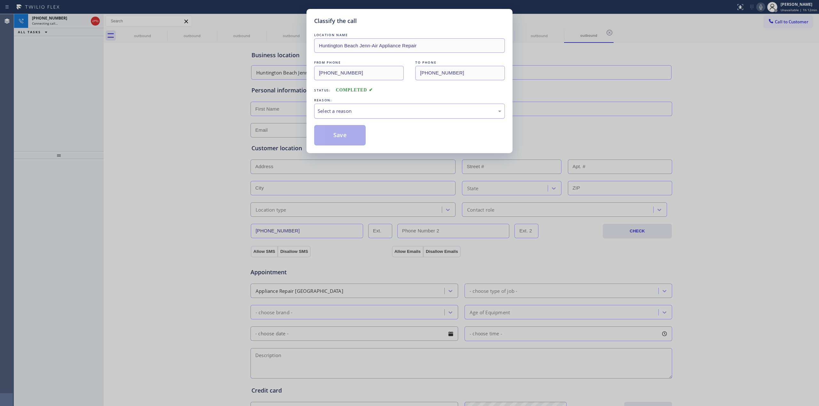
click at [371, 116] on div "Select a reason" at bounding box center [409, 111] width 191 height 15
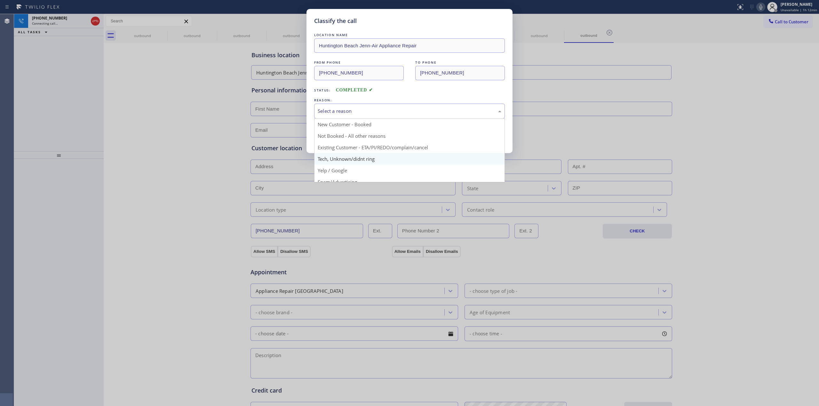
drag, startPoint x: 369, startPoint y: 164, endPoint x: 351, endPoint y: 132, distance: 37.0
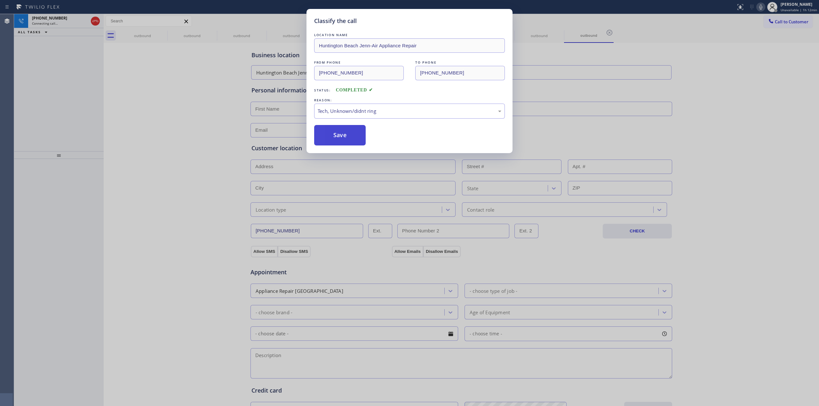
click at [351, 132] on button "Save" at bounding box center [340, 135] width 52 height 20
click at [67, 23] on div "Classify the call LOCATION NAME Samsung Appliance Repairs Los Angeles FROM PHON…" at bounding box center [416, 210] width 805 height 392
click at [67, 23] on div "Connecting call…" at bounding box center [60, 23] width 56 height 4
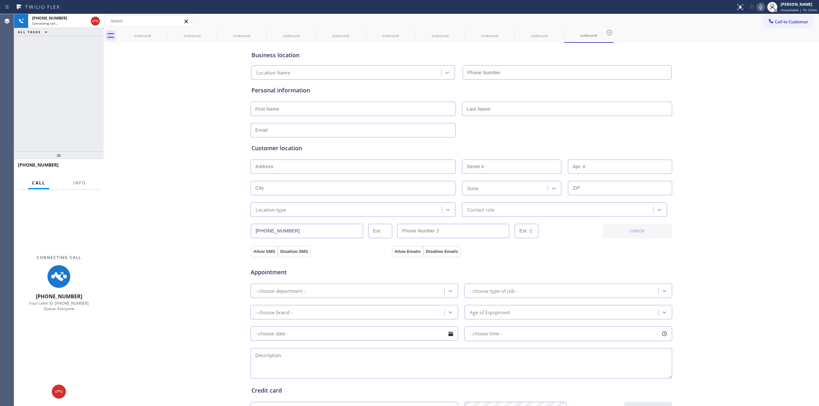
click at [67, 23] on div "Connecting call…" at bounding box center [60, 23] width 56 height 4
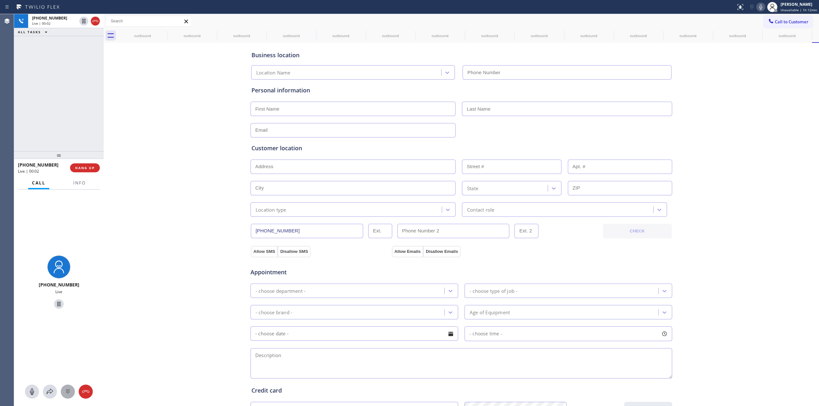
click at [66, 381] on icon at bounding box center [68, 392] width 8 height 8
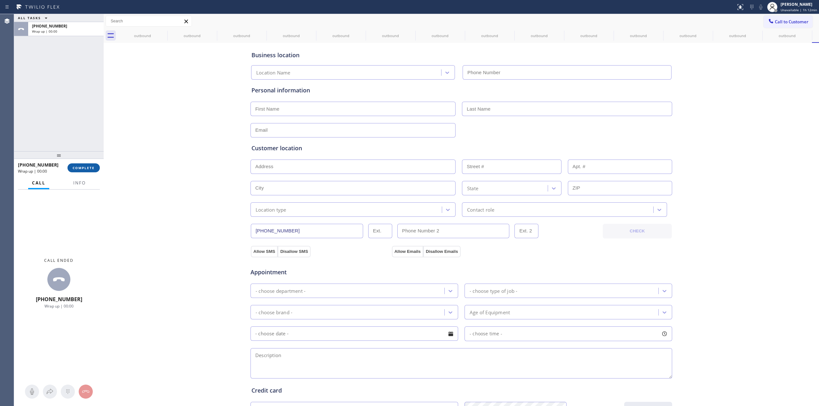
click at [85, 171] on button "COMPLETE" at bounding box center [84, 168] width 32 height 9
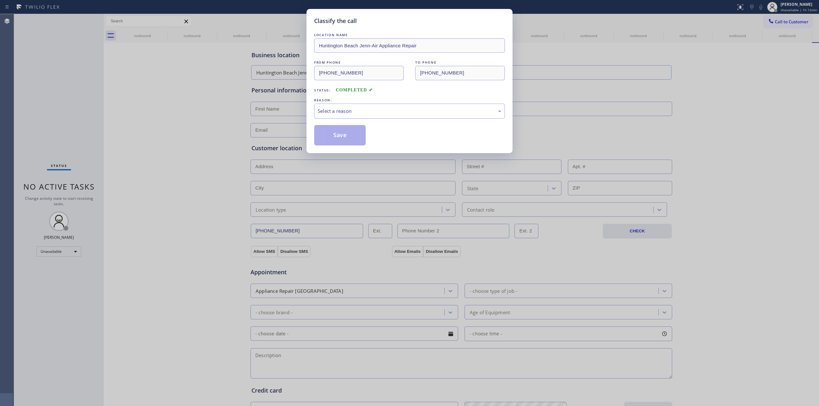
type input "(562) 526-1044"
click at [372, 115] on div "Select a reason" at bounding box center [409, 111] width 191 height 15
click at [345, 132] on button "Save" at bounding box center [340, 135] width 52 height 20
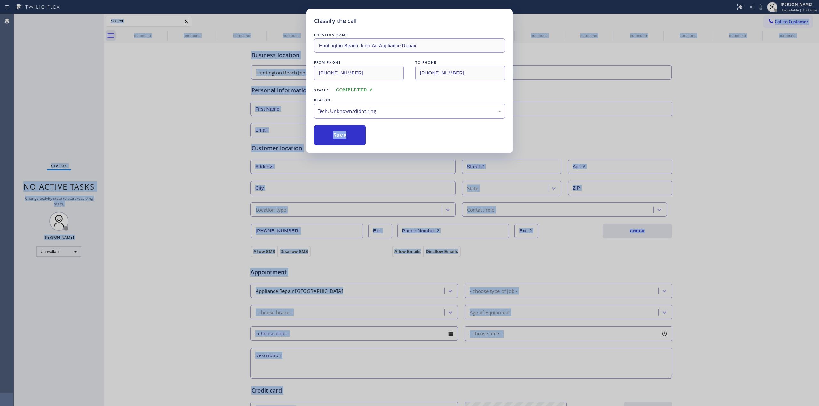
click at [283, 381] on html "Status report No issues detected If you experience an issue, please download th…" at bounding box center [409, 203] width 819 height 406
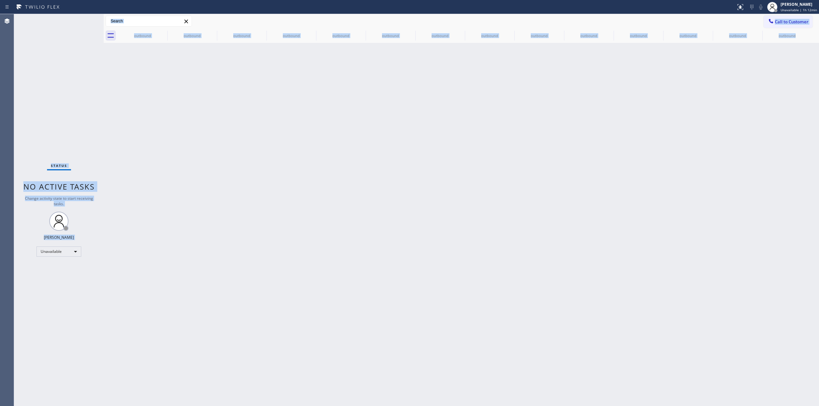
drag, startPoint x: 387, startPoint y: 189, endPoint x: 538, endPoint y: 111, distance: 169.7
click at [388, 189] on div "Back to Dashboard Change Sender ID Customers Technicians Select a contact Outbo…" at bounding box center [462, 210] width 716 height 392
click at [768, 24] on button "Call to Customer" at bounding box center [788, 22] width 49 height 12
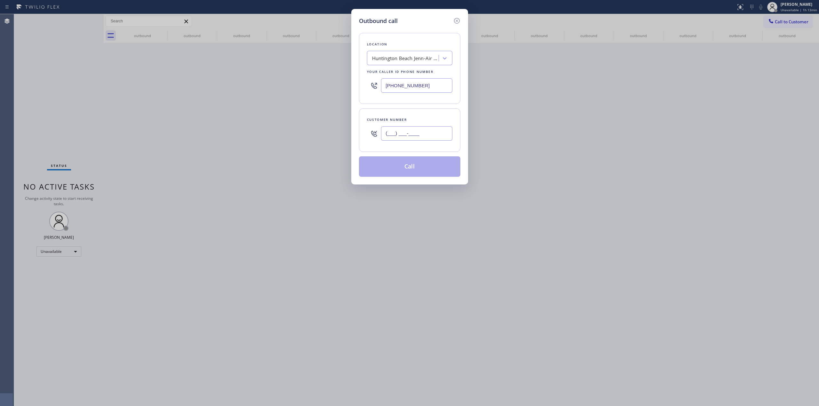
click at [429, 132] on input "(___) ___-____" at bounding box center [416, 133] width 71 height 14
paste input "564) 201-6330"
type input "(564) 201-6330"
click at [425, 59] on div "Huntington Beach Jenn-Air Appliance Repair" at bounding box center [405, 58] width 67 height 7
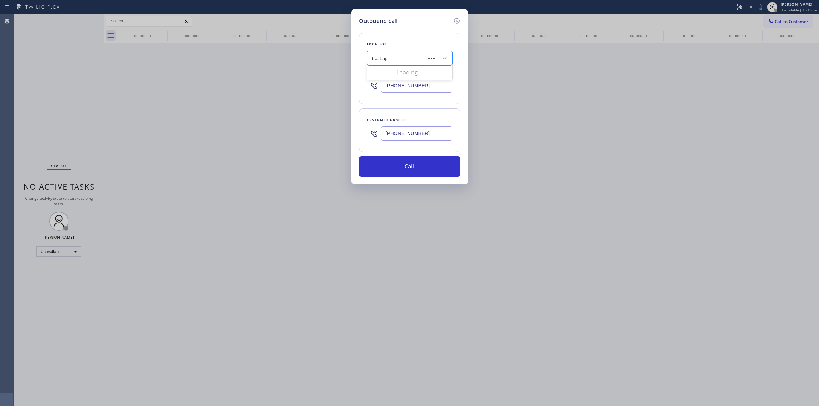
type input "best appl"
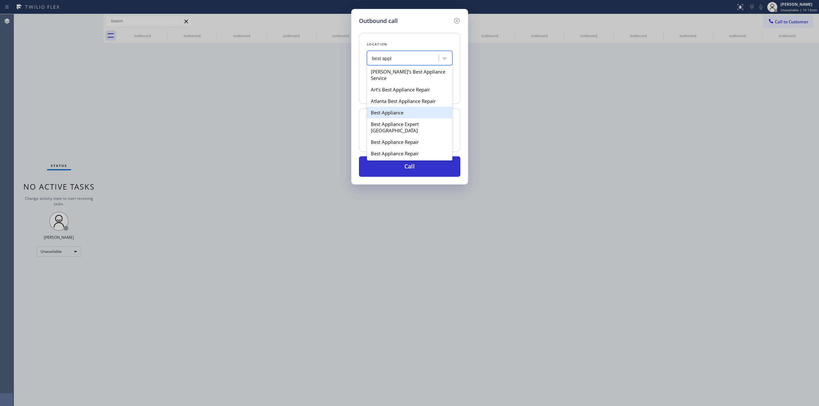
click at [382, 114] on div "Best Appliance" at bounding box center [409, 113] width 85 height 12
type input "(206) 673-4866"
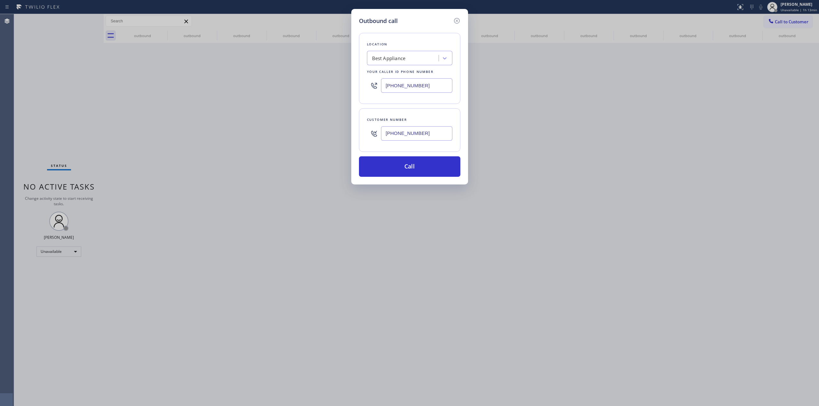
click at [406, 140] on input "(564) 201-6330" at bounding box center [416, 133] width 71 height 14
click at [400, 174] on button "Call" at bounding box center [409, 166] width 101 height 20
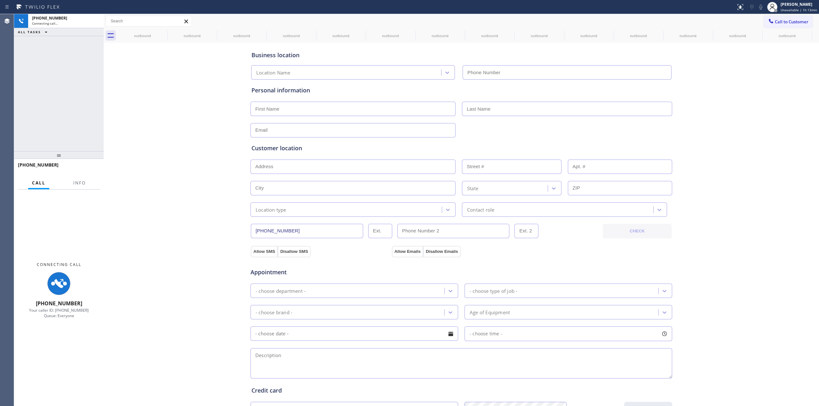
type input "(206) 673-4866"
click at [740, 100] on div "Business location Best Appliance (206) 673-4866 Personal information Customer l…" at bounding box center [461, 262] width 712 height 437
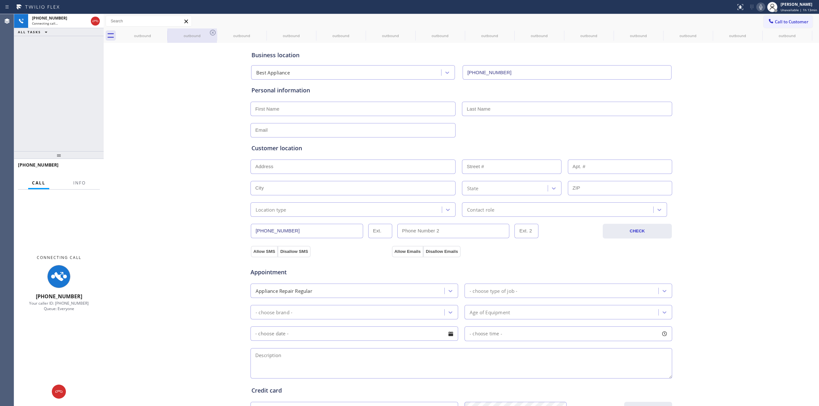
click at [169, 37] on div "outbound" at bounding box center [192, 35] width 48 height 5
click at [156, 32] on div "outbound" at bounding box center [142, 35] width 48 height 14
click at [0, 0] on icon at bounding box center [0, 0] width 0 height 0
click at [210, 33] on icon at bounding box center [213, 33] width 6 height 6
click at [0, 0] on icon at bounding box center [0, 0] width 0 height 0
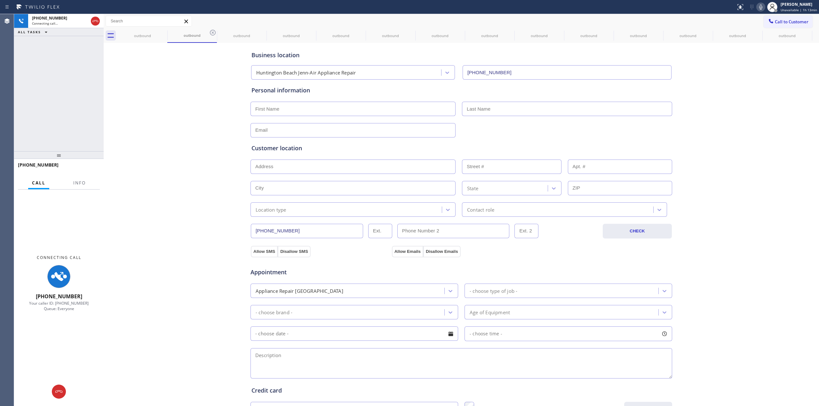
click at [0, 0] on icon at bounding box center [0, 0] width 0 height 0
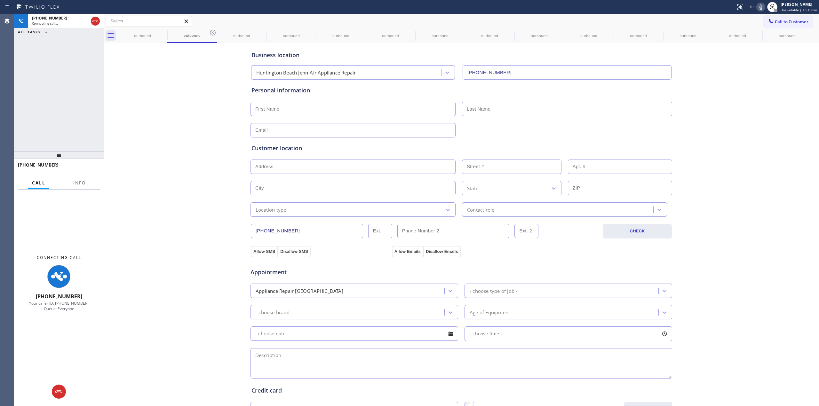
click at [0, 0] on icon at bounding box center [0, 0] width 0 height 0
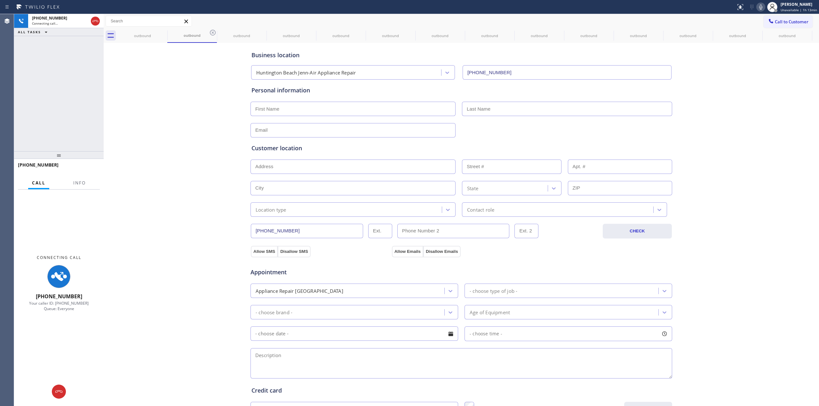
click at [0, 0] on icon at bounding box center [0, 0] width 0 height 0
click at [164, 32] on div "outbound outbound outbound outbound outbound outbound outbound outbound outboun…" at bounding box center [468, 35] width 701 height 14
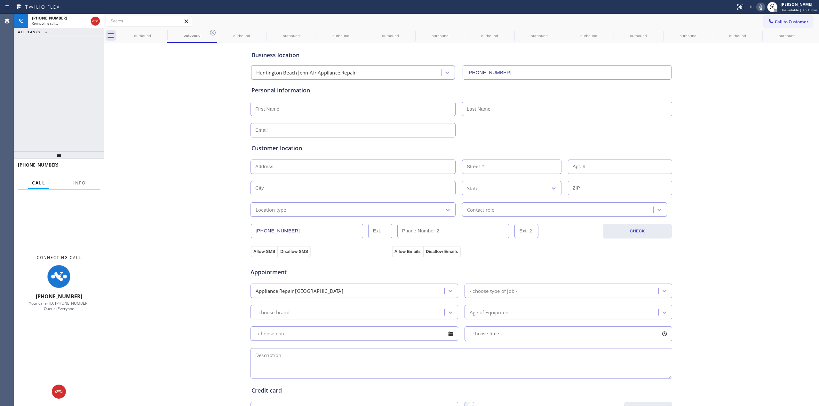
click at [164, 32] on div "outbound outbound outbound outbound outbound outbound outbound outbound outboun…" at bounding box center [468, 35] width 701 height 14
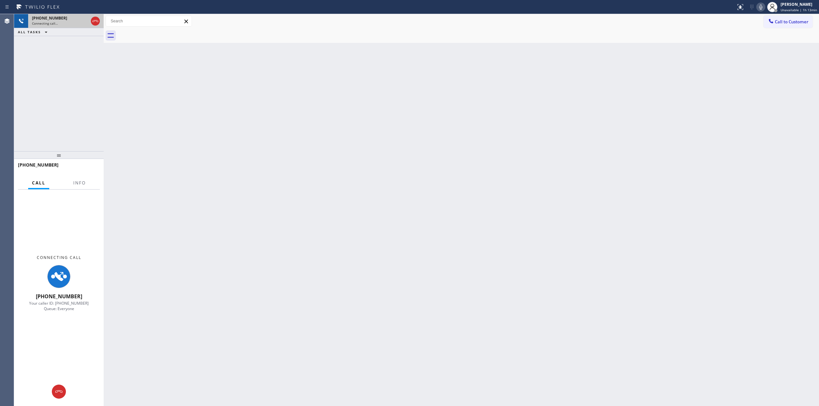
drag, startPoint x: 69, startPoint y: 28, endPoint x: 69, endPoint y: 24, distance: 3.8
click at [69, 26] on div "+15642016330 Connecting call… ALL TASKS ALL TASKS ACTIVE TASKS TASKS IN WRAP UP" at bounding box center [59, 25] width 90 height 22
click at [70, 18] on div "+15642016330" at bounding box center [54, 17] width 45 height 5
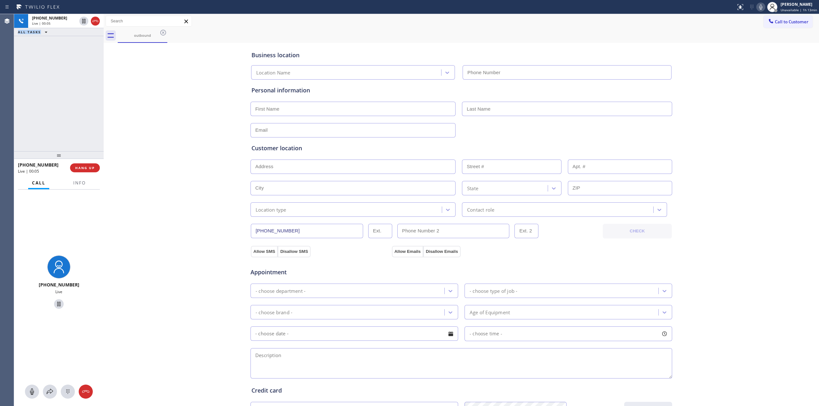
type input "(206) 673-4866"
click at [762, 7] on icon at bounding box center [761, 7] width 8 height 8
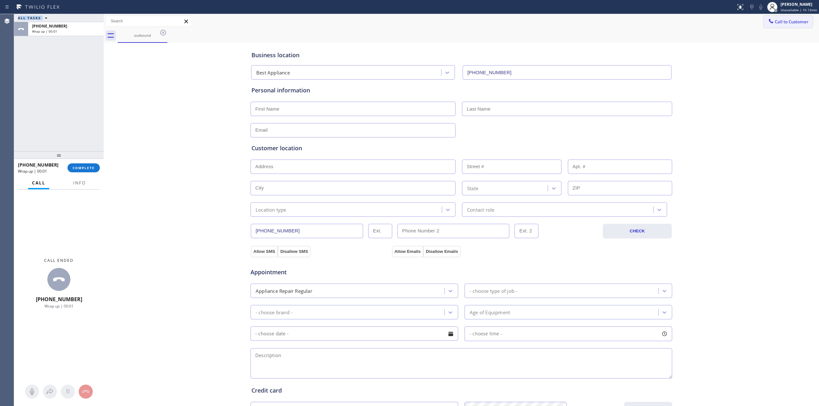
click at [768, 24] on span "Call to Customer" at bounding box center [792, 22] width 34 height 6
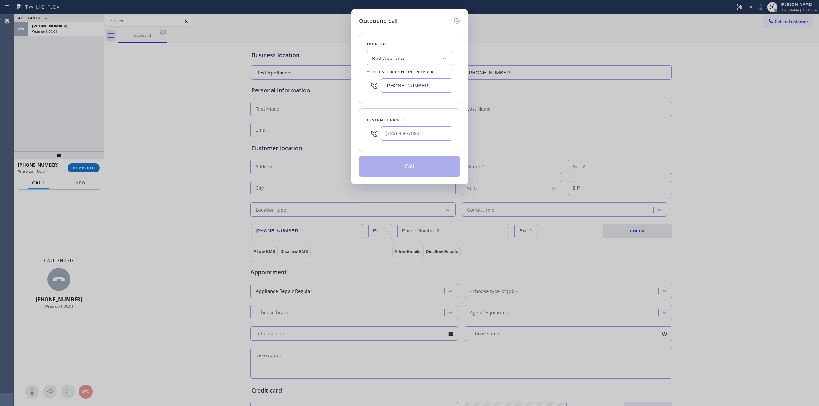
click at [427, 144] on div at bounding box center [416, 133] width 71 height 21
paste input "564) 201-6330"
click at [418, 138] on input "(564) 201-6330" at bounding box center [416, 133] width 71 height 14
type input "(564) 201-6330"
click at [412, 172] on button "Call" at bounding box center [409, 166] width 101 height 20
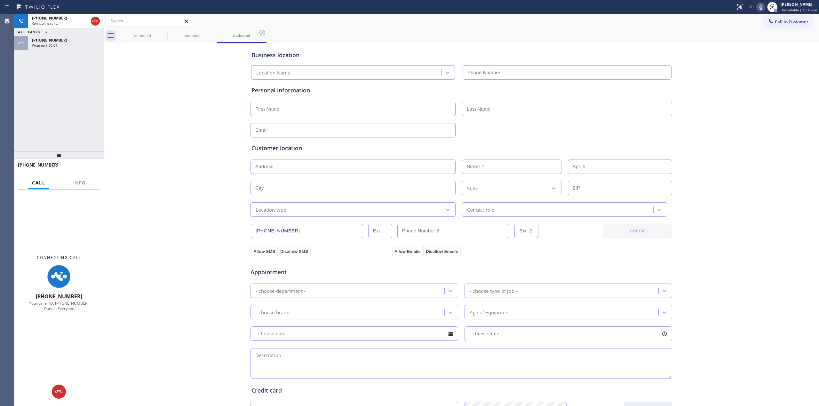
type input "(206) 673-4866"
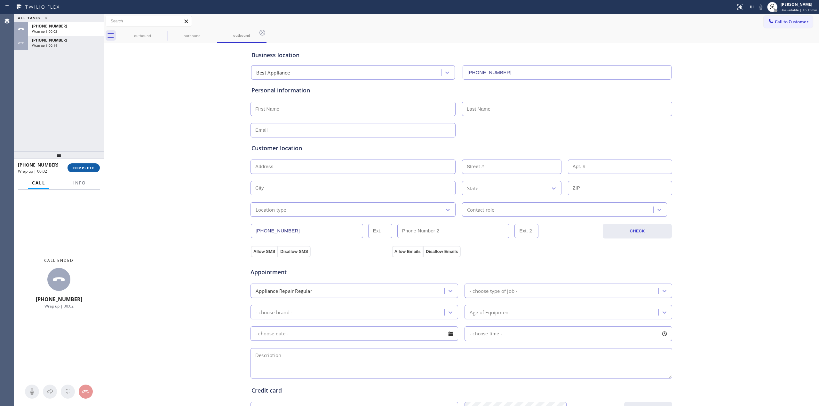
click at [84, 169] on span "COMPLETE" at bounding box center [84, 168] width 22 height 4
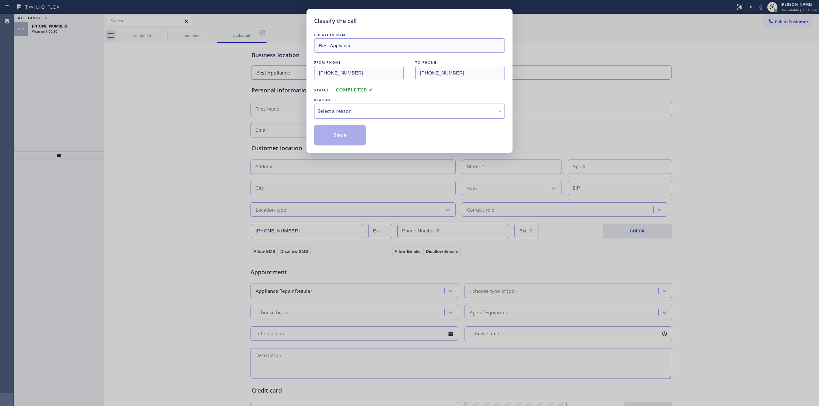
click at [383, 109] on div "Select a reason" at bounding box center [410, 111] width 184 height 7
drag, startPoint x: 376, startPoint y: 161, endPoint x: 356, endPoint y: 133, distance: 34.2
click at [355, 133] on button "Save" at bounding box center [340, 135] width 52 height 20
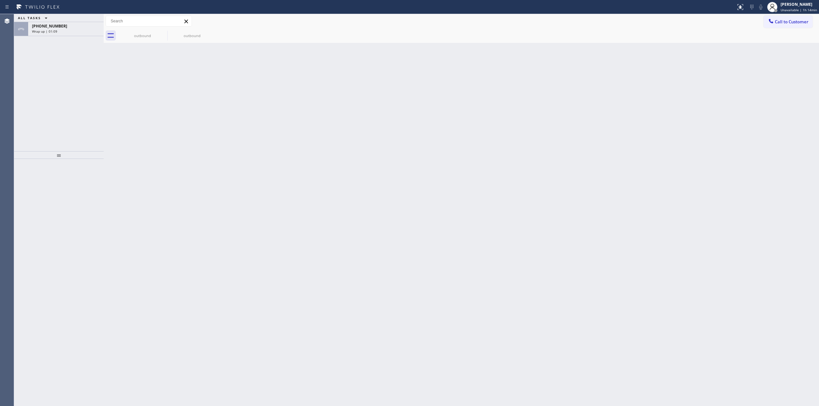
drag, startPoint x: 251, startPoint y: 167, endPoint x: 241, endPoint y: 174, distance: 12.4
click at [242, 174] on div "Back to Dashboard Change Sender ID Customers Technicians Select a contact Outbo…" at bounding box center [462, 210] width 716 height 392
click at [72, 27] on div "+15642016330" at bounding box center [66, 25] width 68 height 5
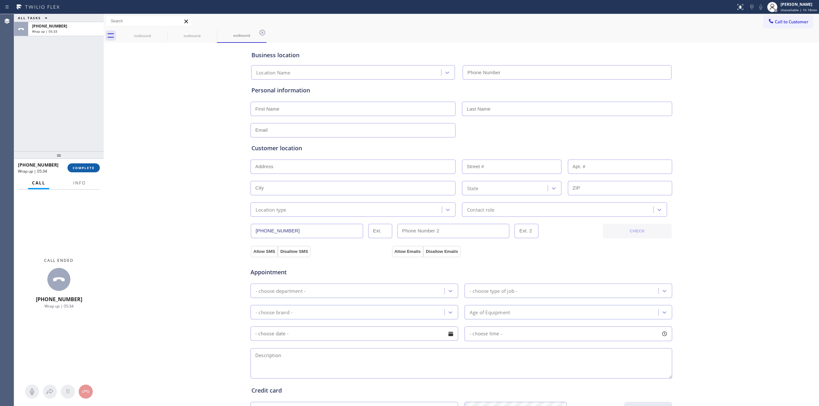
click at [85, 171] on button "COMPLETE" at bounding box center [84, 168] width 32 height 9
type input "(206) 673-4866"
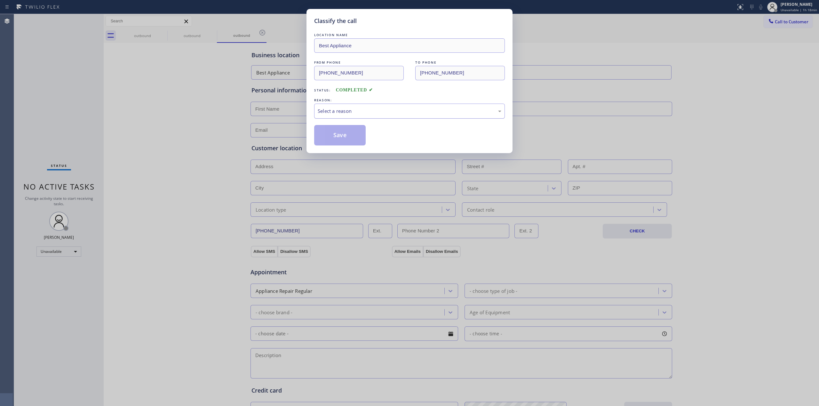
click at [388, 117] on div "Select a reason" at bounding box center [409, 111] width 191 height 15
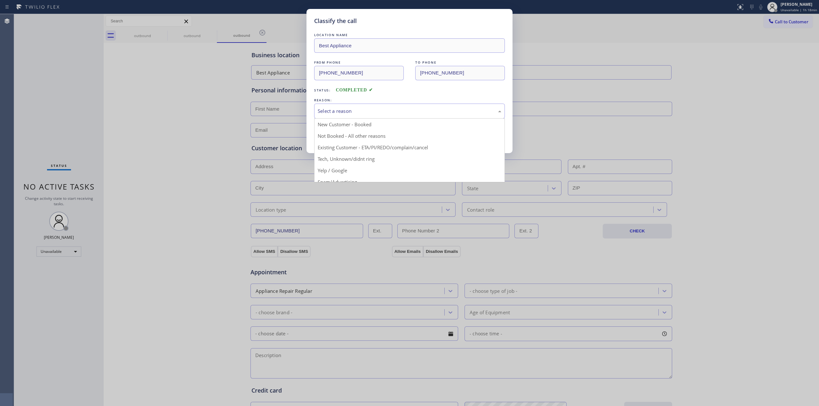
drag, startPoint x: 367, startPoint y: 160, endPoint x: 357, endPoint y: 141, distance: 21.6
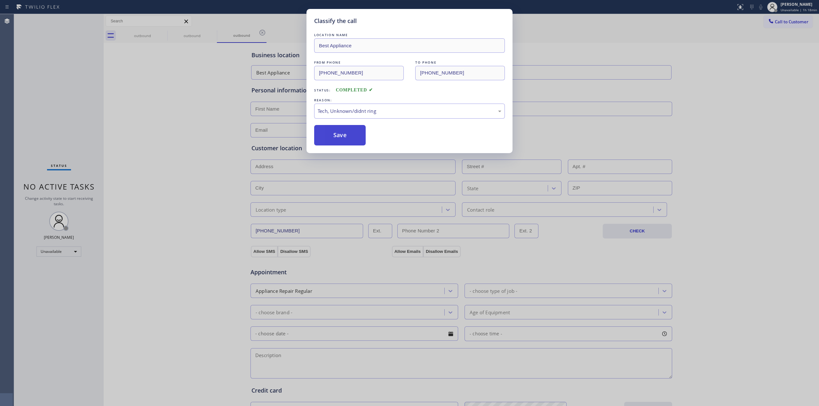
click at [356, 139] on button "Save" at bounding box center [340, 135] width 52 height 20
